Goal: Task Accomplishment & Management: Complete application form

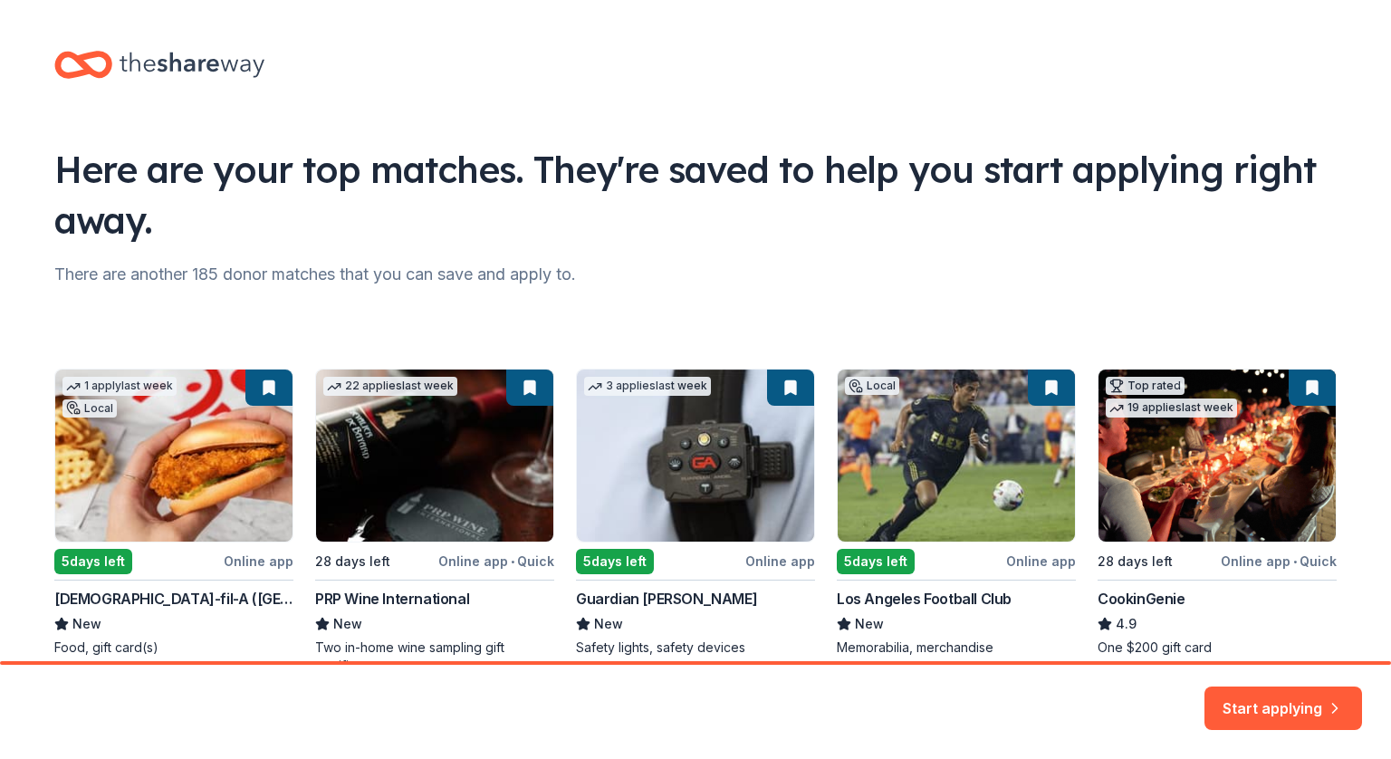
scroll to position [18, 0]
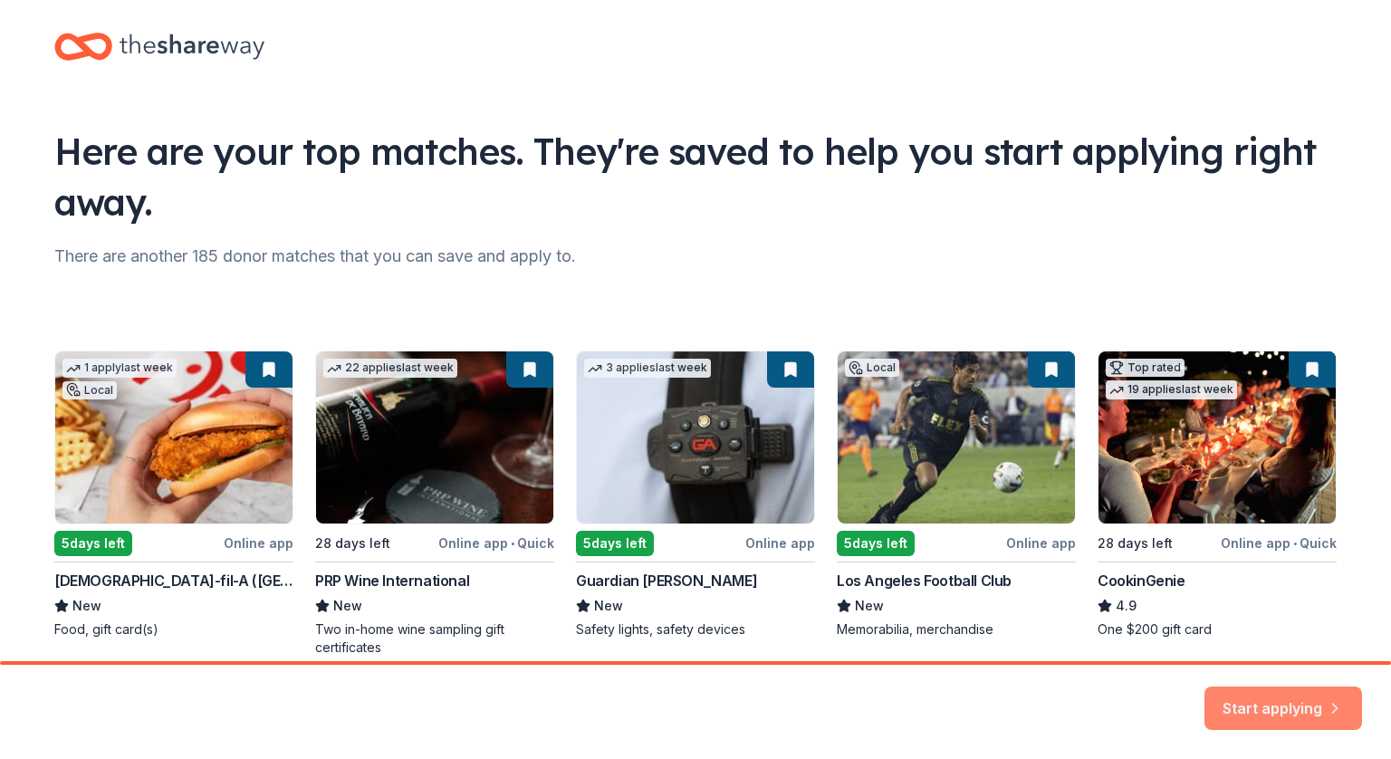
click at [1257, 696] on button "Start applying" at bounding box center [1283, 697] width 158 height 43
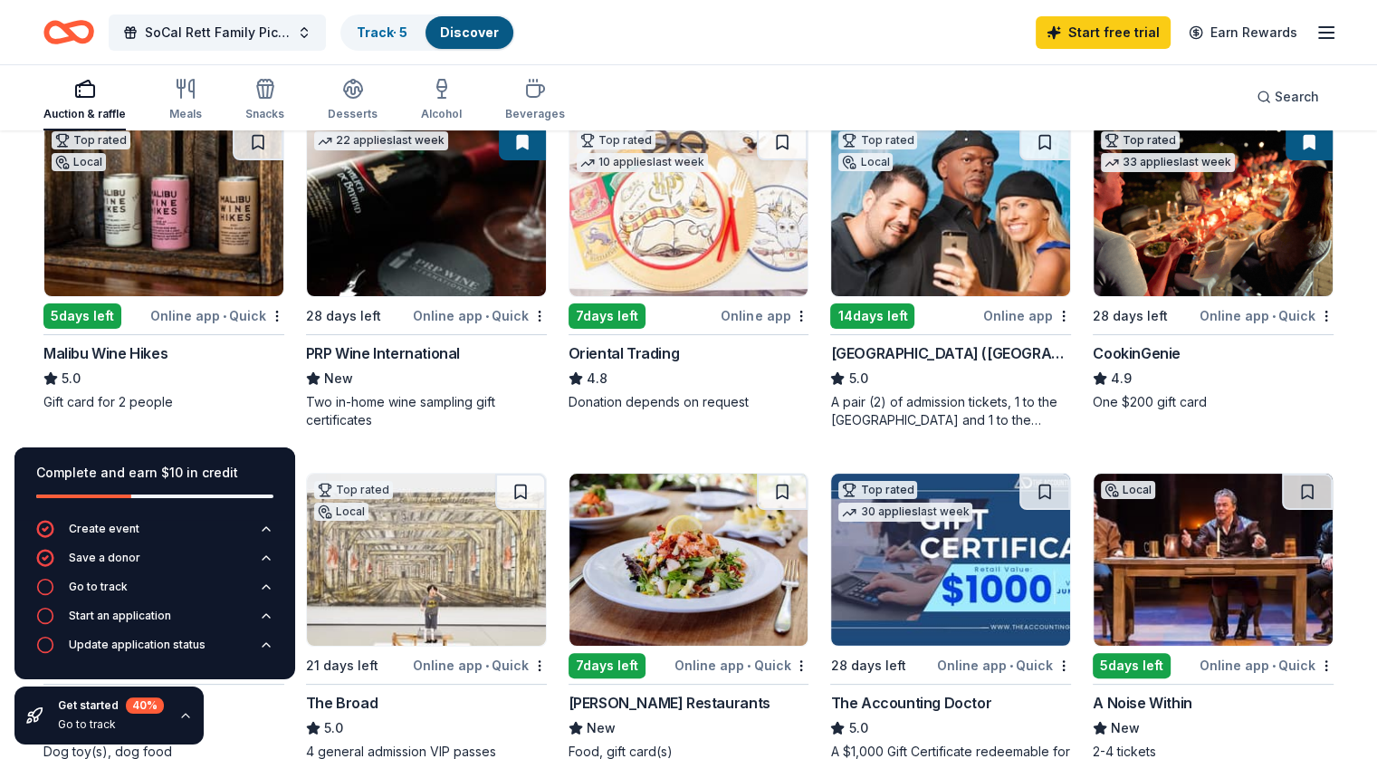
scroll to position [213, 0]
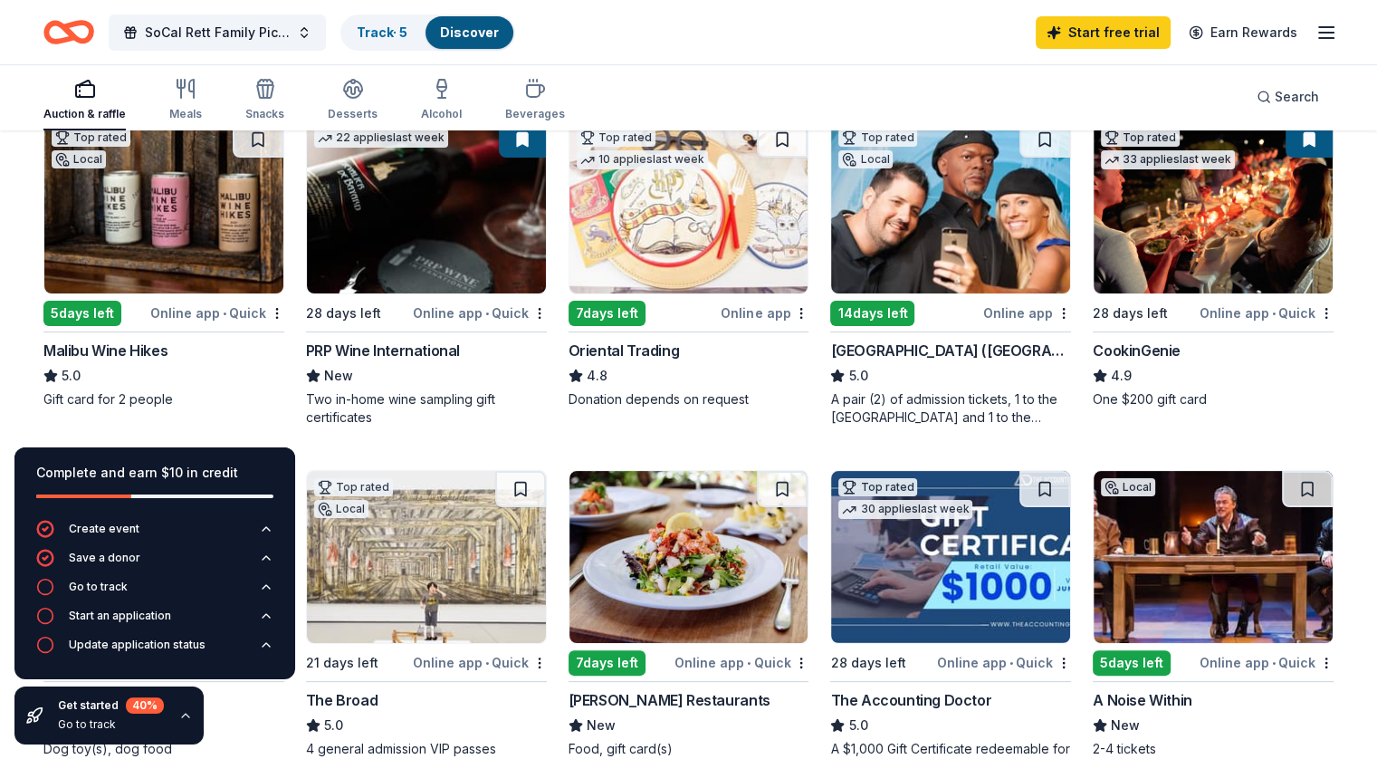
click at [120, 345] on div "Malibu Wine Hikes" at bounding box center [105, 351] width 124 height 22
click at [426, 348] on div "PRP Wine International" at bounding box center [383, 351] width 154 height 22
click at [624, 346] on div "Oriental Trading" at bounding box center [624, 351] width 111 height 22
click at [218, 27] on span "SoCal Rett Family Picnic & Strollathon" at bounding box center [217, 33] width 145 height 22
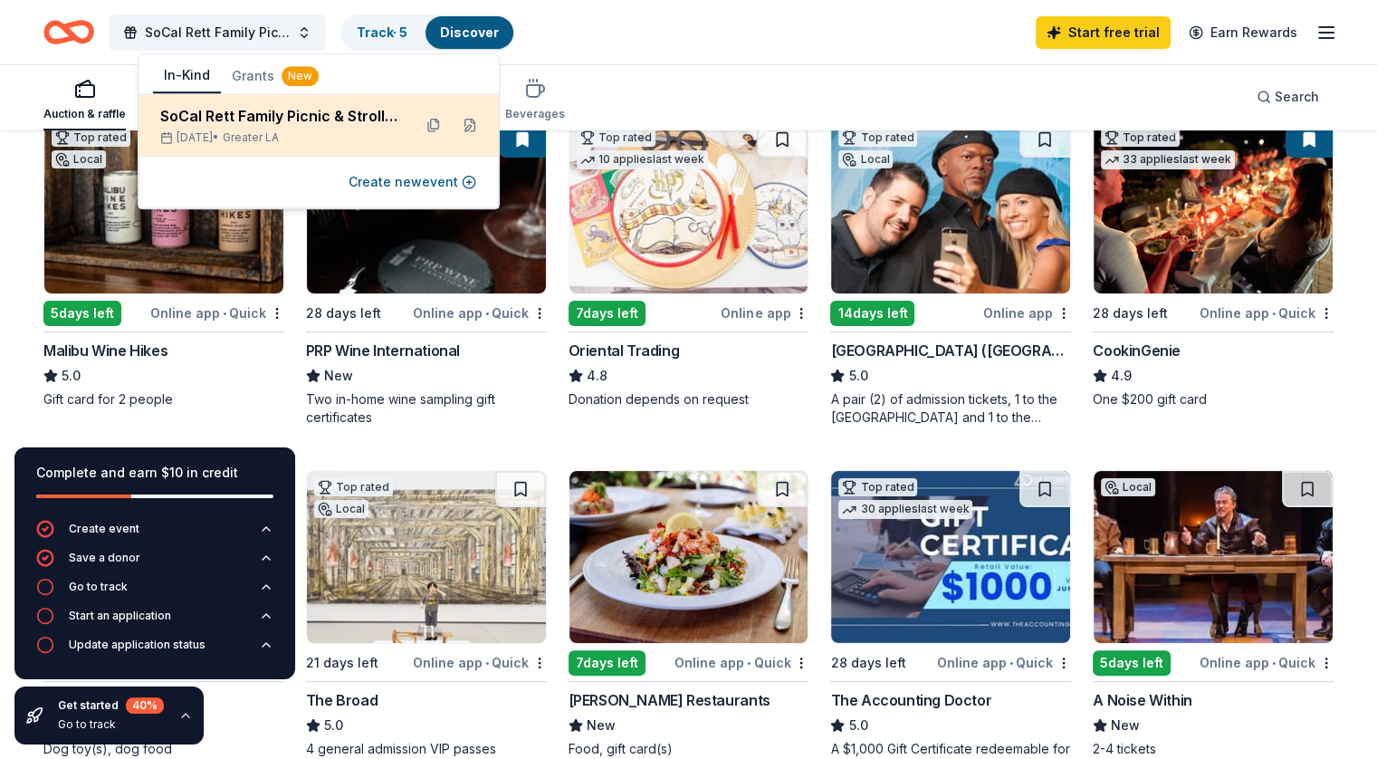
click at [282, 117] on div "SoCal Rett Family Picnic & Strollathon" at bounding box center [278, 116] width 237 height 22
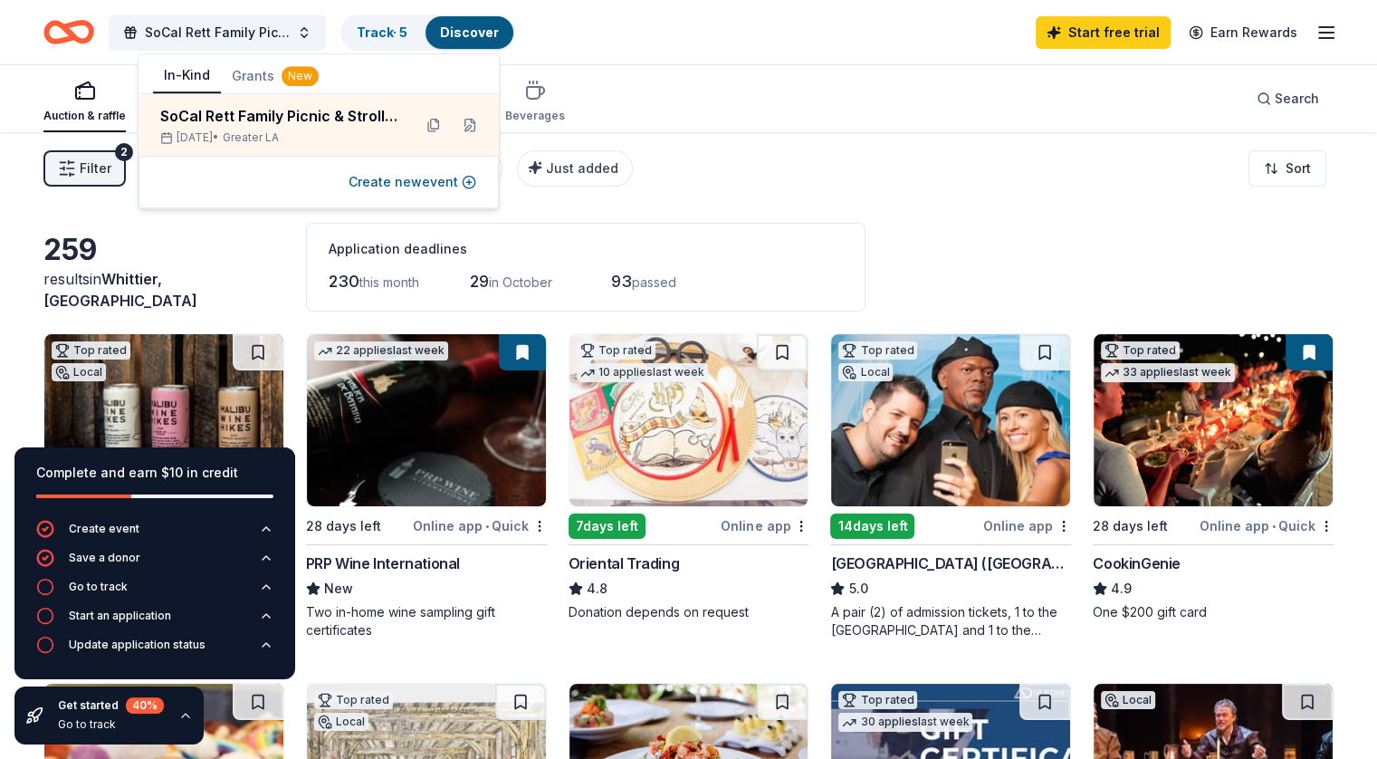
click at [1319, 38] on line "button" at bounding box center [1326, 38] width 14 height 0
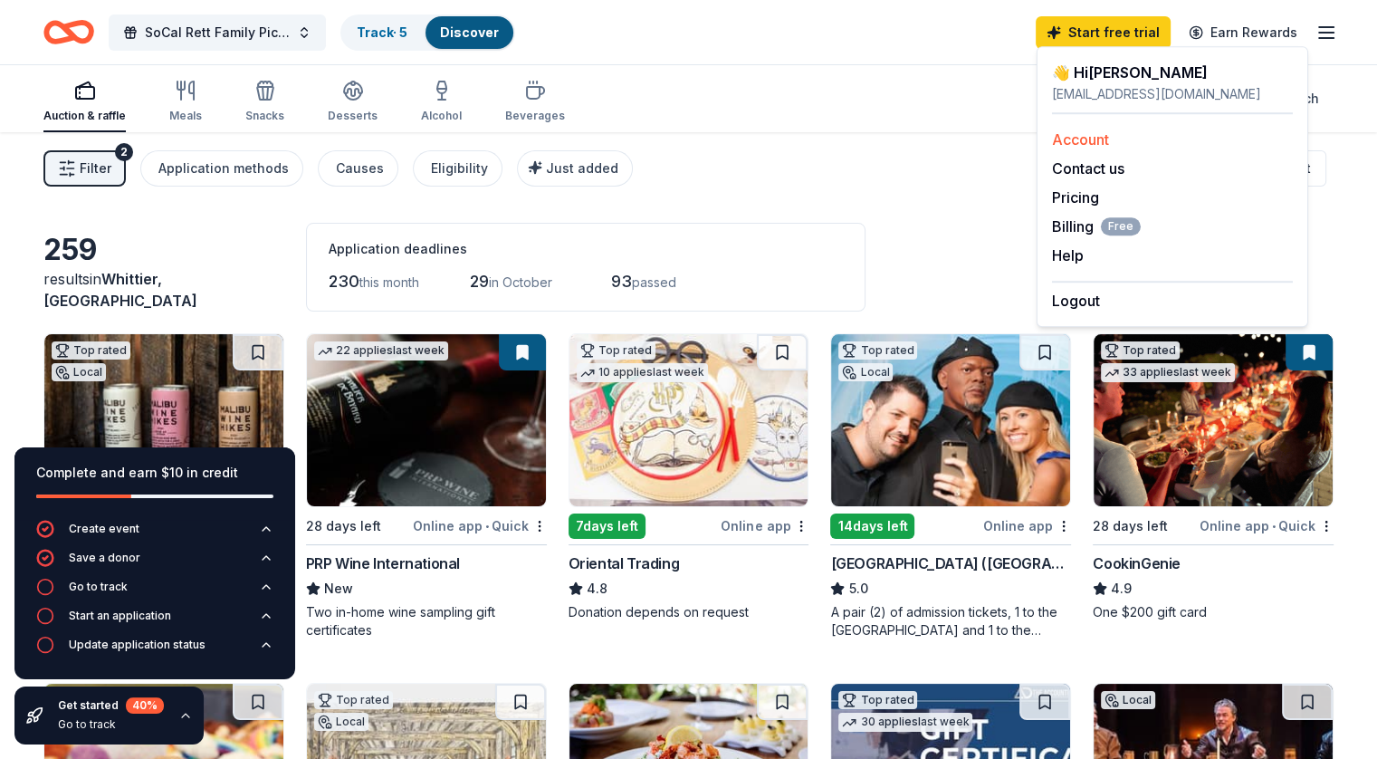
click at [1106, 131] on link "Account" at bounding box center [1080, 139] width 57 height 18
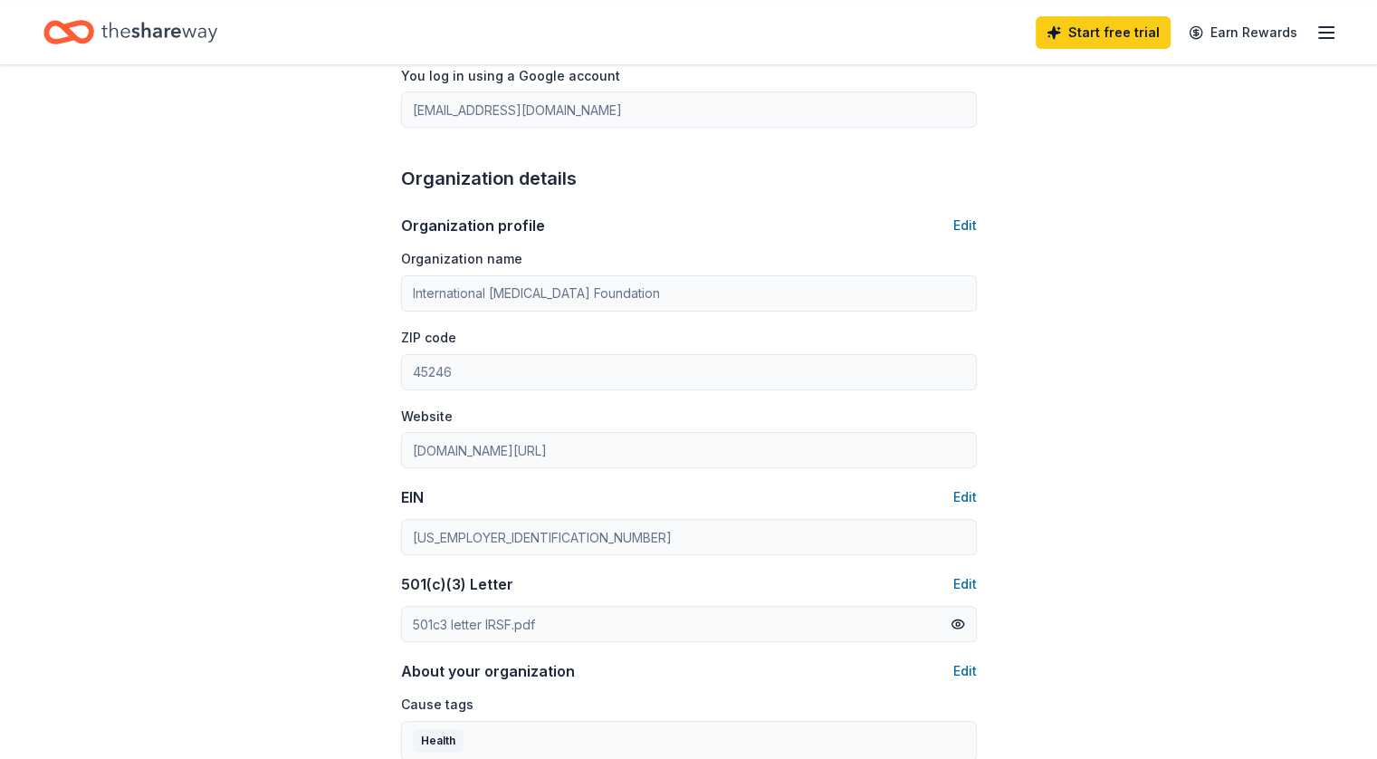
scroll to position [427, 0]
click at [967, 216] on button "Edit" at bounding box center [966, 223] width 24 height 22
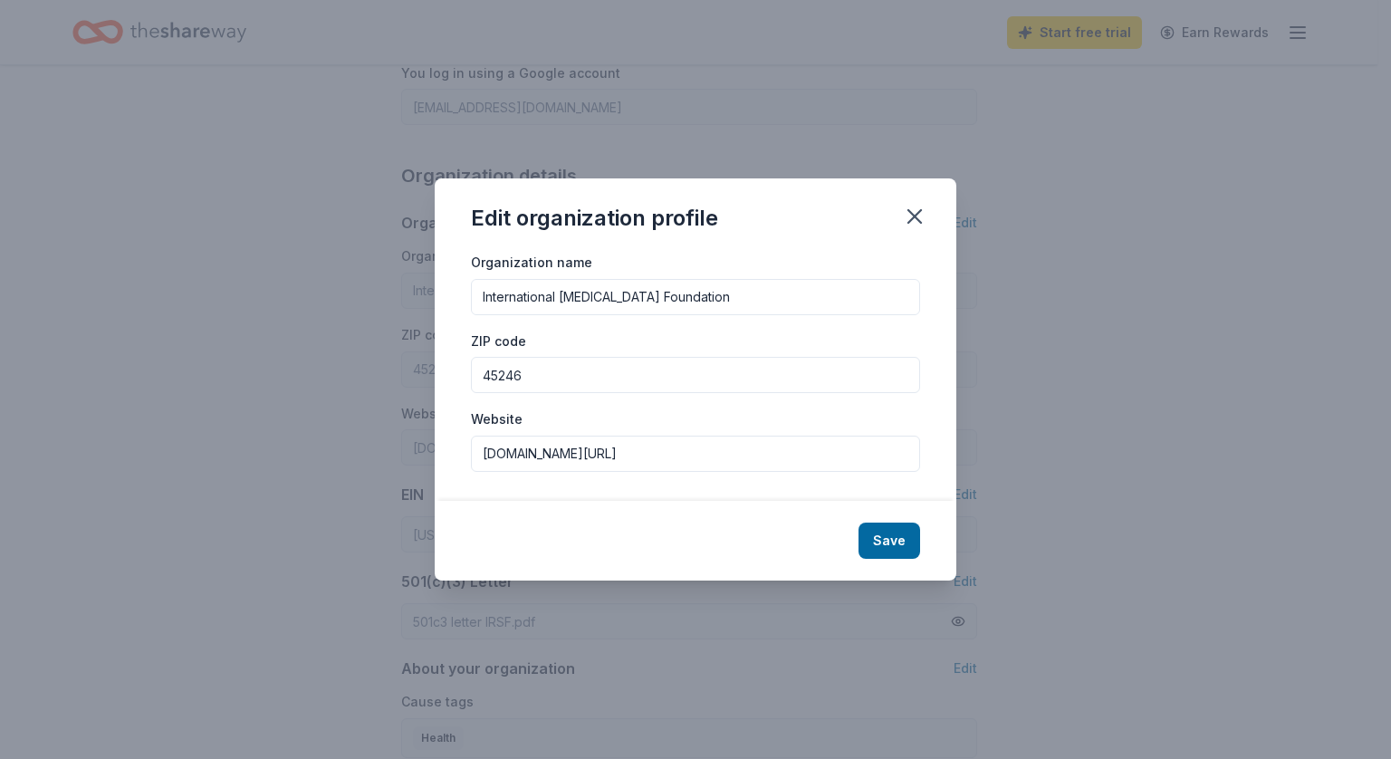
drag, startPoint x: 542, startPoint y: 371, endPoint x: 417, endPoint y: 370, distance: 125.9
click at [417, 370] on div "Edit organization profile Organization name International Rett Syndrome Foundat…" at bounding box center [695, 379] width 1391 height 759
type input "90601"
click at [888, 547] on button "Save" at bounding box center [889, 540] width 62 height 36
type input "90601"
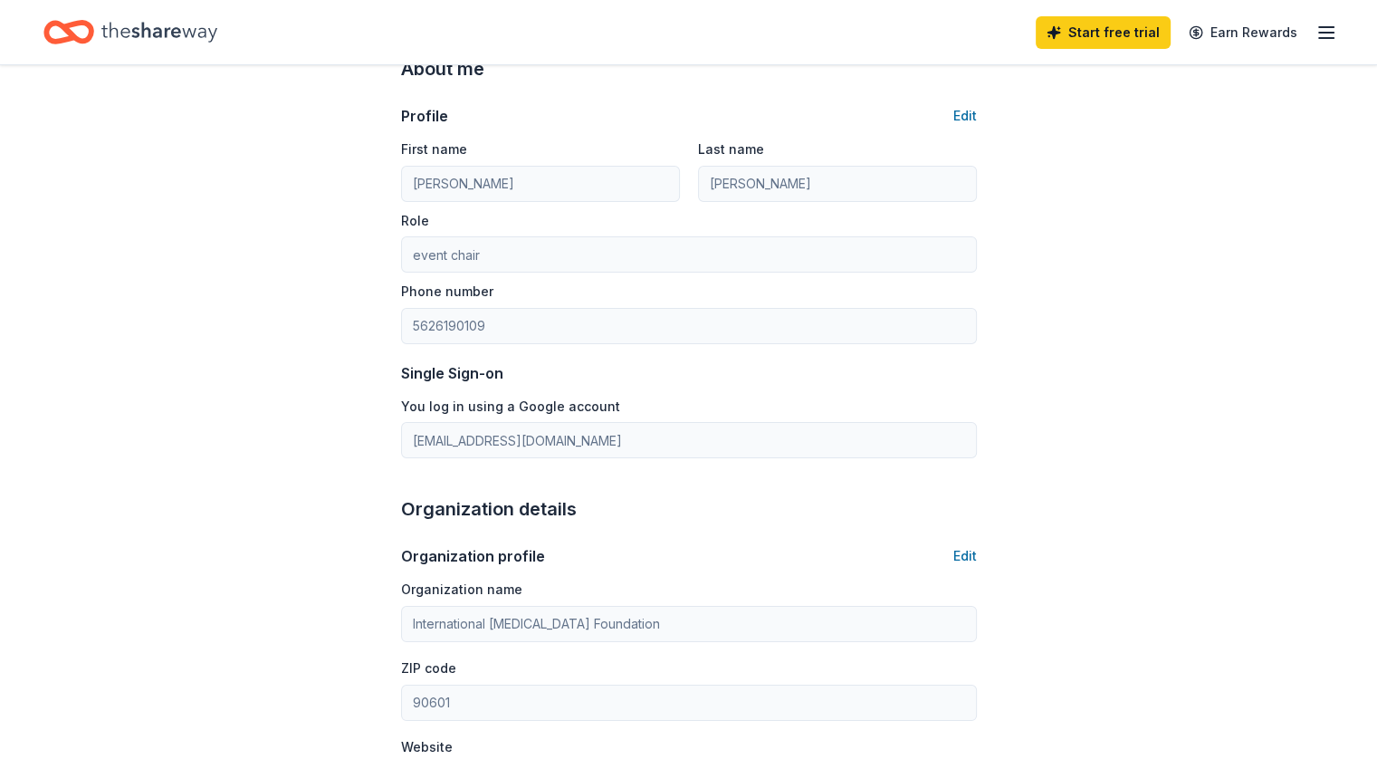
scroll to position [0, 0]
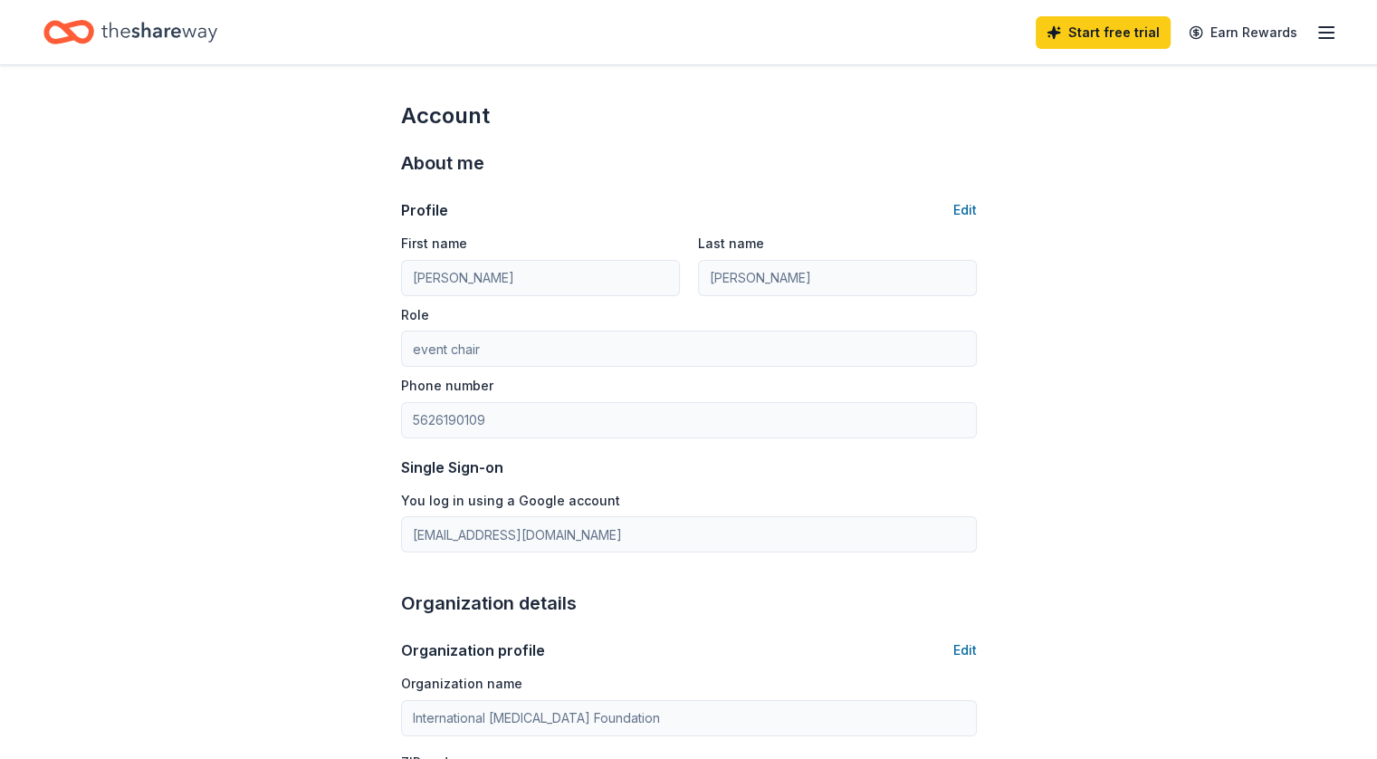
click at [1316, 36] on icon "button" at bounding box center [1327, 33] width 22 height 22
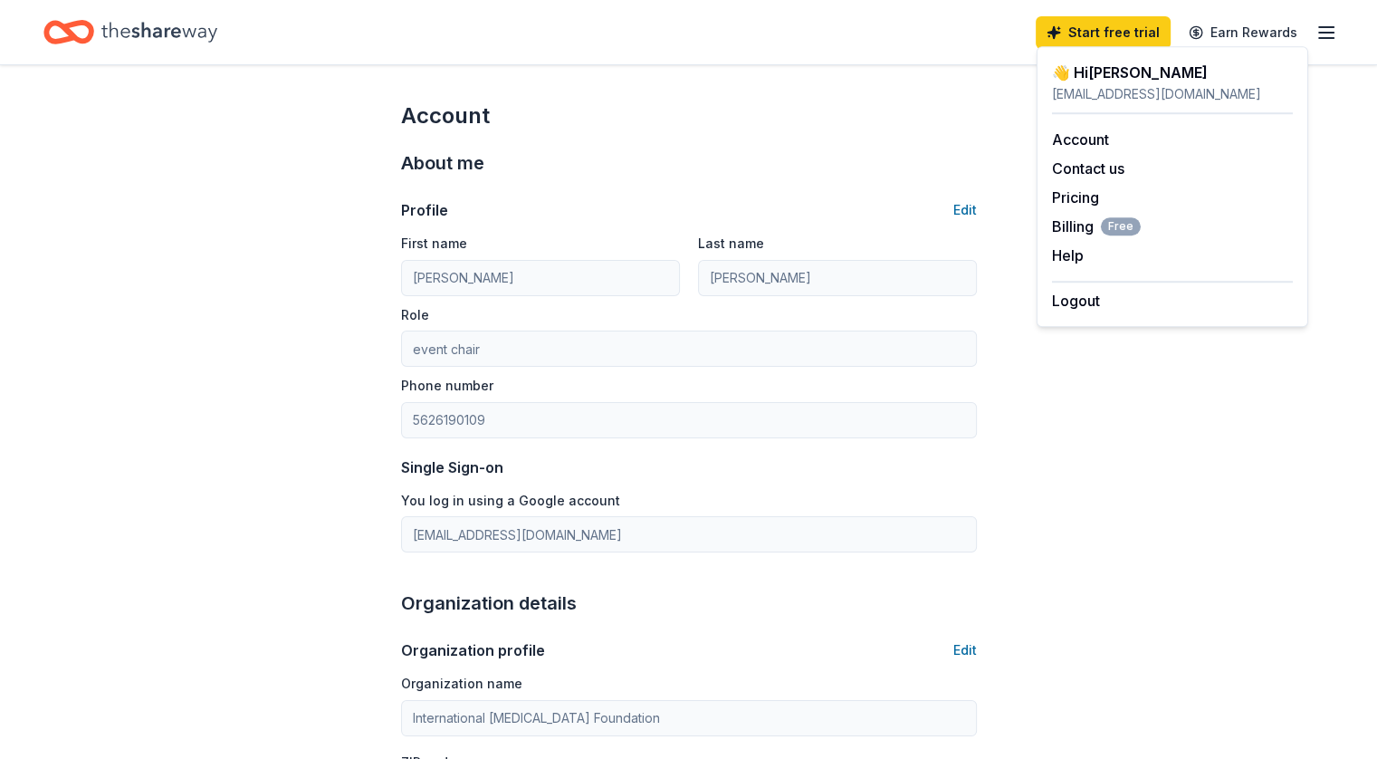
click at [861, 134] on div "About me Profile Edit First name Sherri Last name Brady Role event chair Phone …" at bounding box center [689, 350] width 576 height 440
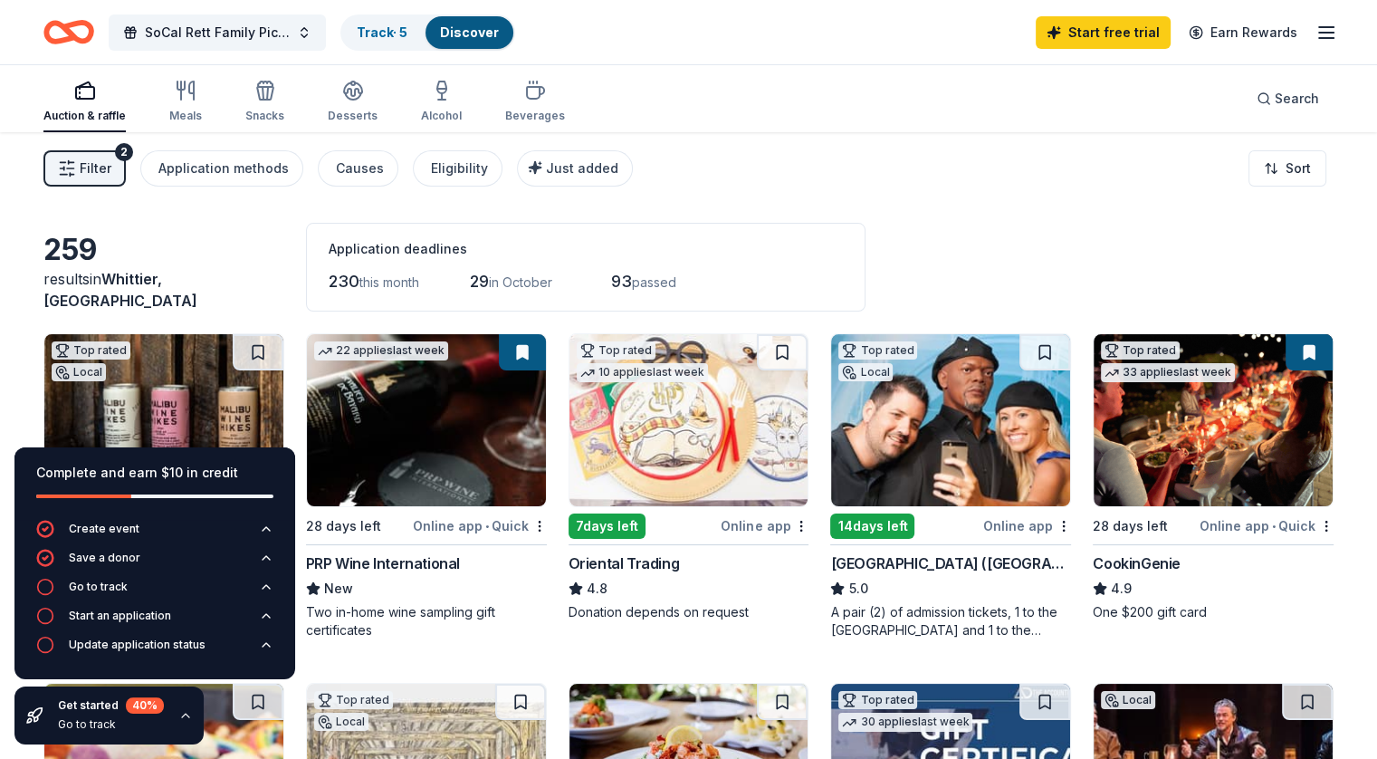
click at [645, 556] on div "Oriental Trading" at bounding box center [624, 563] width 111 height 22
click at [1130, 557] on div "CookinGenie" at bounding box center [1137, 563] width 88 height 22
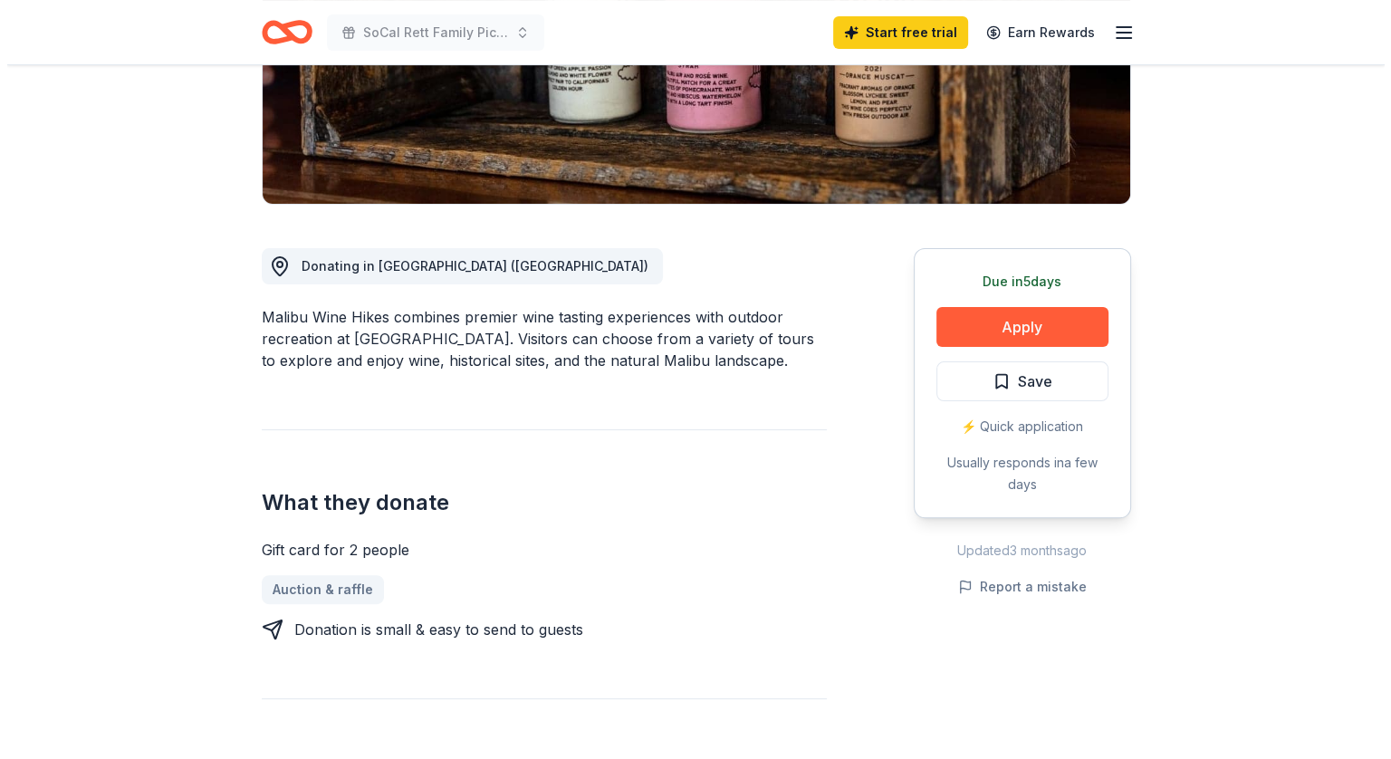
scroll to position [349, 0]
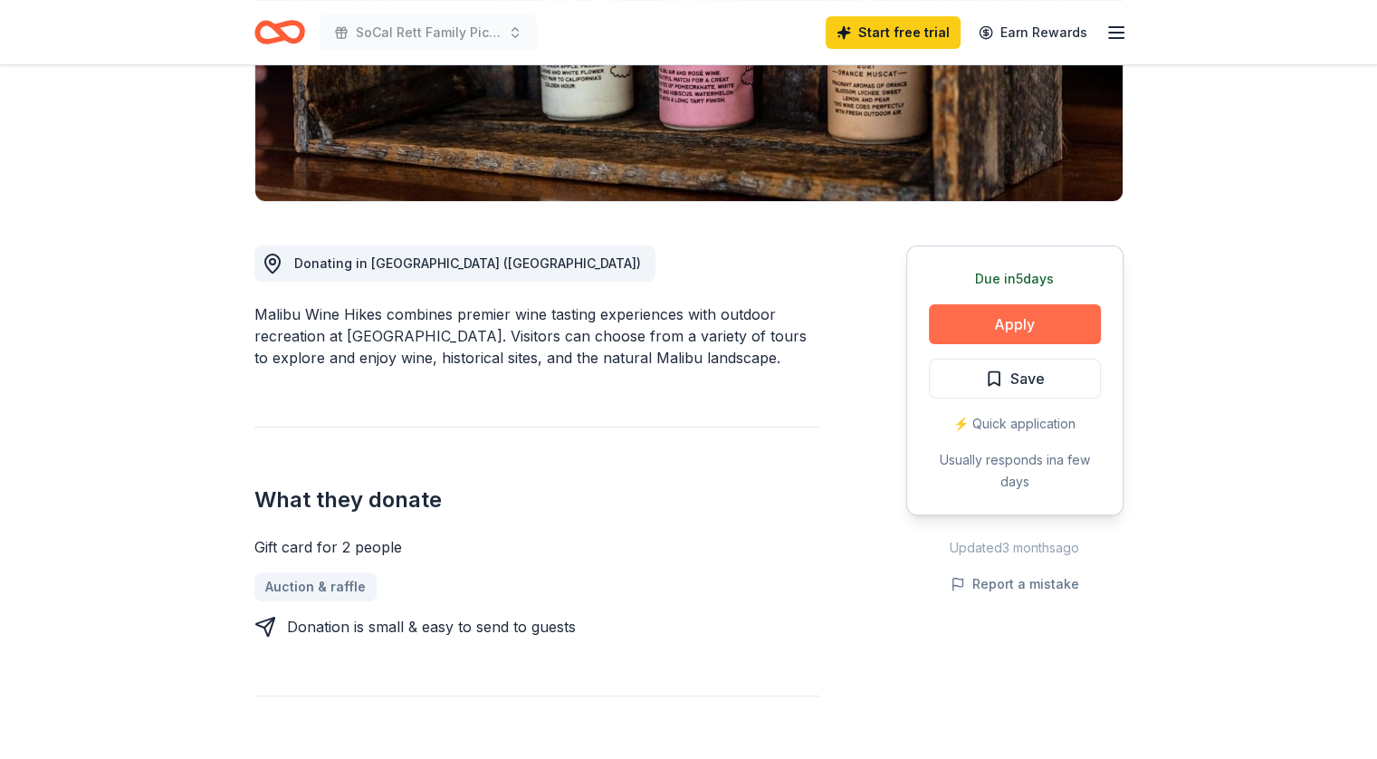
click at [1030, 321] on button "Apply" at bounding box center [1015, 324] width 172 height 40
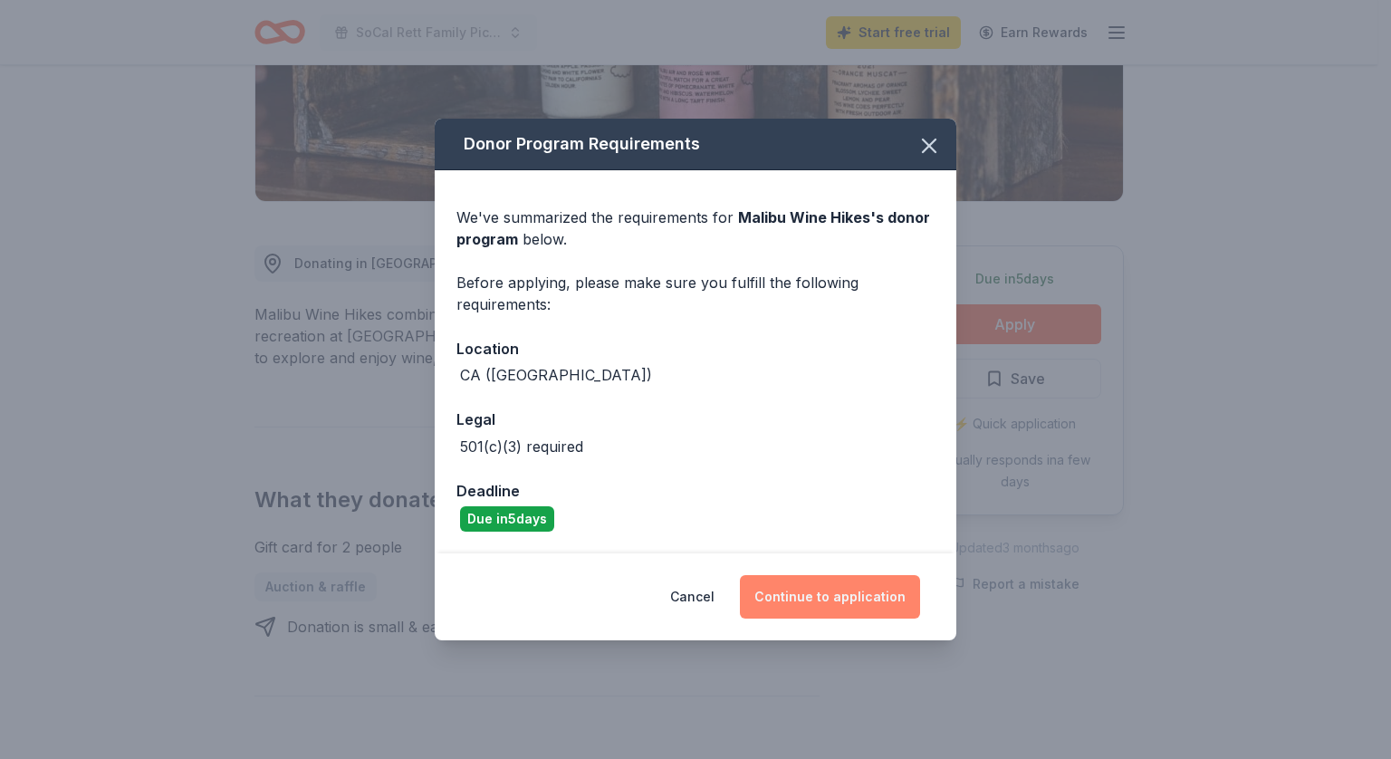
click at [828, 591] on button "Continue to application" at bounding box center [830, 596] width 180 height 43
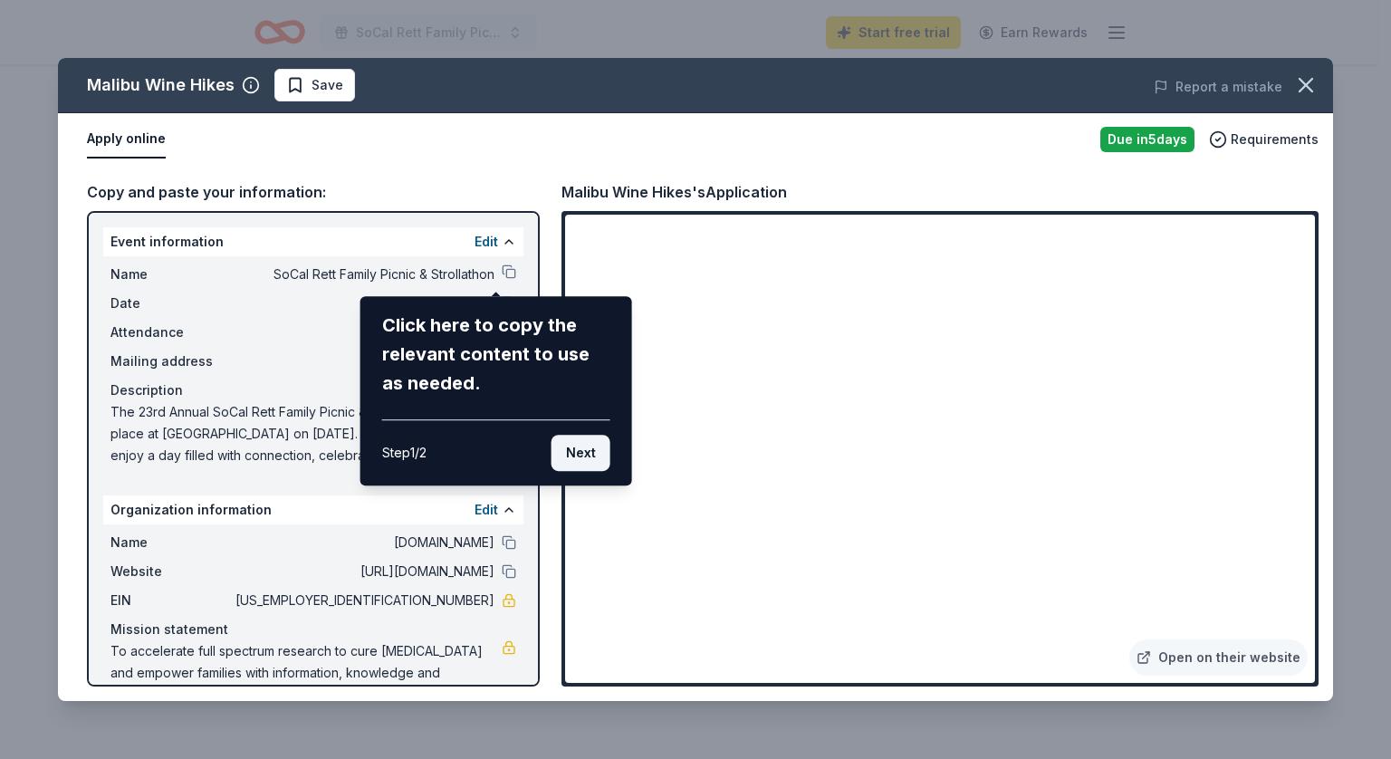
click at [570, 457] on button "Next" at bounding box center [580, 453] width 59 height 36
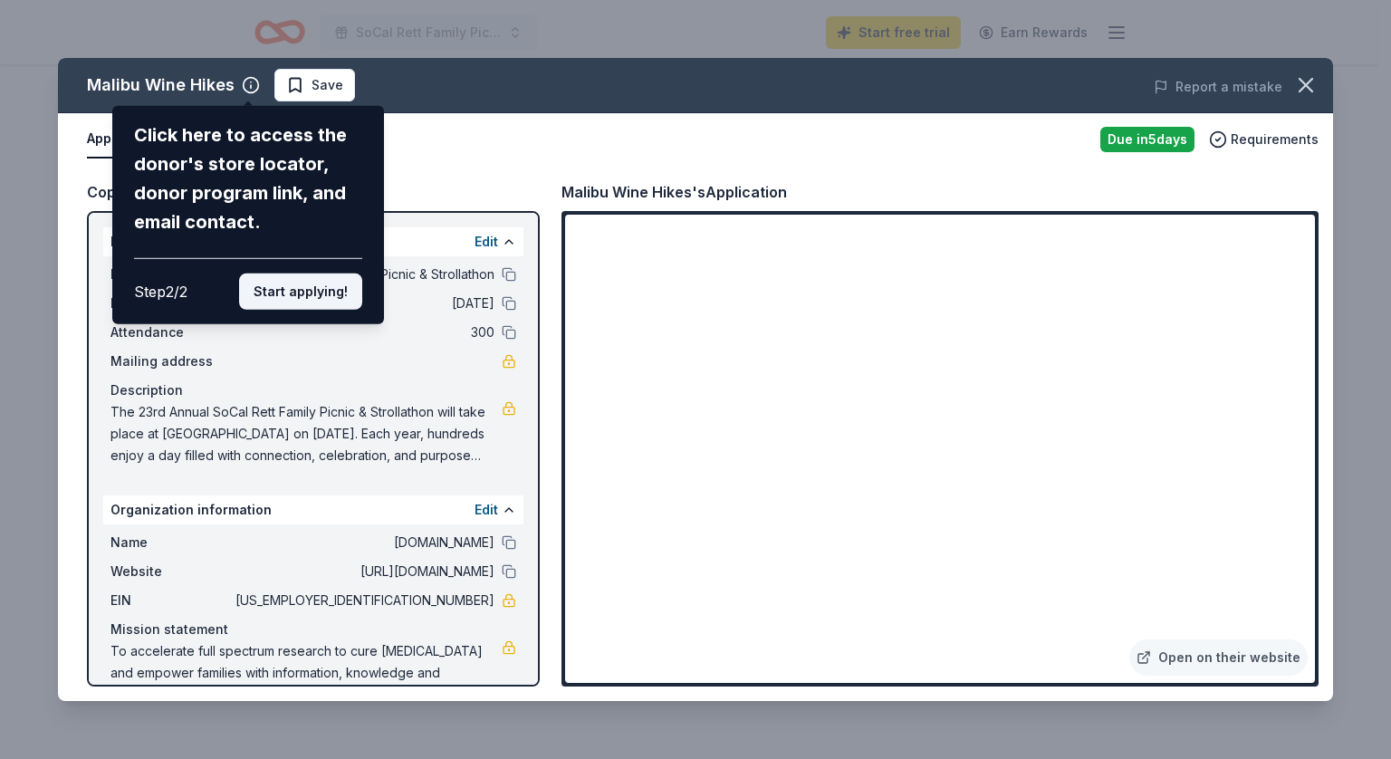
click at [282, 297] on button "Start applying!" at bounding box center [300, 291] width 123 height 36
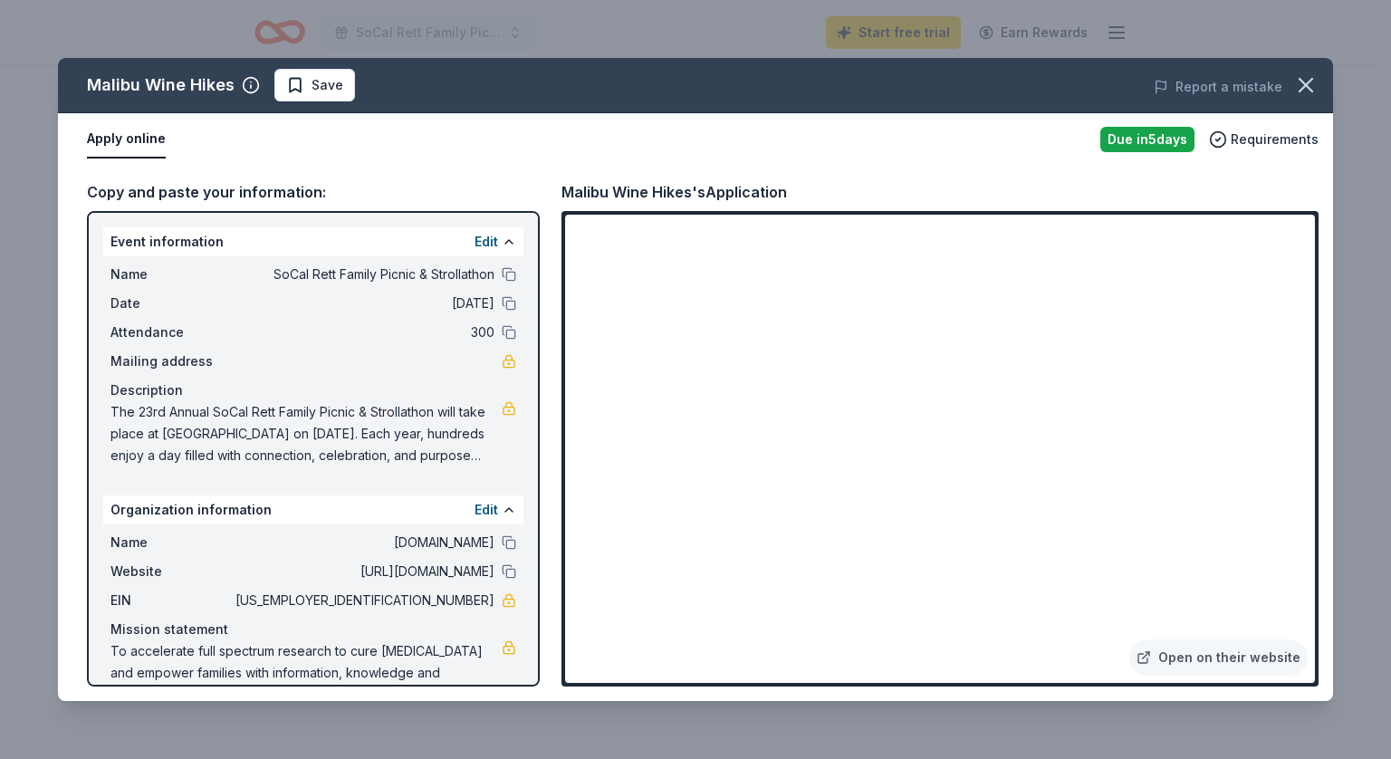
click at [279, 268] on div "Malibu Wine Hikes Save Report a mistake Apply online Due in 5 days Requirements…" at bounding box center [695, 379] width 1275 height 643
click at [493, 270] on div "Malibu Wine Hikes Save Report a mistake Apply online Due in 5 days Requirements…" at bounding box center [695, 379] width 1275 height 643
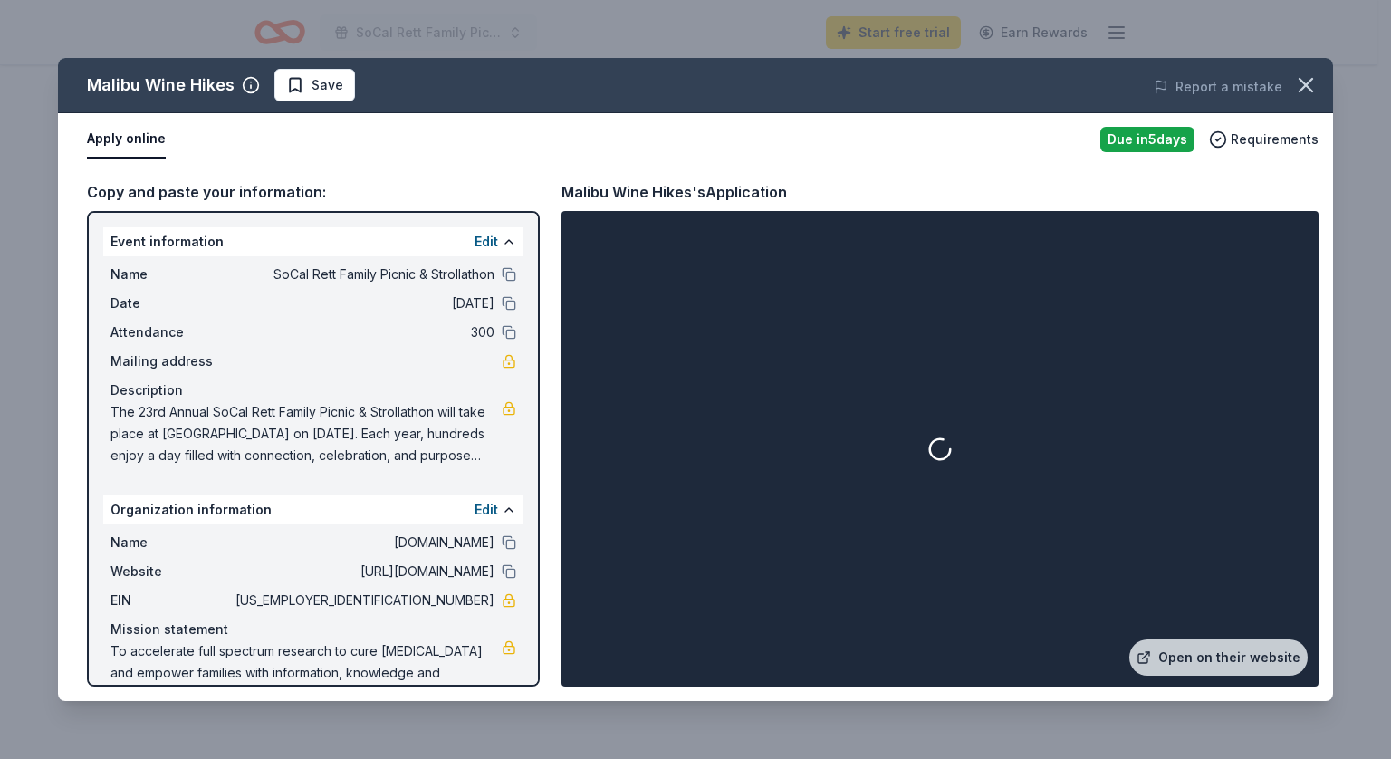
click at [474, 238] on button "Edit" at bounding box center [486, 242] width 24 height 22
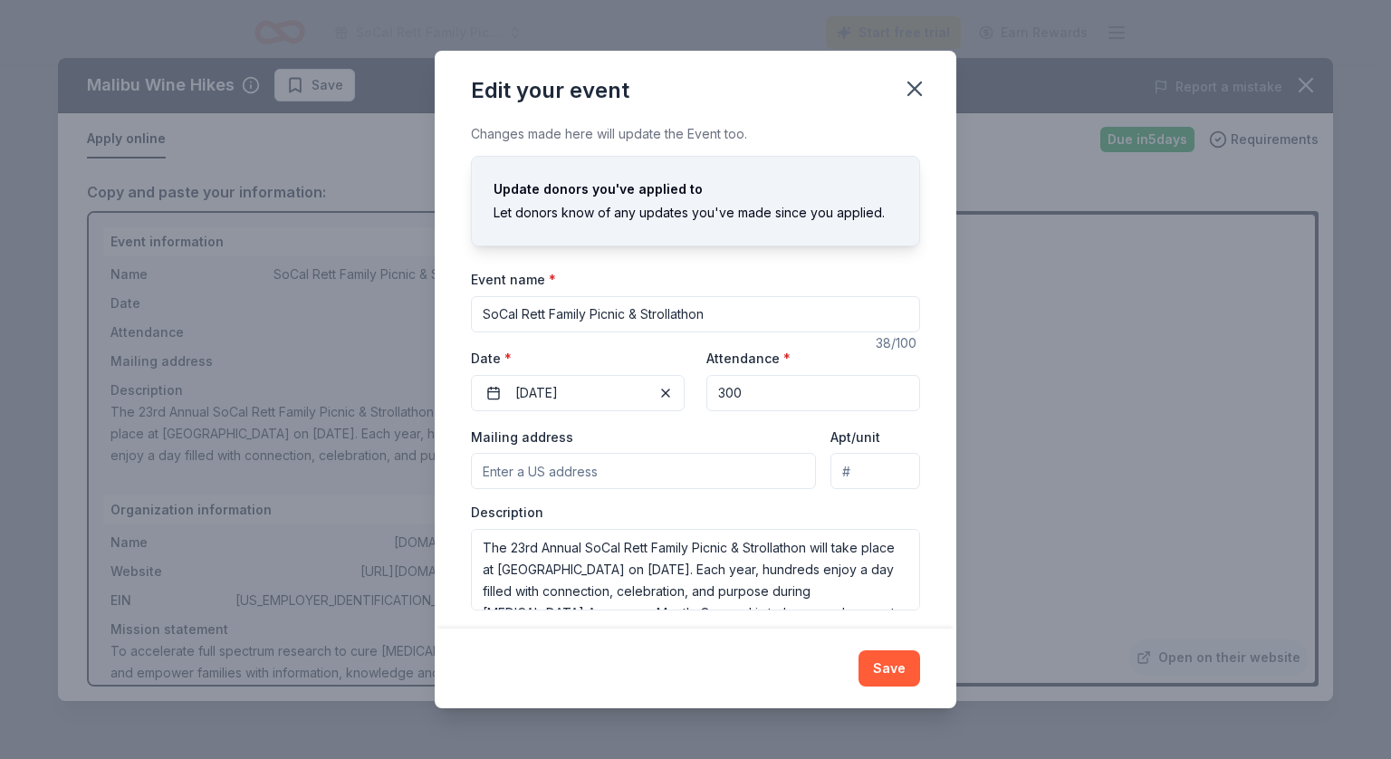
click at [735, 313] on input "SoCal Rett Family Picnic & Strollathon" at bounding box center [695, 314] width 449 height 36
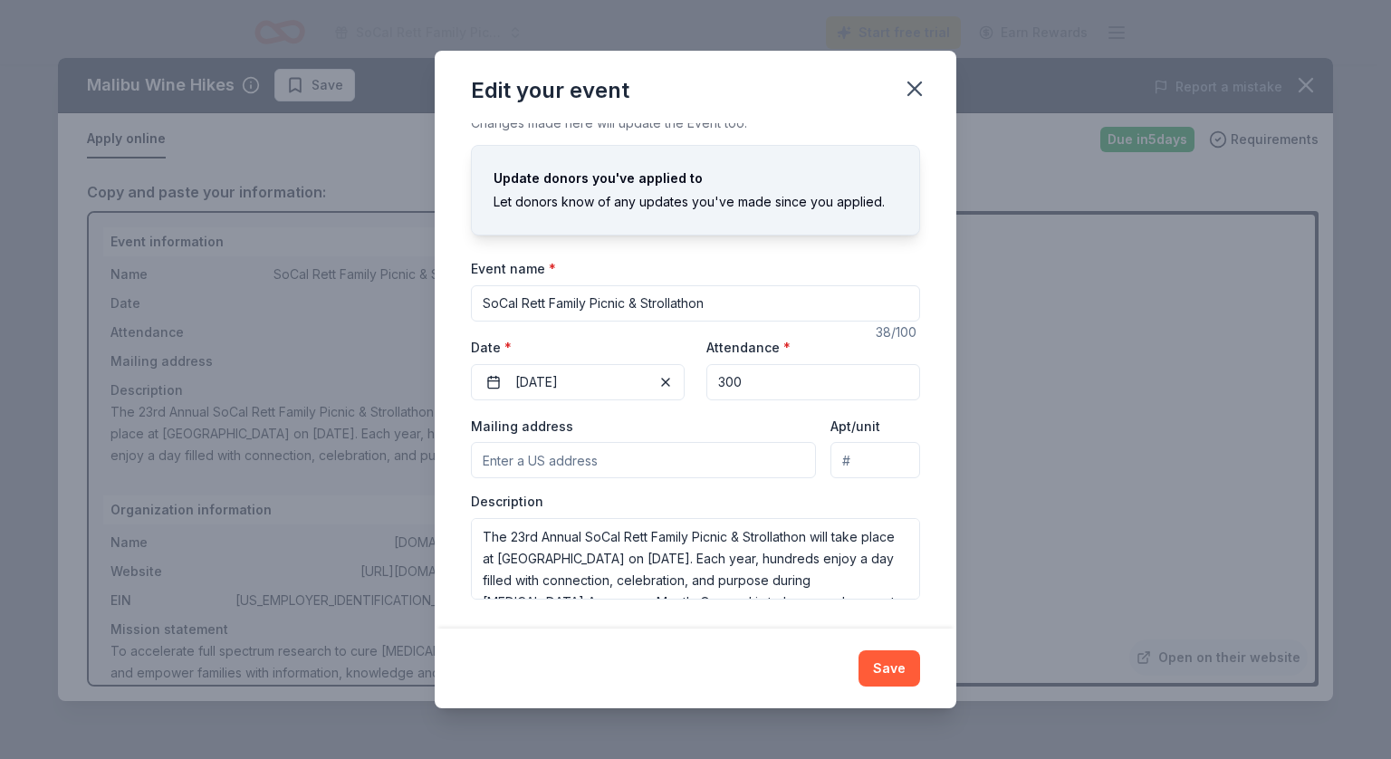
click at [663, 459] on input "Mailing address" at bounding box center [643, 460] width 345 height 36
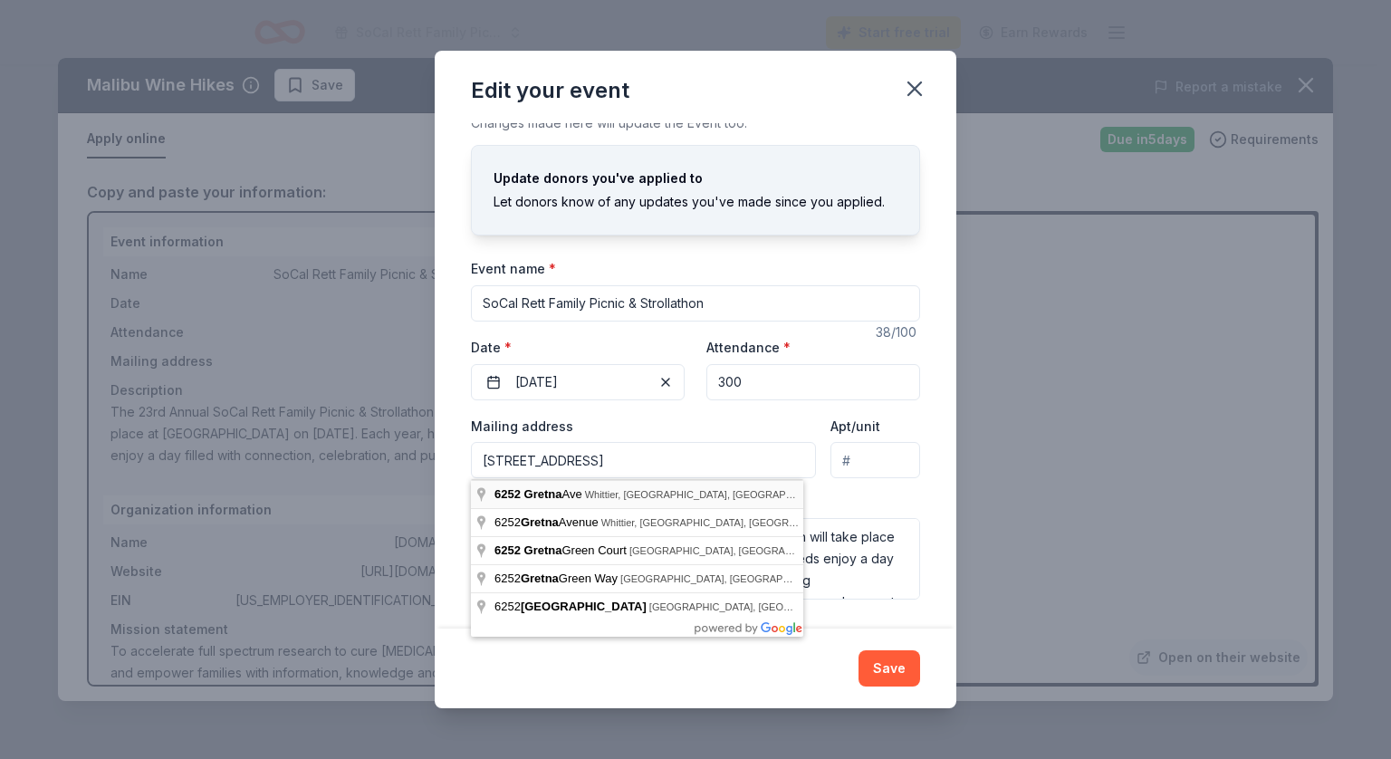
type input "6252 Gretna Avenue, Whittier, CA, 90601"
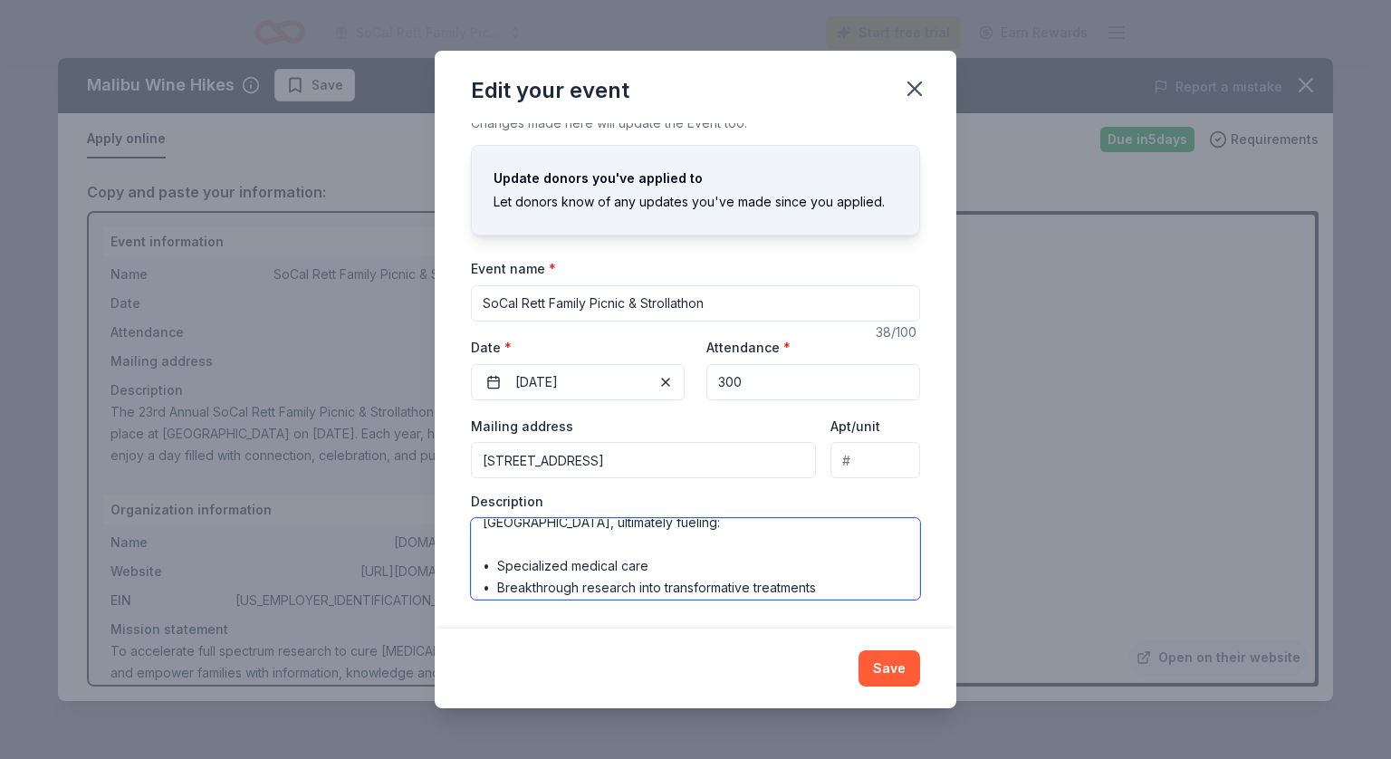
scroll to position [283, 0]
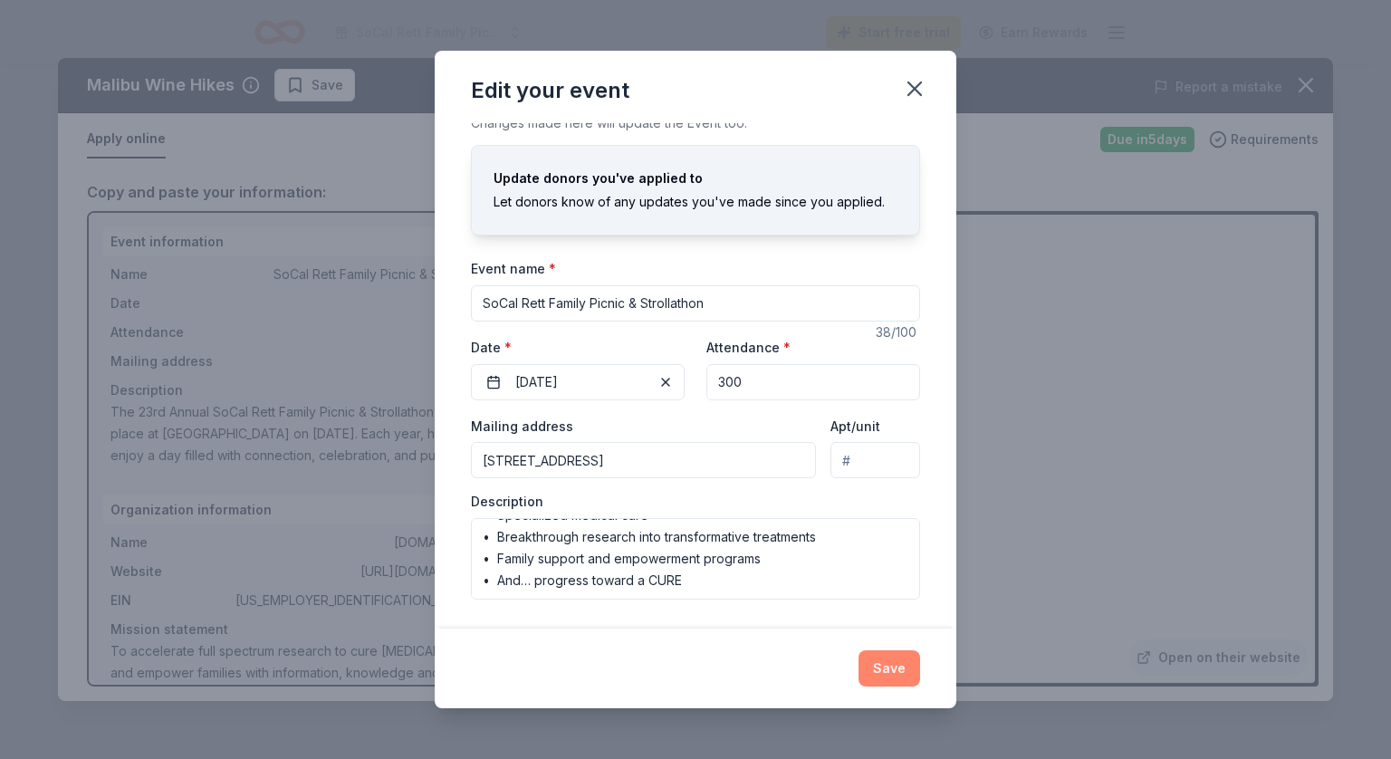
click at [869, 669] on button "Save" at bounding box center [889, 668] width 62 height 36
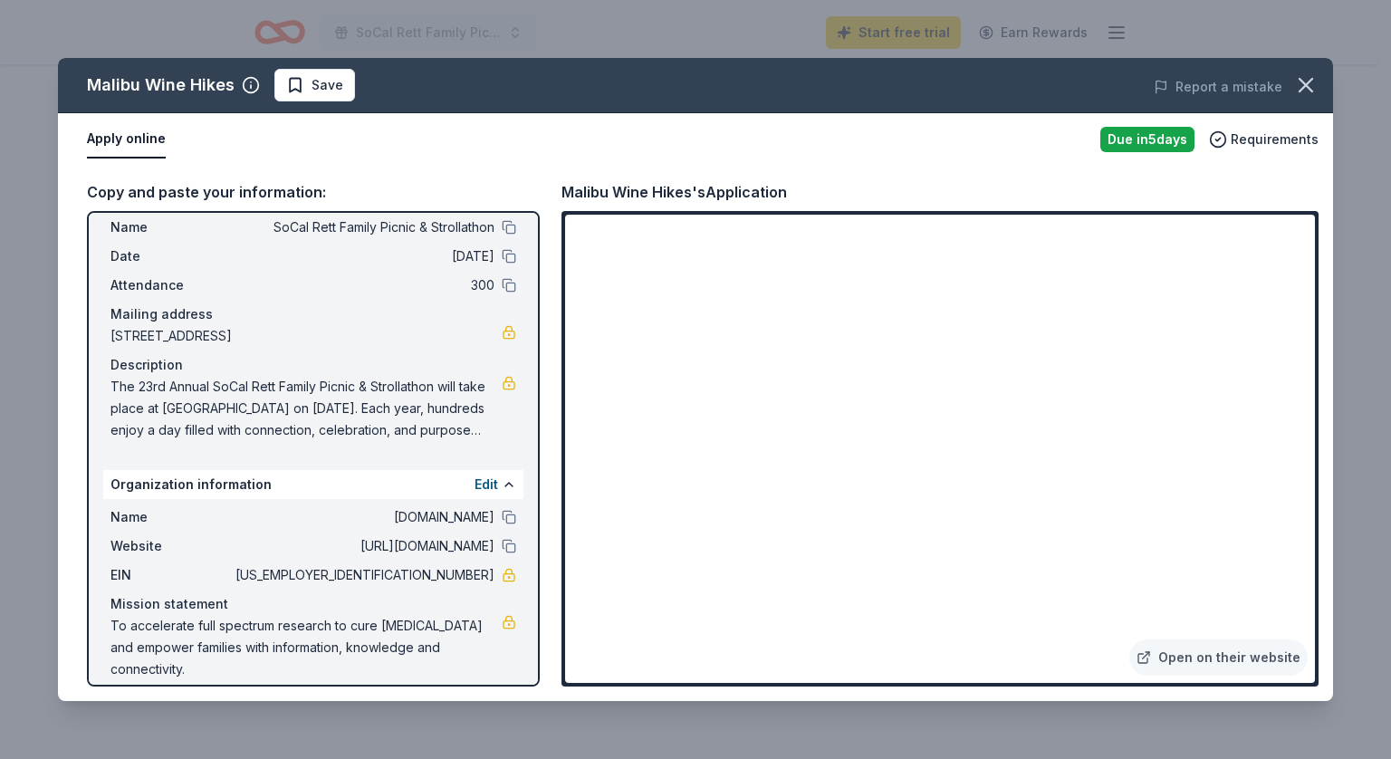
scroll to position [63, 0]
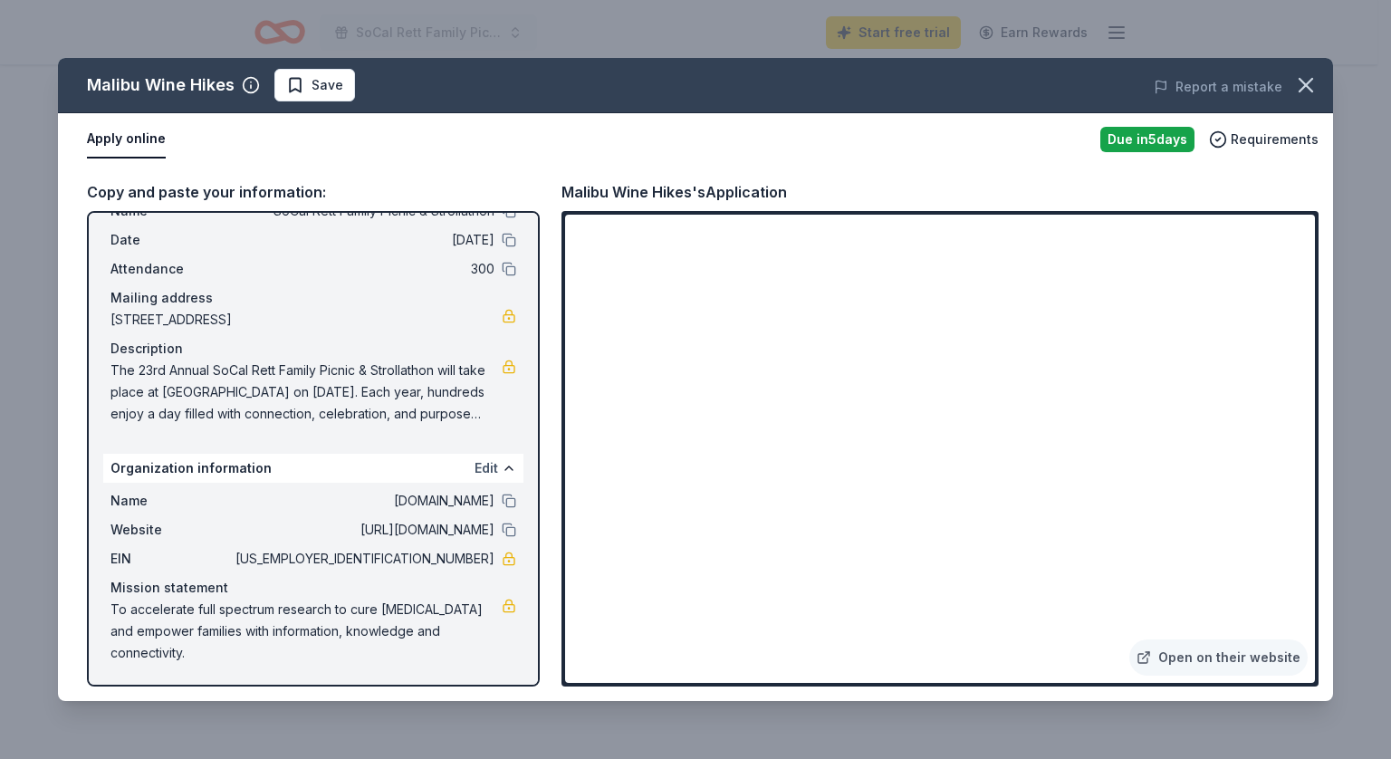
click at [474, 467] on button "Edit" at bounding box center [486, 468] width 24 height 22
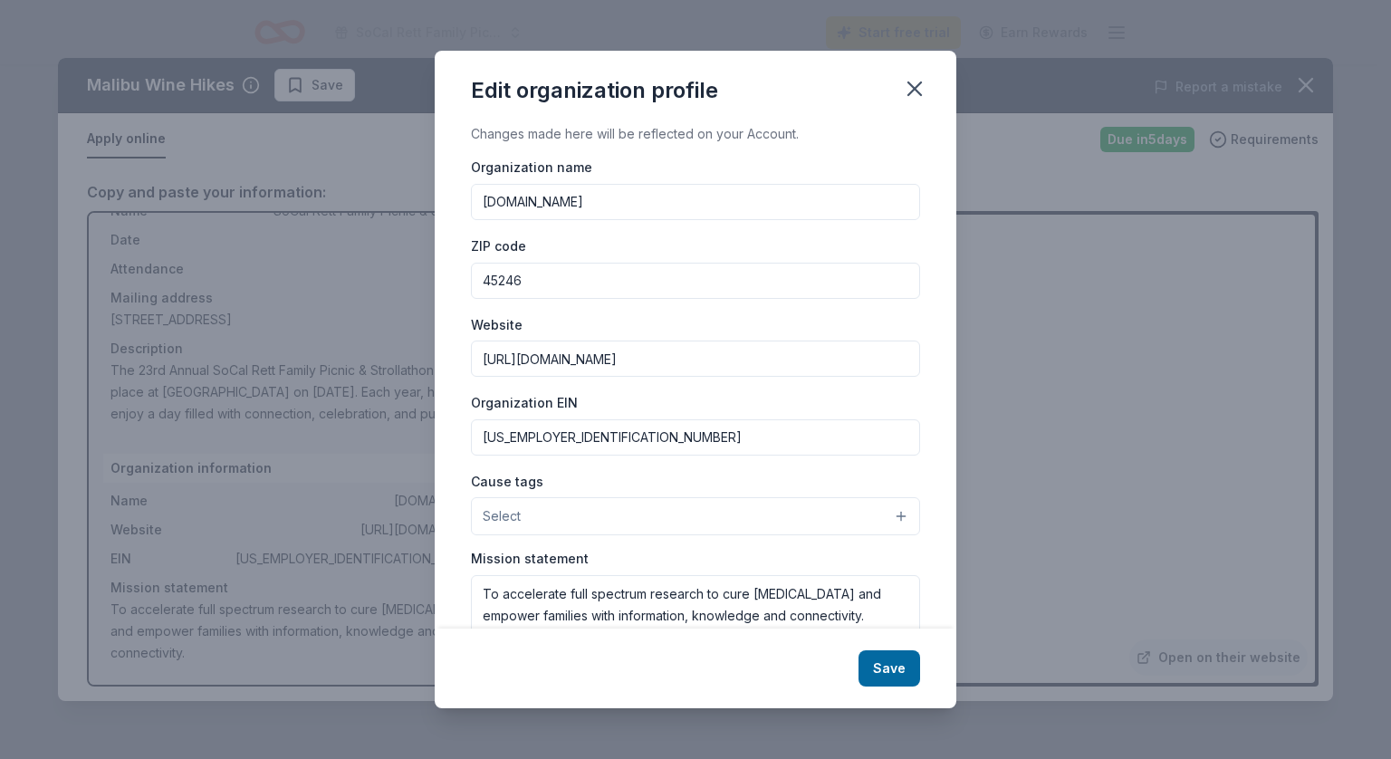
click at [628, 200] on input "Rettsyndrome.org" at bounding box center [695, 202] width 449 height 36
type input "R"
type input "International Rett Syndrome Foundation"
click at [683, 359] on input "http://www.rettsyndrome.org" at bounding box center [695, 358] width 449 height 36
click at [551, 358] on input "http://www.rettsyndrome.org" at bounding box center [695, 358] width 449 height 36
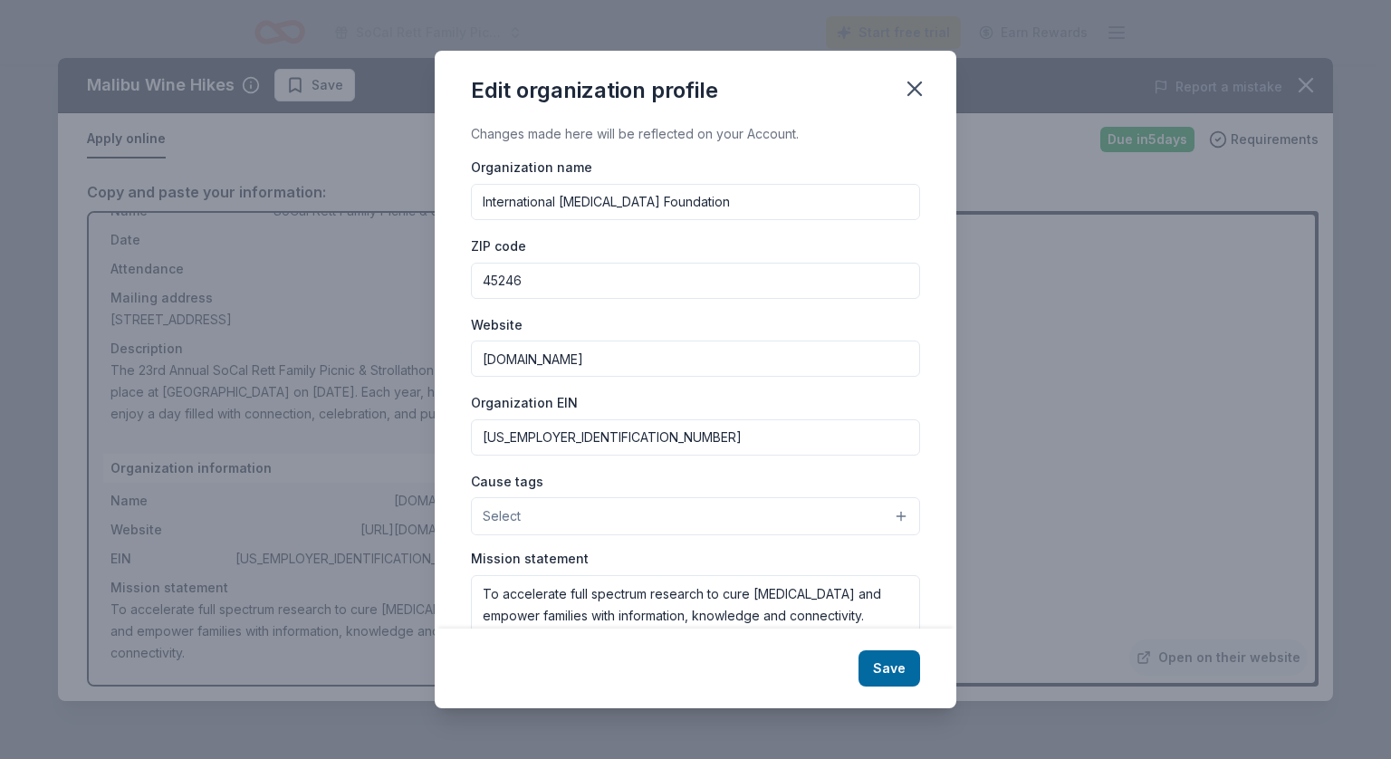
click at [750, 351] on input "give.rettsyndrome.org" at bounding box center [695, 358] width 449 height 36
type input "give.rettsyndrome.org/socalstroll25"
click at [782, 314] on div "Website give.rettsyndrome.org/socalstroll25" at bounding box center [695, 345] width 449 height 64
click at [885, 510] on button "Select" at bounding box center [695, 516] width 449 height 38
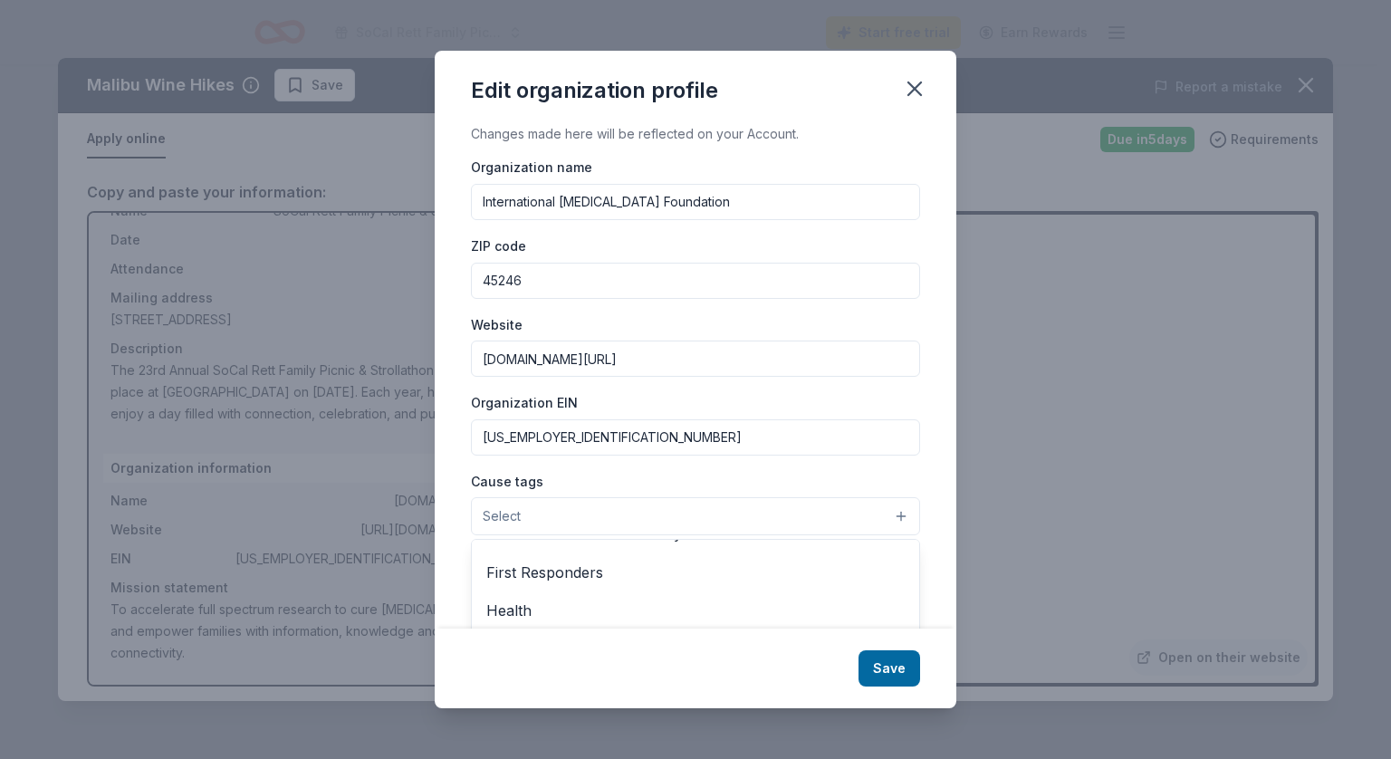
scroll to position [233, 0]
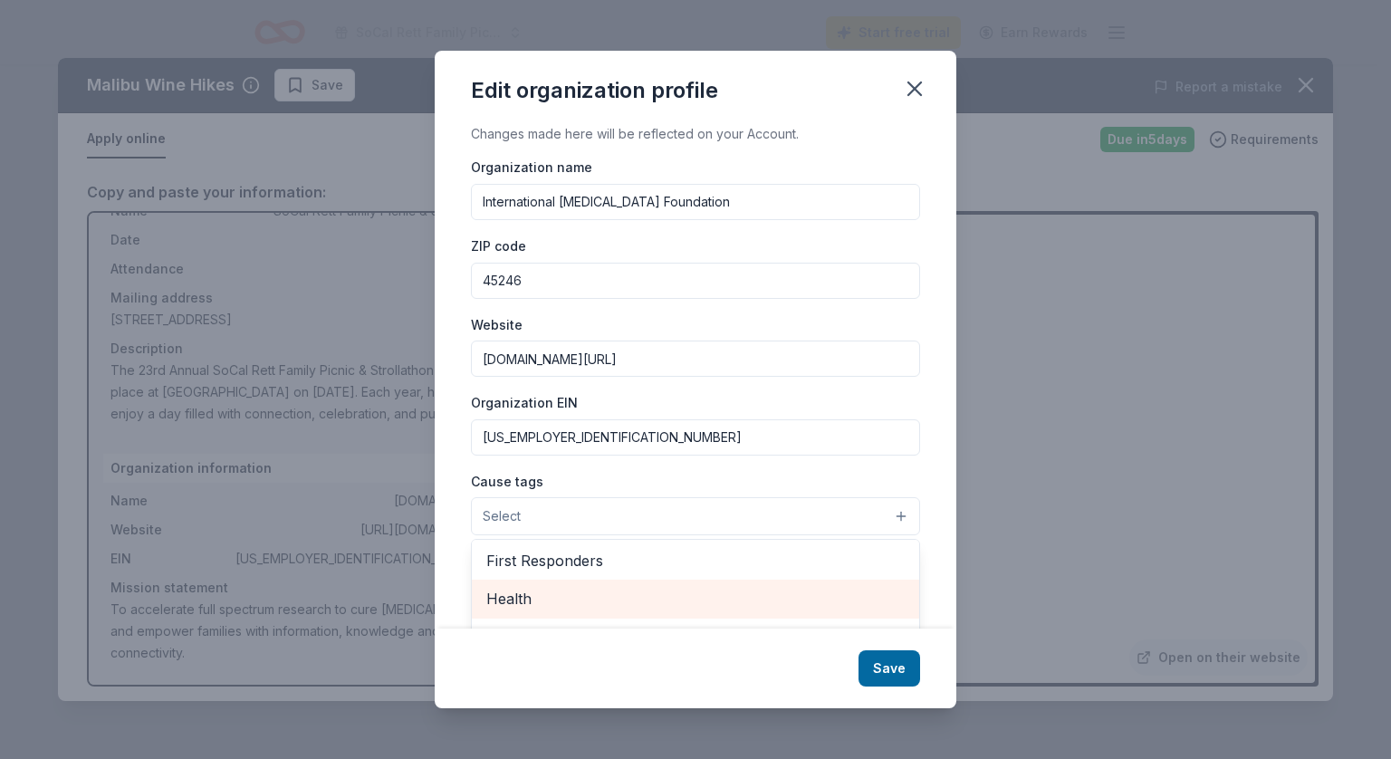
click at [508, 602] on span "Health" at bounding box center [695, 599] width 418 height 24
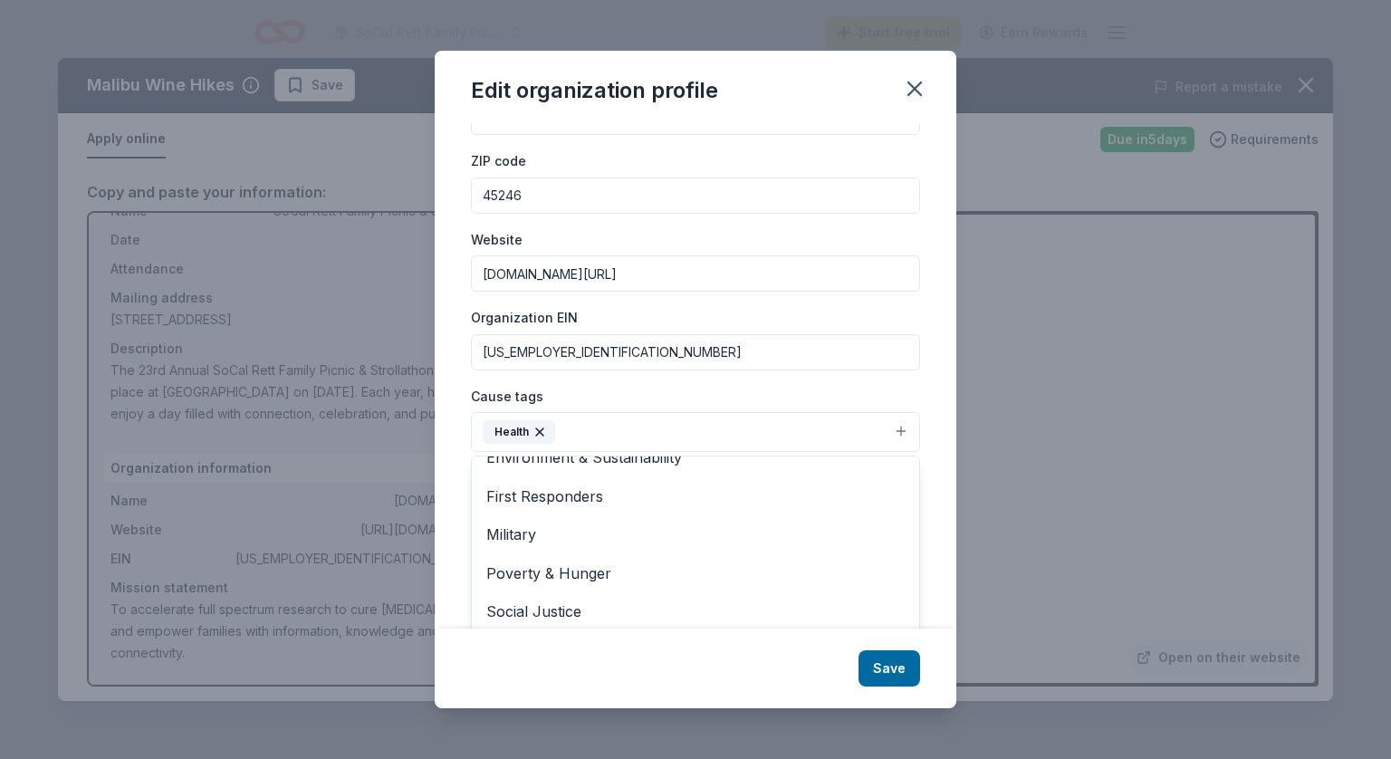
scroll to position [130, 0]
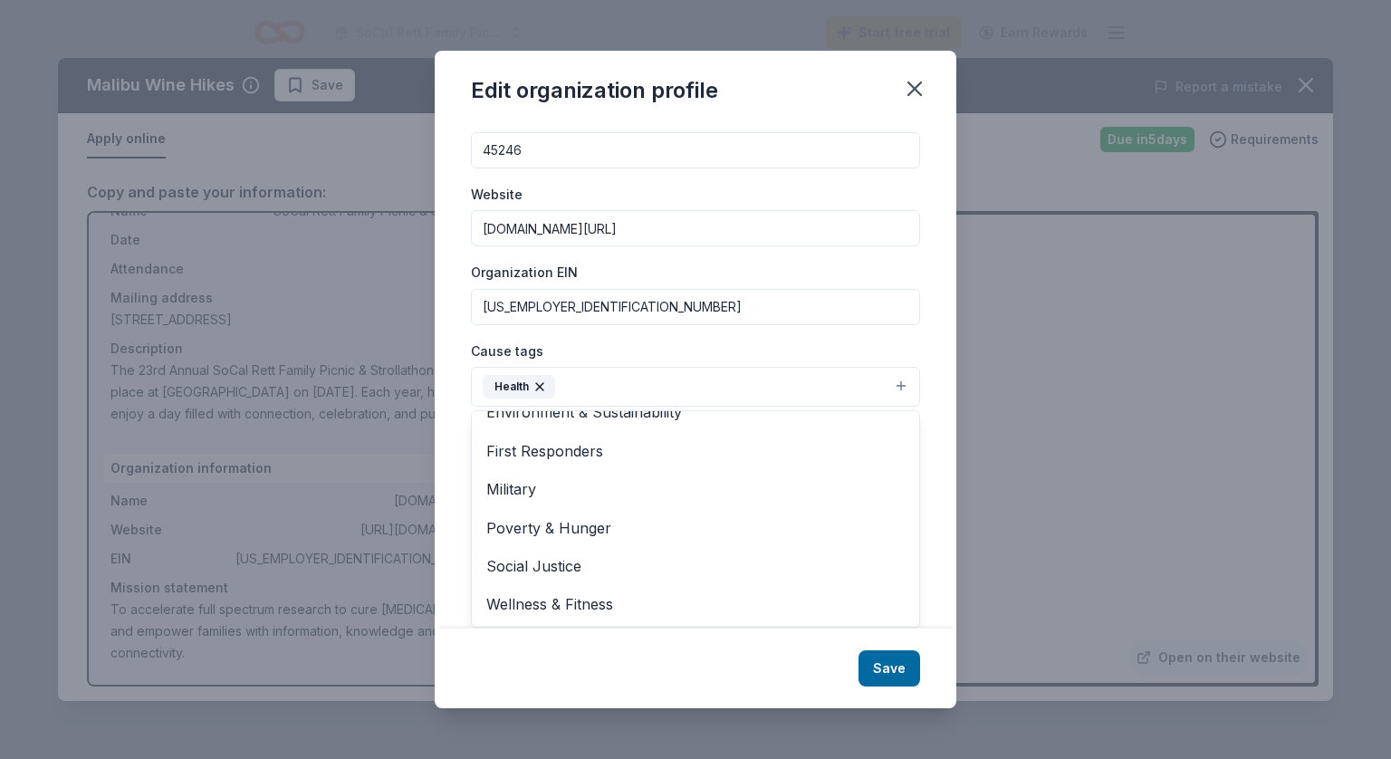
click at [924, 466] on div "Changes made here will be reflected on your Account. Organization name Internat…" at bounding box center [696, 375] width 522 height 504
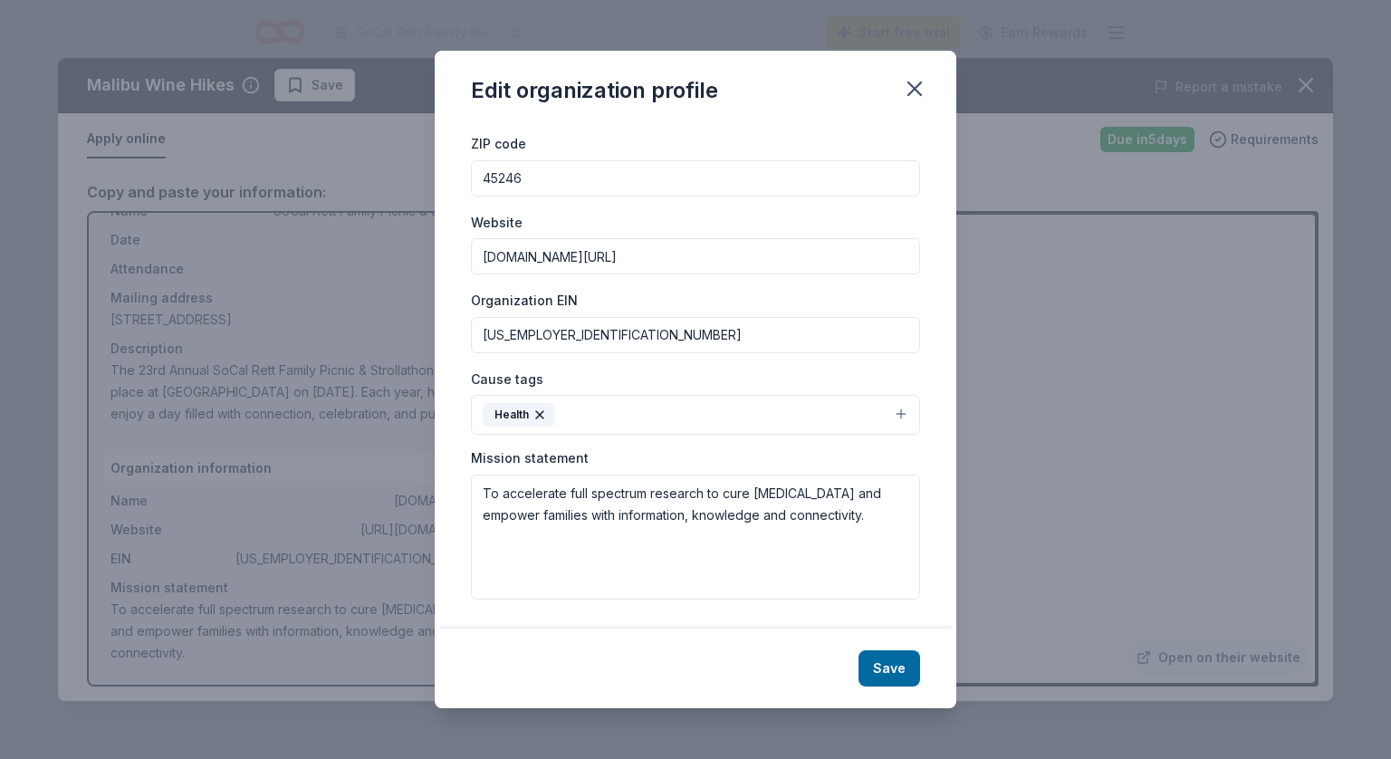
scroll to position [101, 0]
click at [893, 674] on button "Save" at bounding box center [889, 668] width 62 height 36
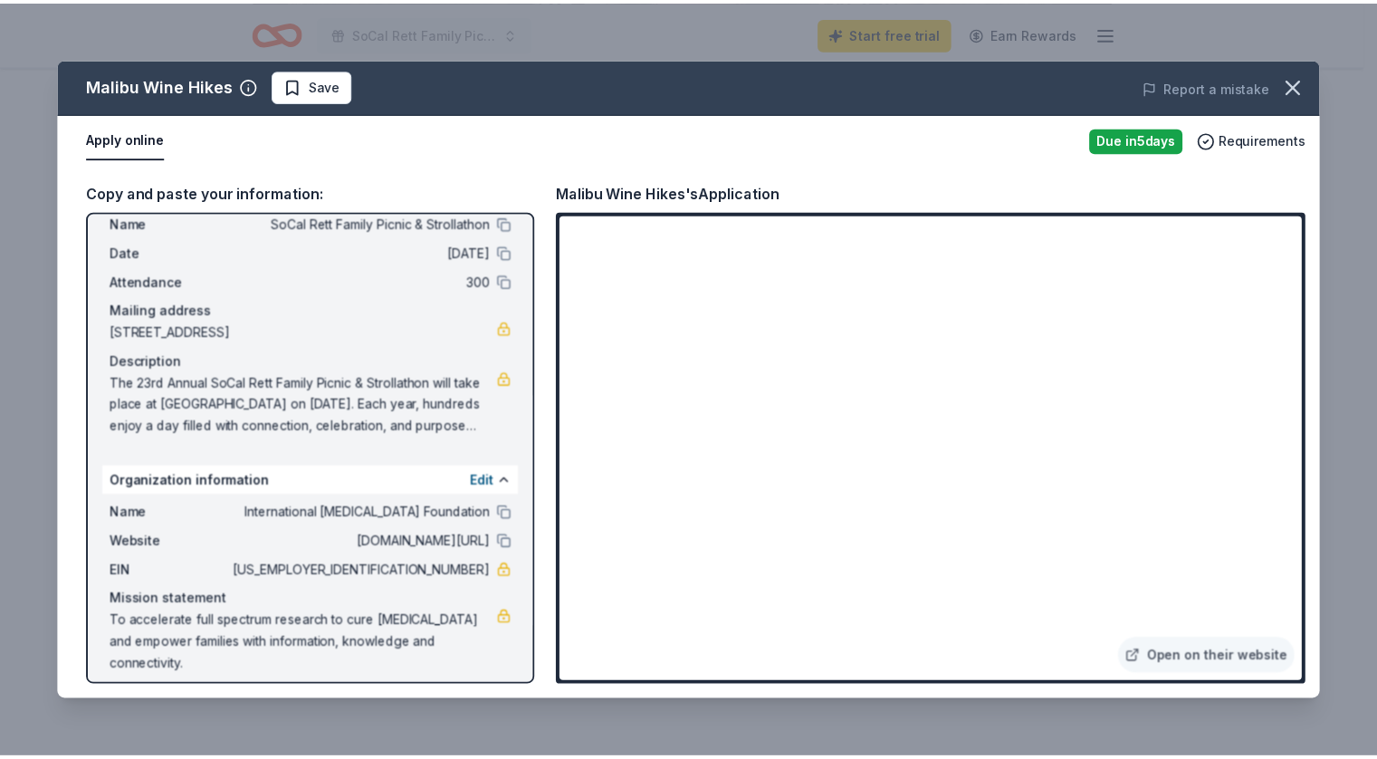
scroll to position [63, 0]
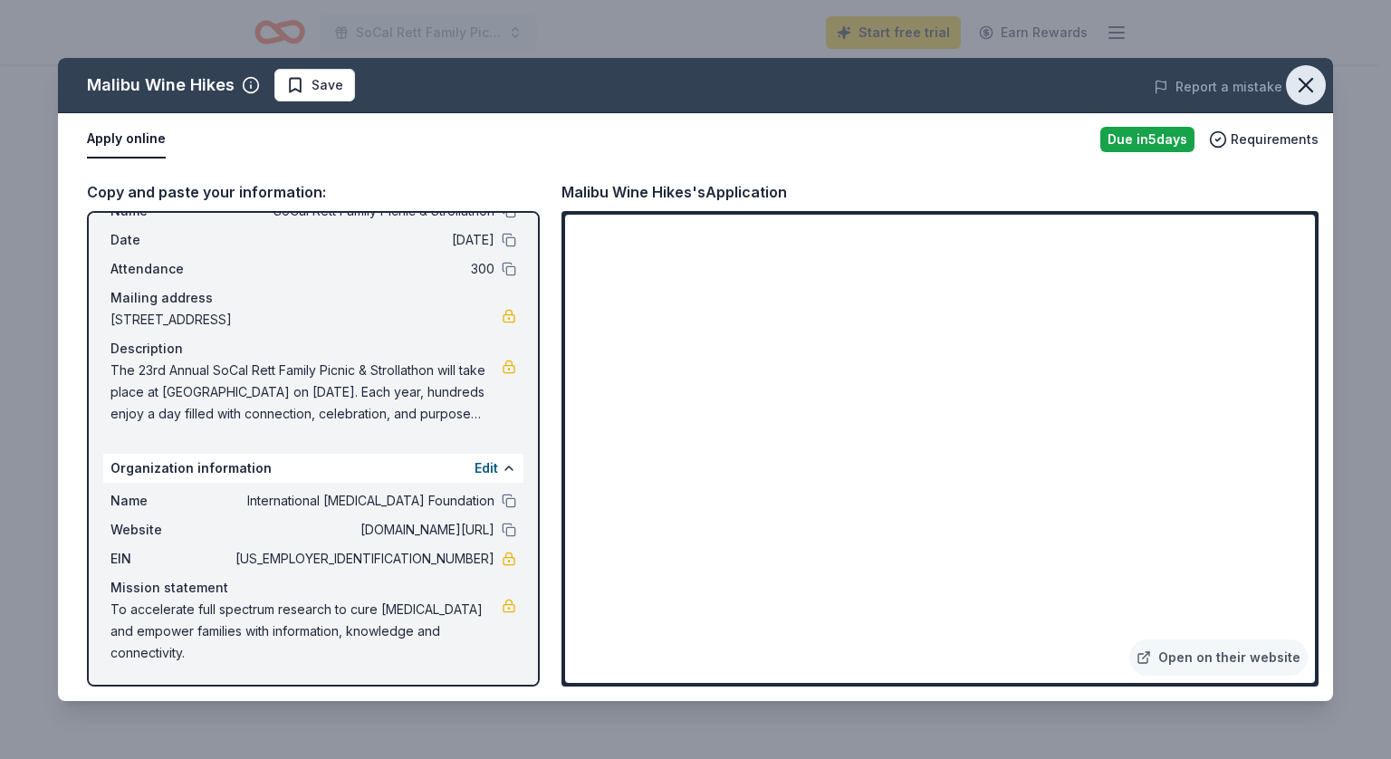
click at [1309, 77] on icon "button" at bounding box center [1305, 84] width 25 height 25
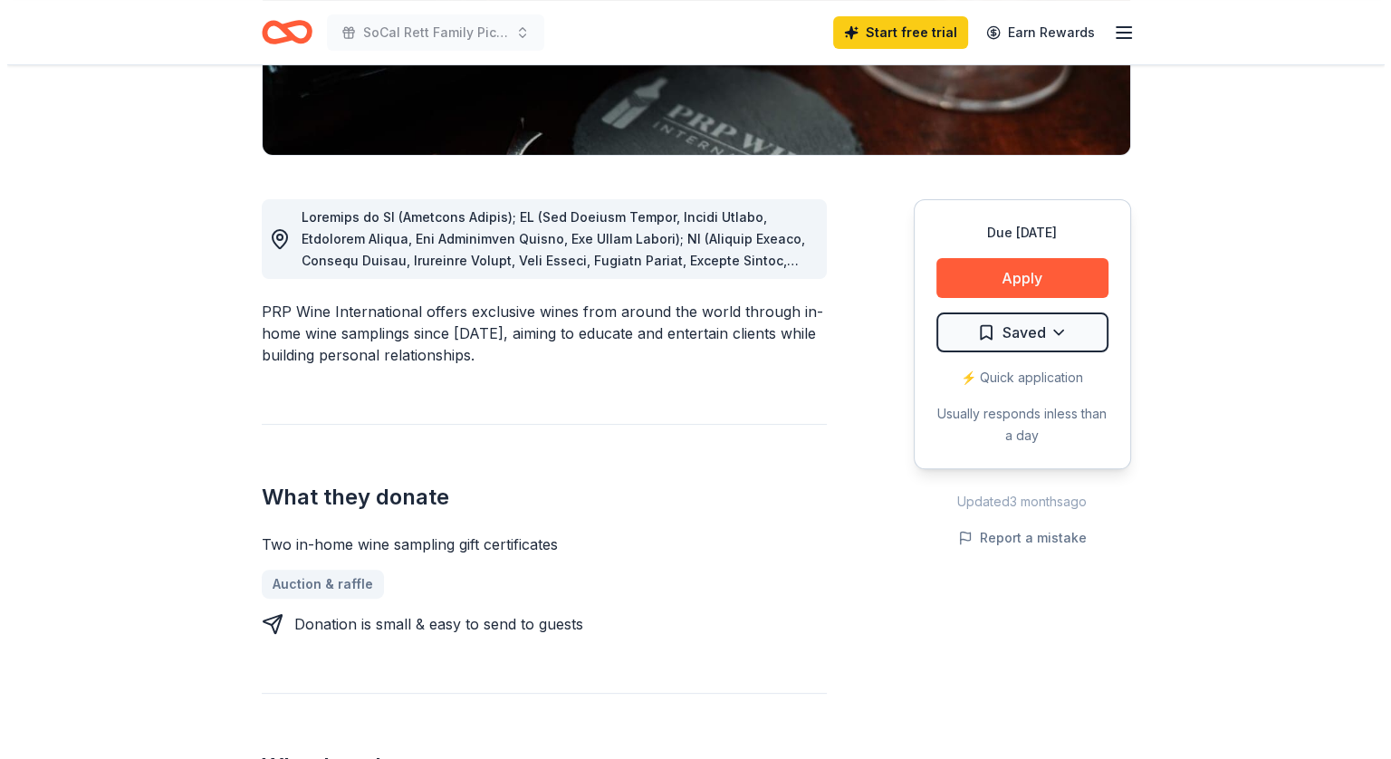
scroll to position [398, 0]
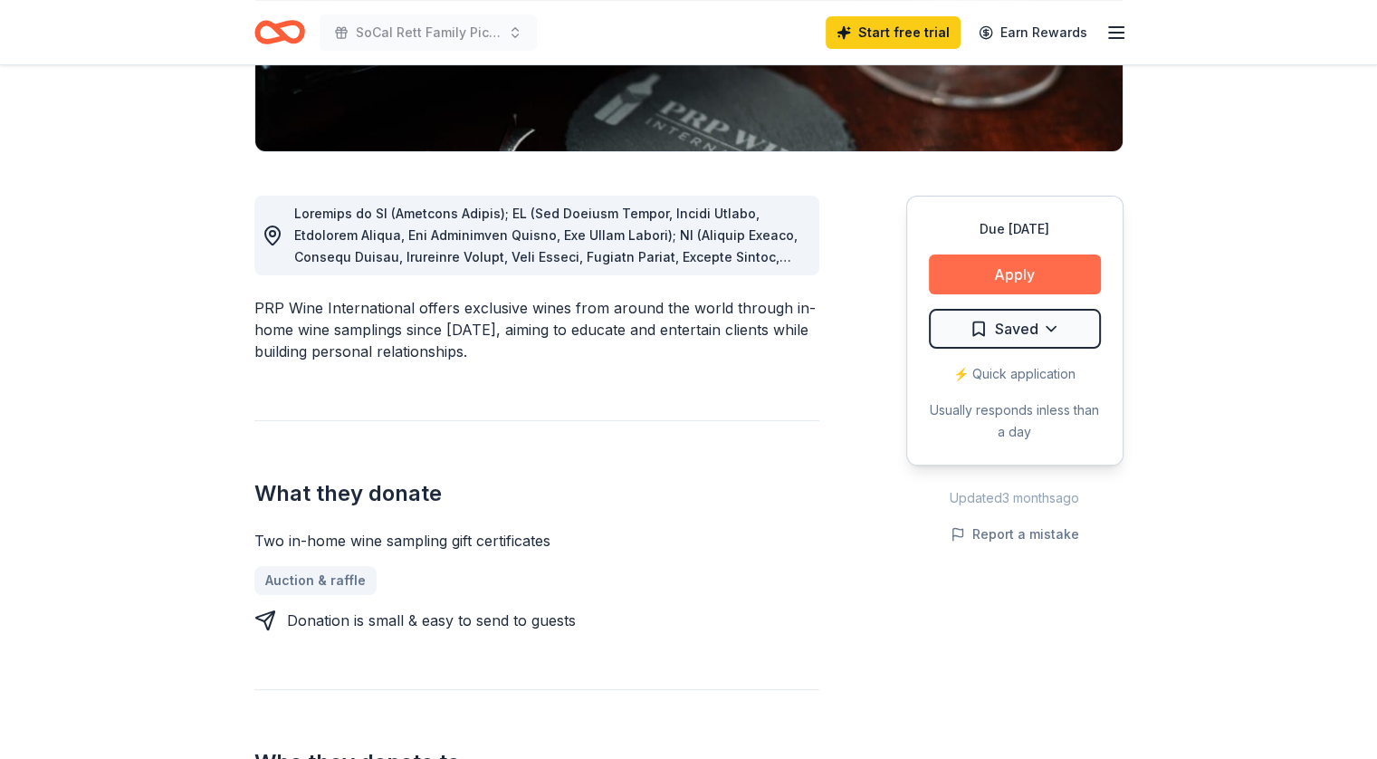
click at [1012, 268] on button "Apply" at bounding box center [1015, 274] width 172 height 40
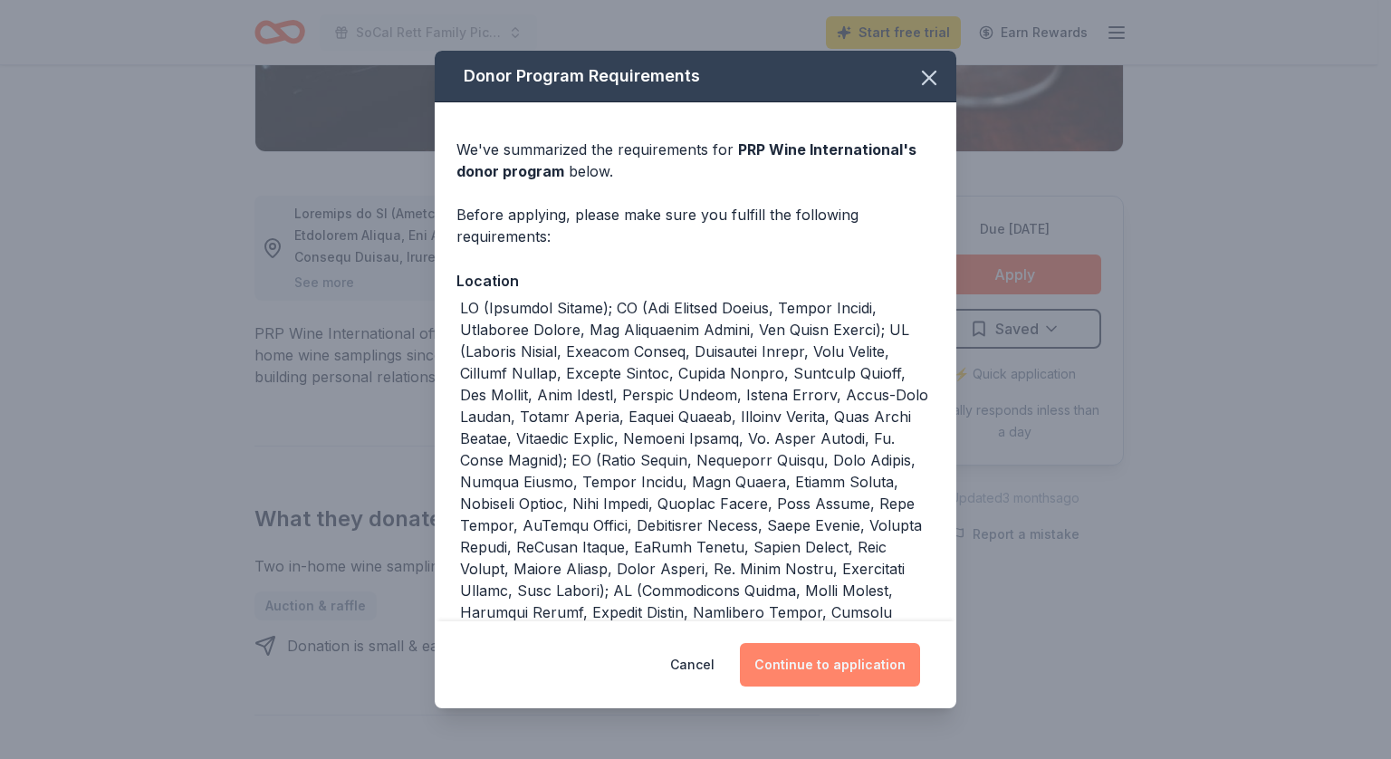
click at [824, 659] on button "Continue to application" at bounding box center [830, 664] width 180 height 43
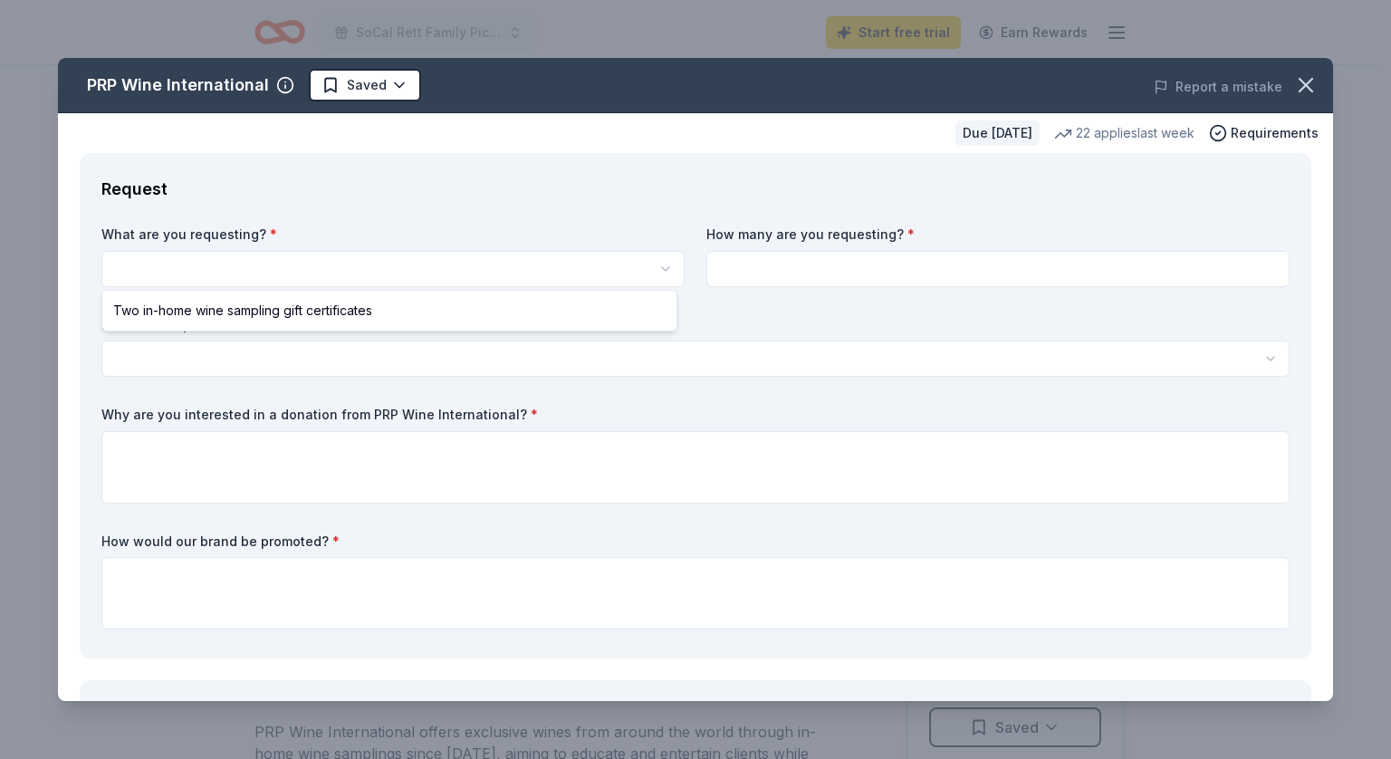
scroll to position [0, 0]
click at [442, 267] on html "SoCal Rett Family Picnic & Strollathon Start free trial Earn Rewards Due in 28 …" at bounding box center [695, 379] width 1391 height 759
select select "Two in-home wine sampling gift certificates"
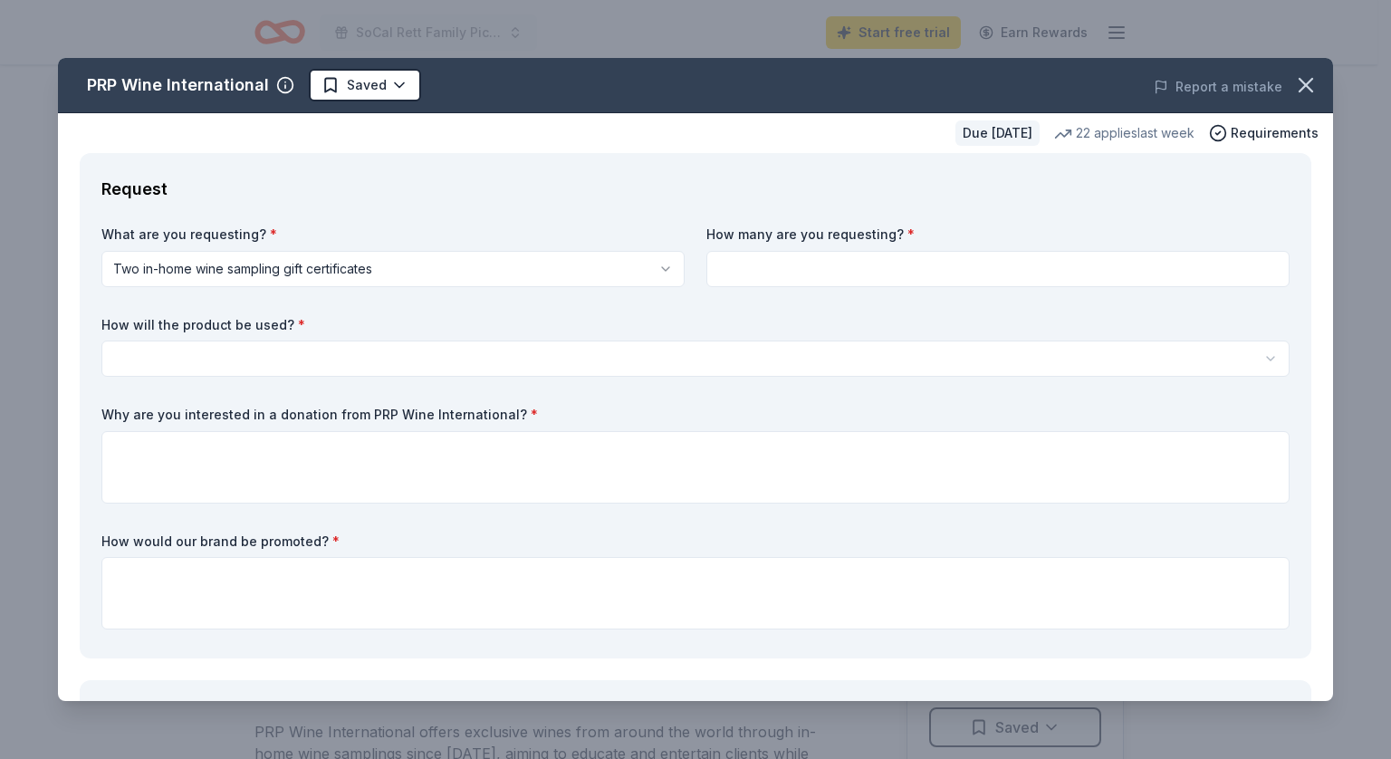
click at [775, 277] on input at bounding box center [997, 269] width 583 height 36
type input "2"
click at [417, 352] on html "SoCal Rett Family Picnic & Strollathon Start free trial Earn Rewards Due in 28 …" at bounding box center [695, 379] width 1391 height 759
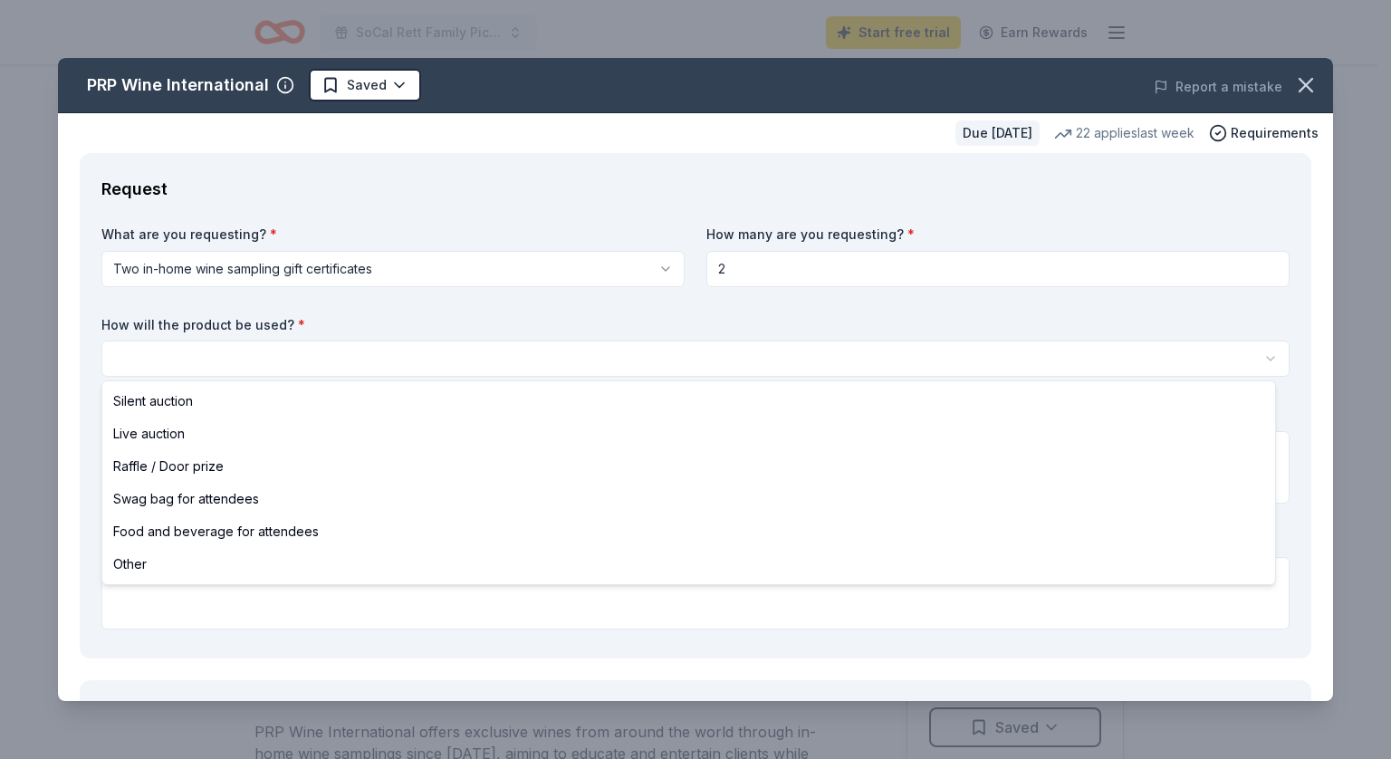
select select "other"
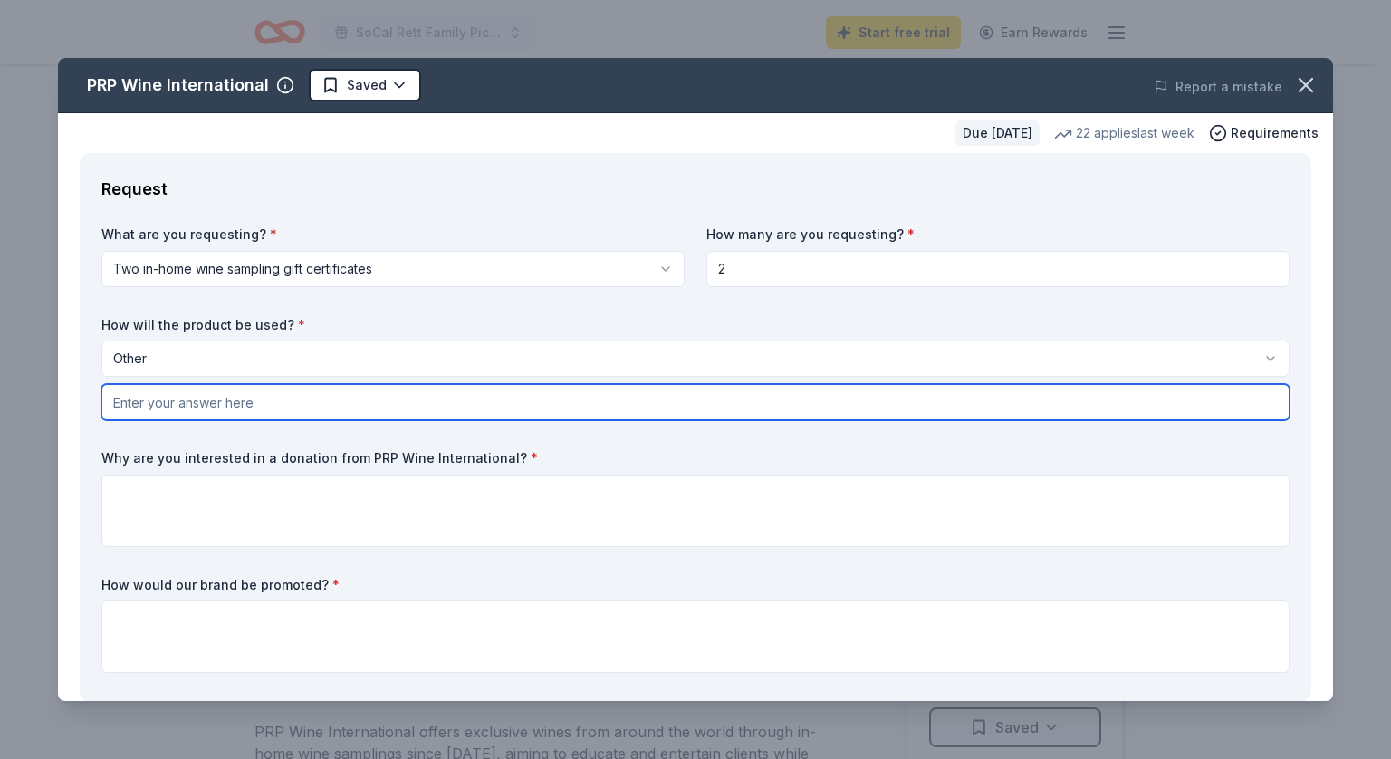
click at [215, 404] on input "text" at bounding box center [695, 402] width 1188 height 36
type input "Online Auction"
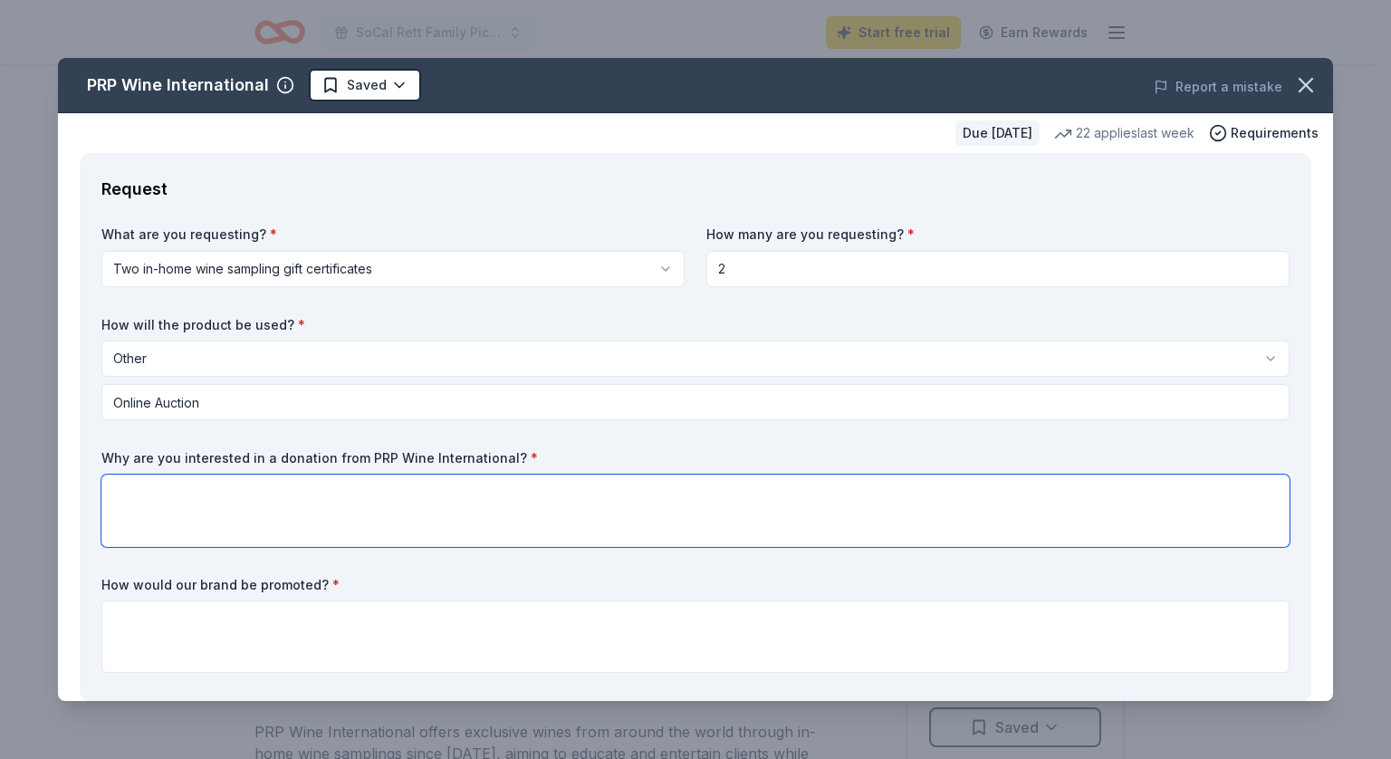
click at [232, 511] on textarea at bounding box center [695, 510] width 1188 height 72
type textarea "We believe this will be a popular item and lead to increased donations."
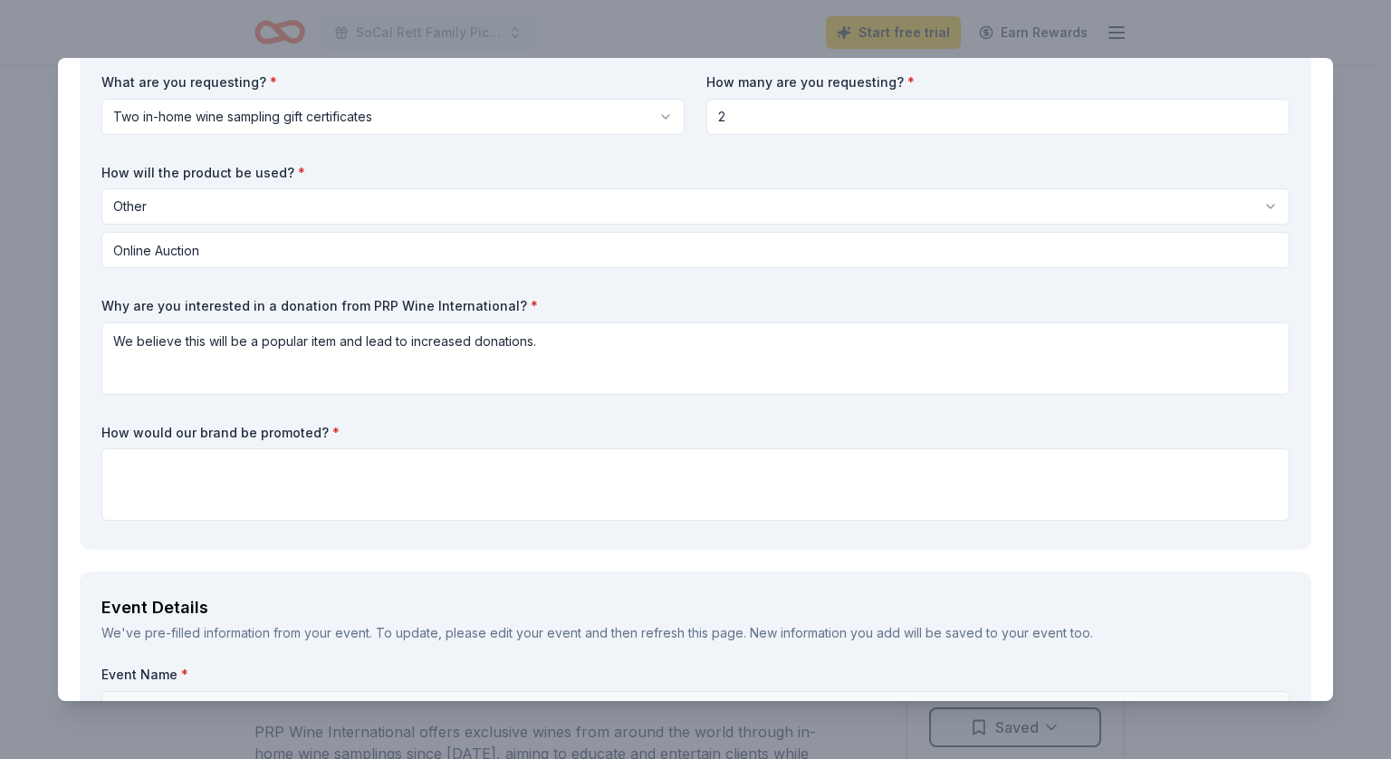
scroll to position [167, 0]
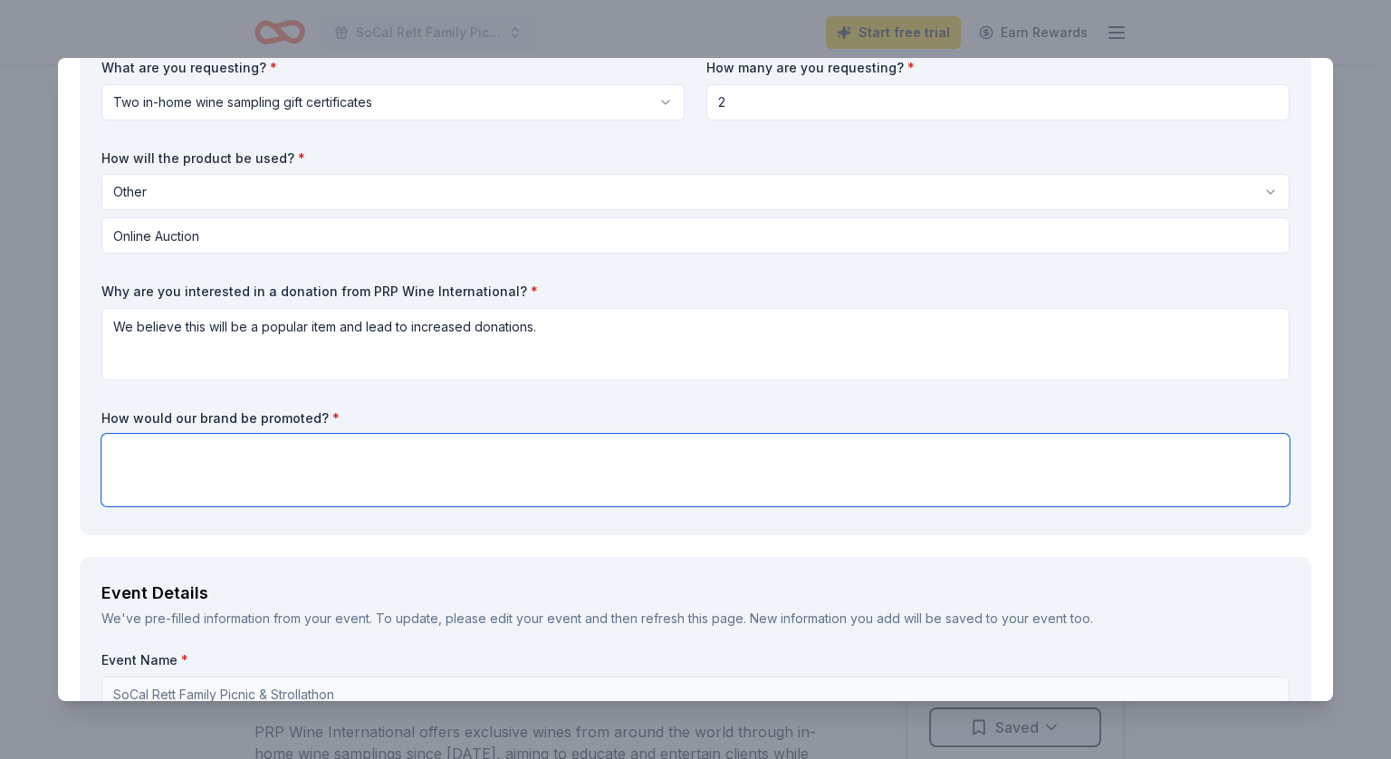
click at [740, 442] on textarea at bounding box center [695, 470] width 1188 height 72
type textarea "All donations will be promoted on social media and on signage at the event."
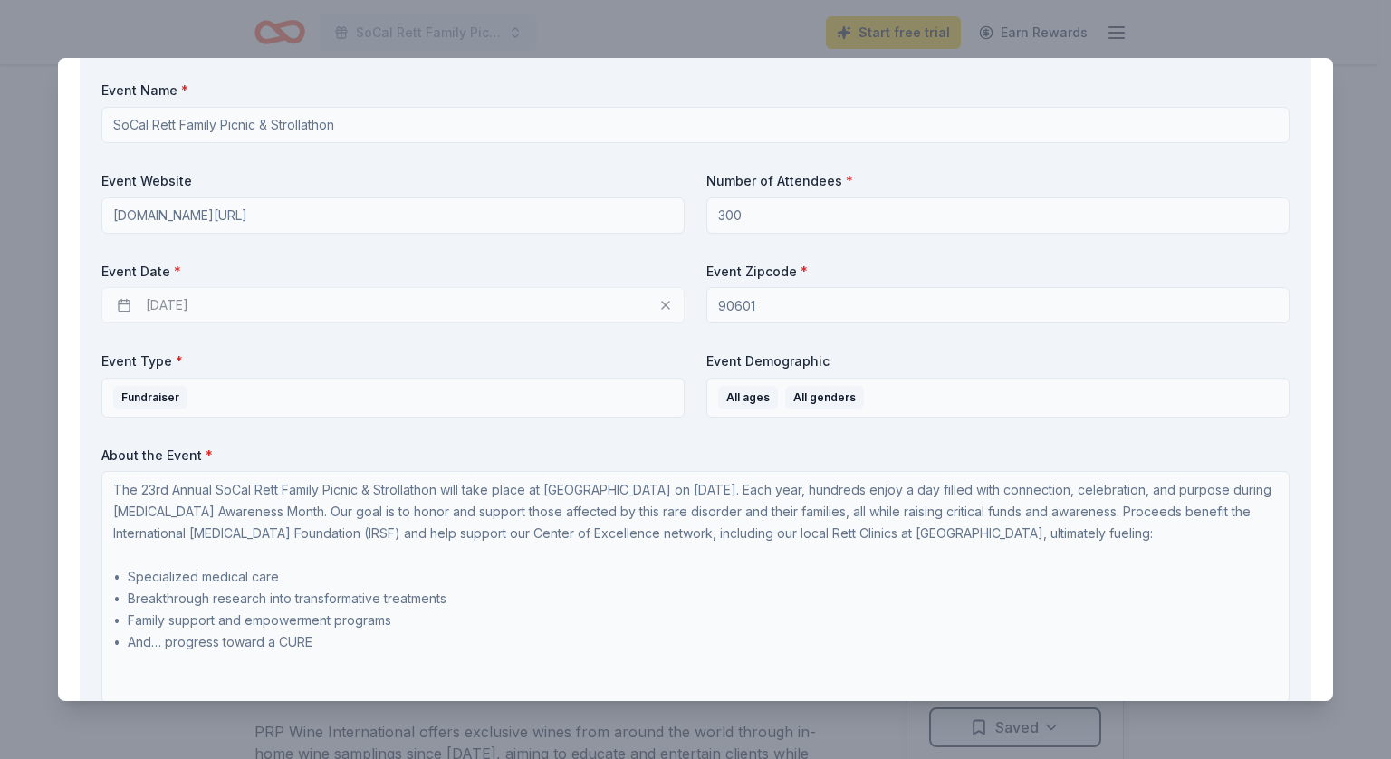
scroll to position [740, 0]
click at [178, 296] on div "10/24/2025" at bounding box center [392, 301] width 583 height 36
click at [663, 302] on div "10/24/2025" at bounding box center [392, 301] width 583 height 36
click at [168, 292] on div "10/24/2025" at bounding box center [392, 301] width 583 height 36
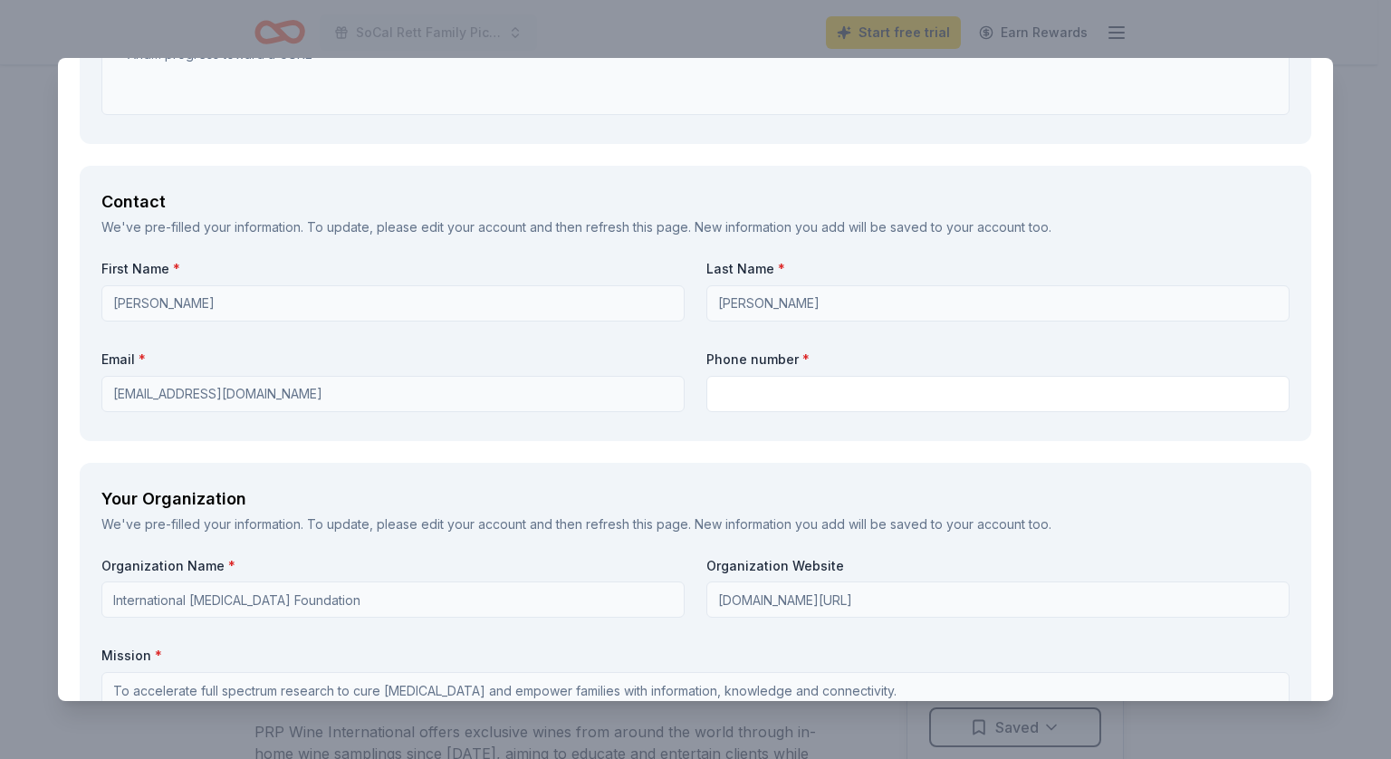
scroll to position [1327, 0]
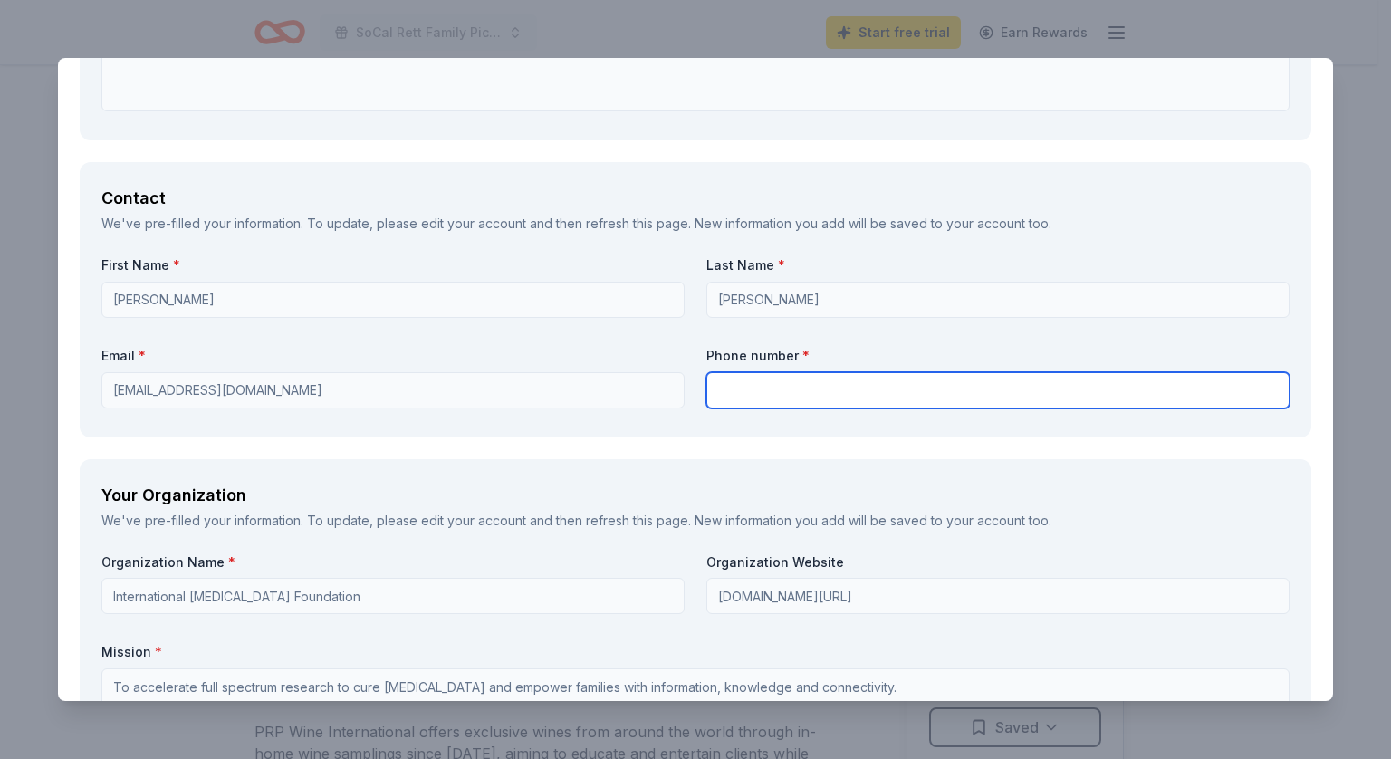
click at [933, 381] on input "text" at bounding box center [997, 390] width 583 height 36
type input "5626190109"
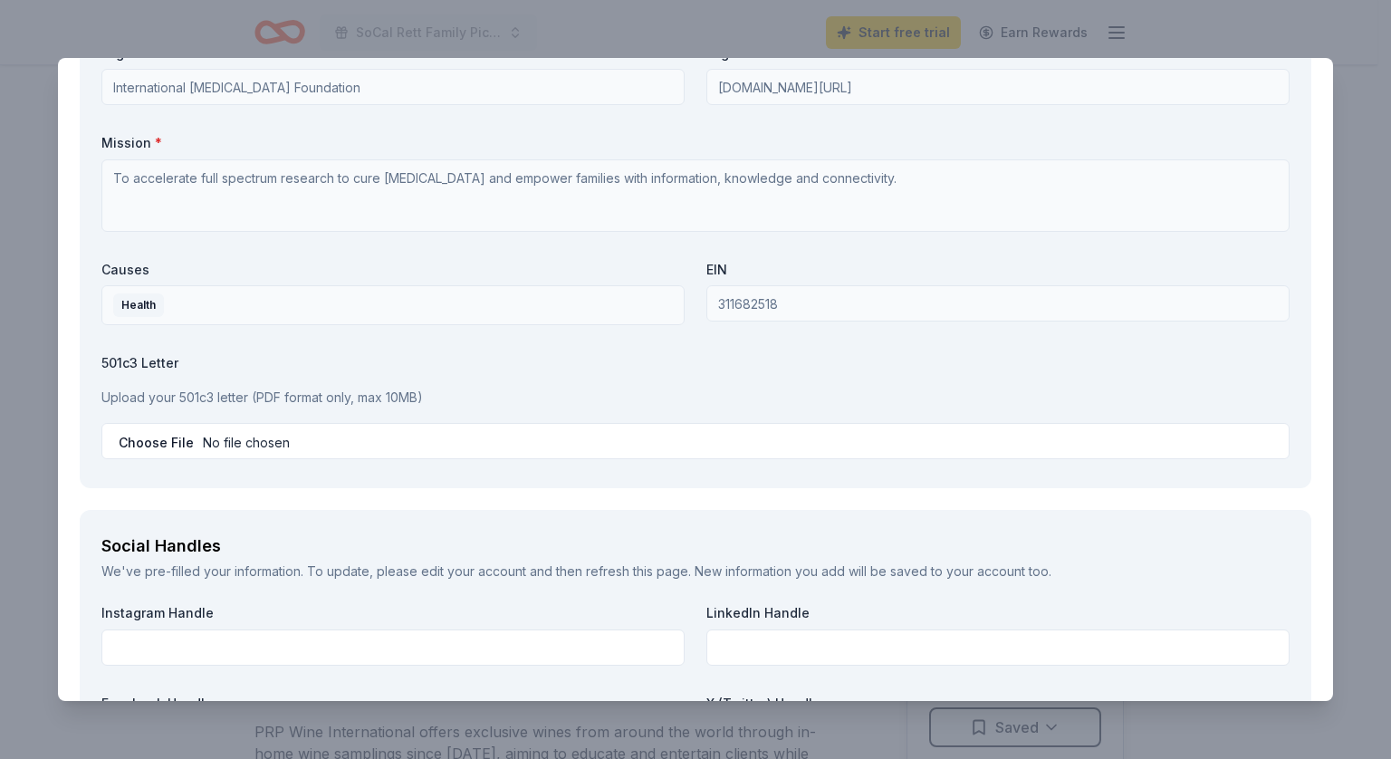
scroll to position [1840, 0]
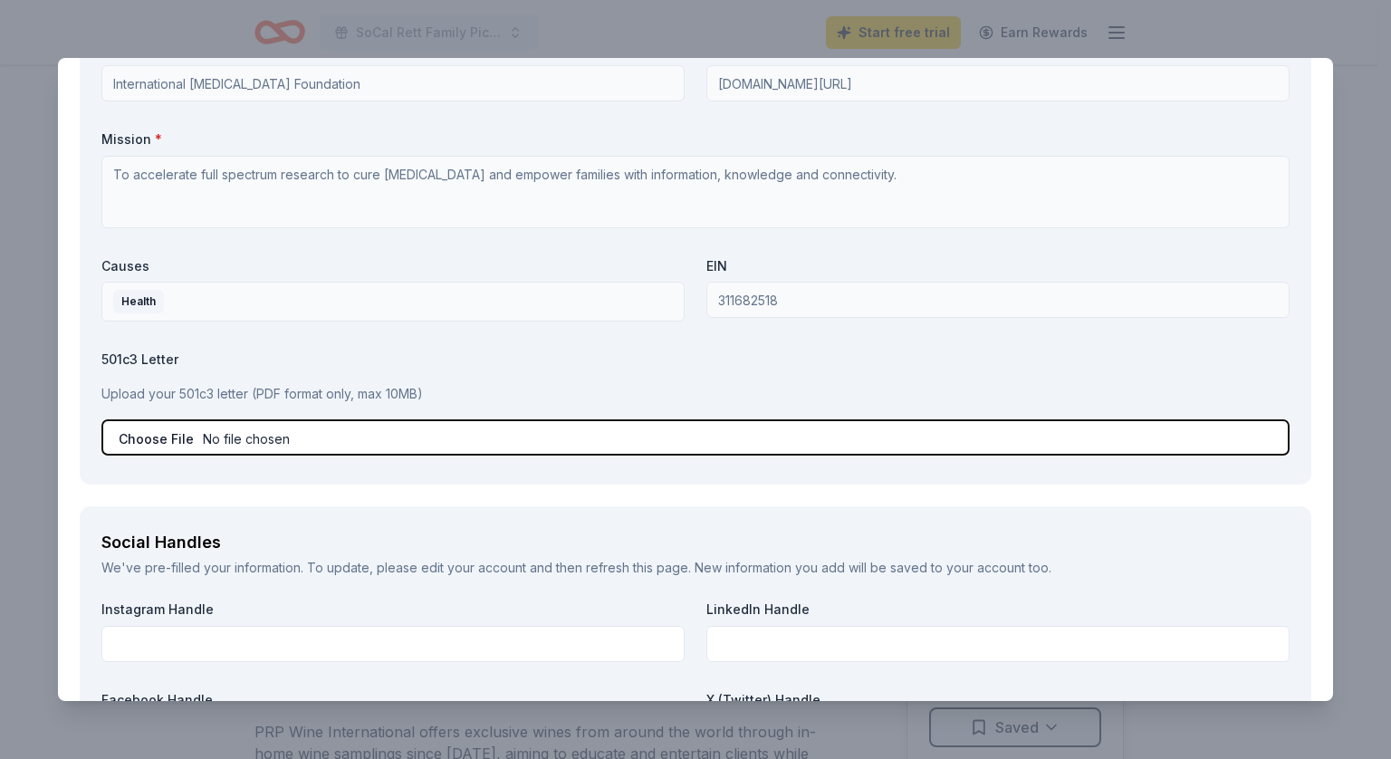
click at [194, 439] on input "file" at bounding box center [695, 437] width 1188 height 36
type input "C:\fakepath\501c3 letter IRSF.pdf"
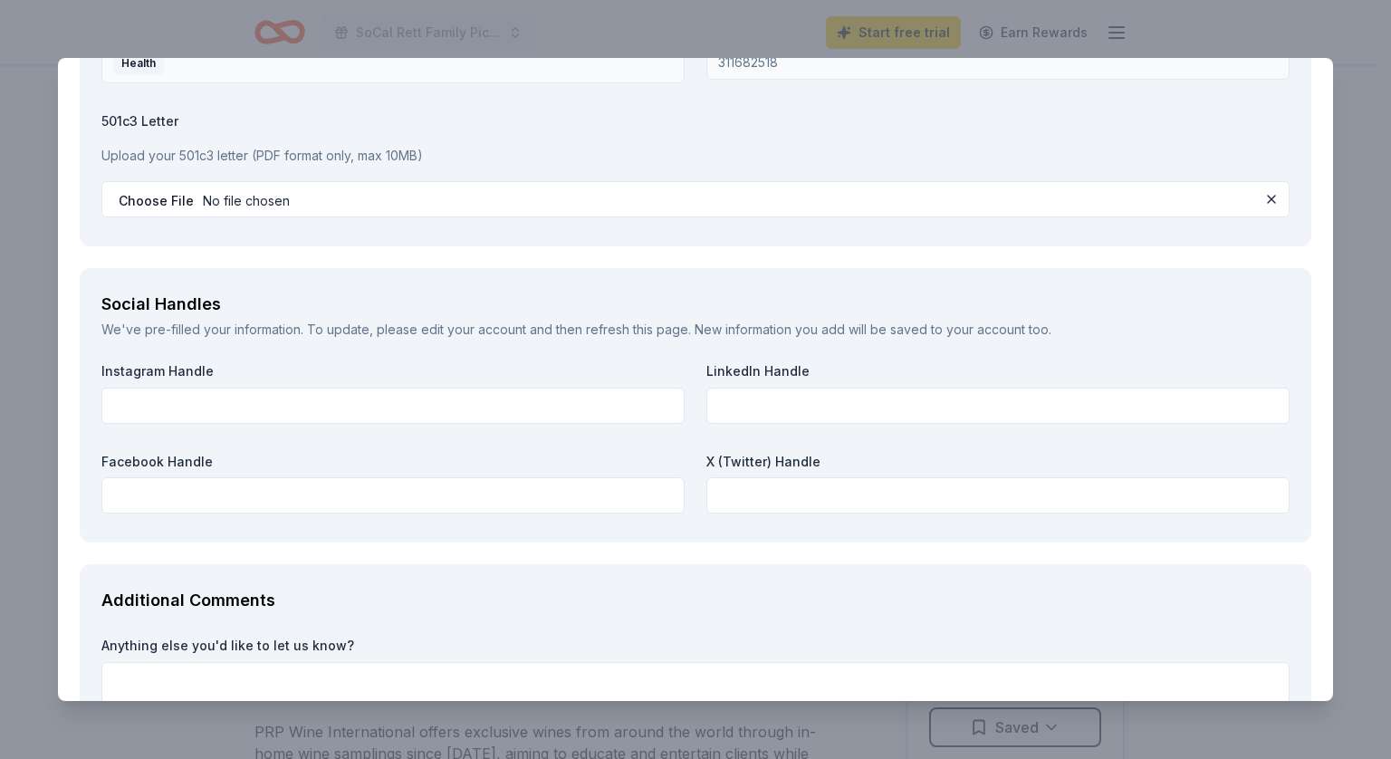
scroll to position [2085, 0]
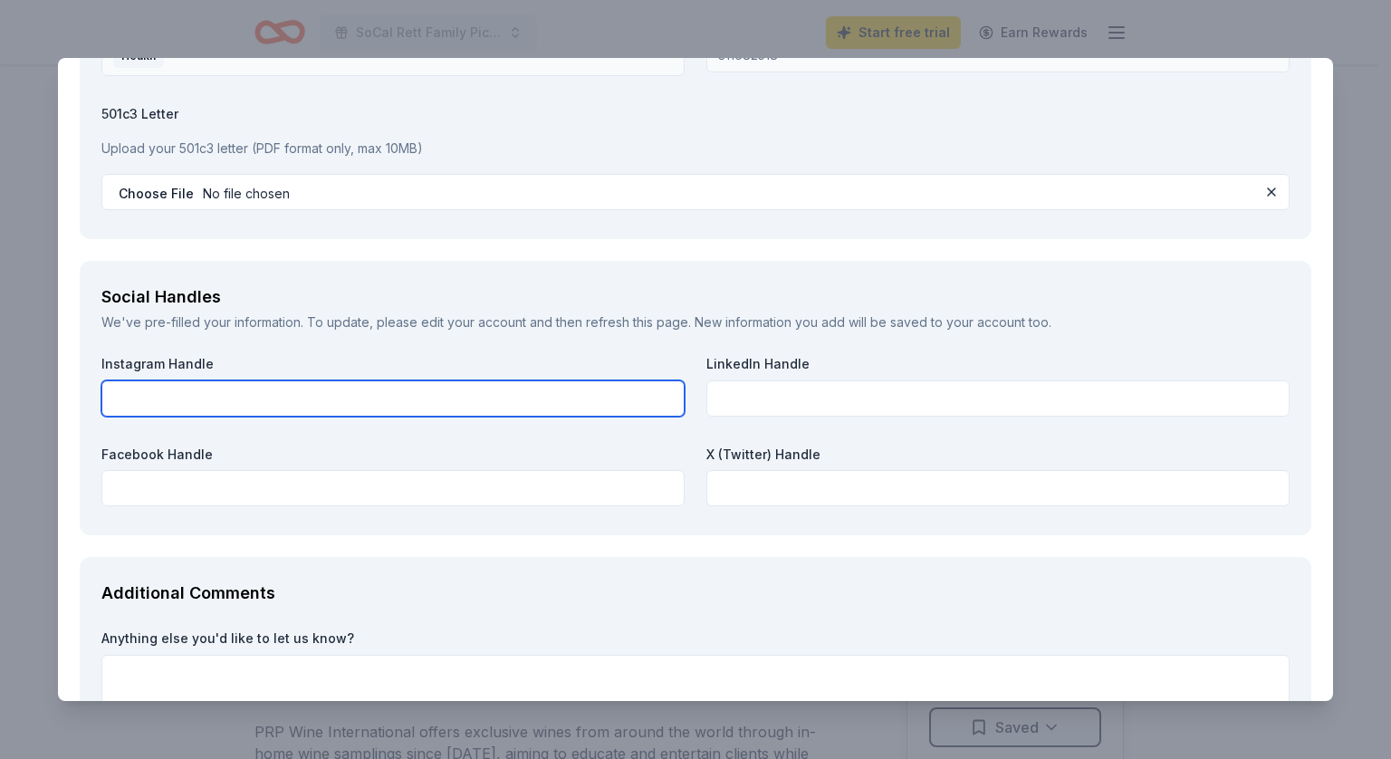
click at [293, 398] on input "text" at bounding box center [392, 398] width 583 height 36
type input "S"
type input "socalrett_picnic_stroll"
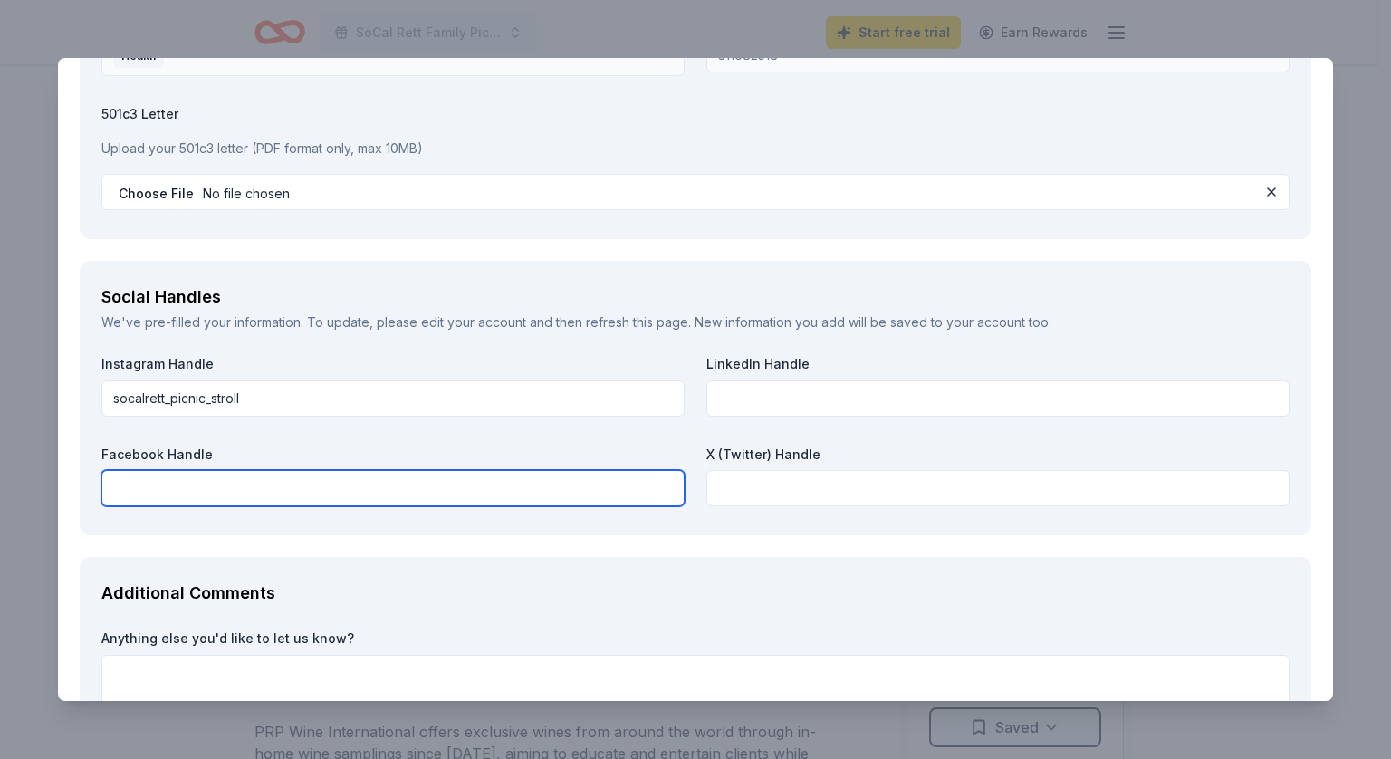
click at [244, 479] on input "text" at bounding box center [392, 488] width 583 height 36
type input "SoCal Rett Family Picnic & Strollathon"
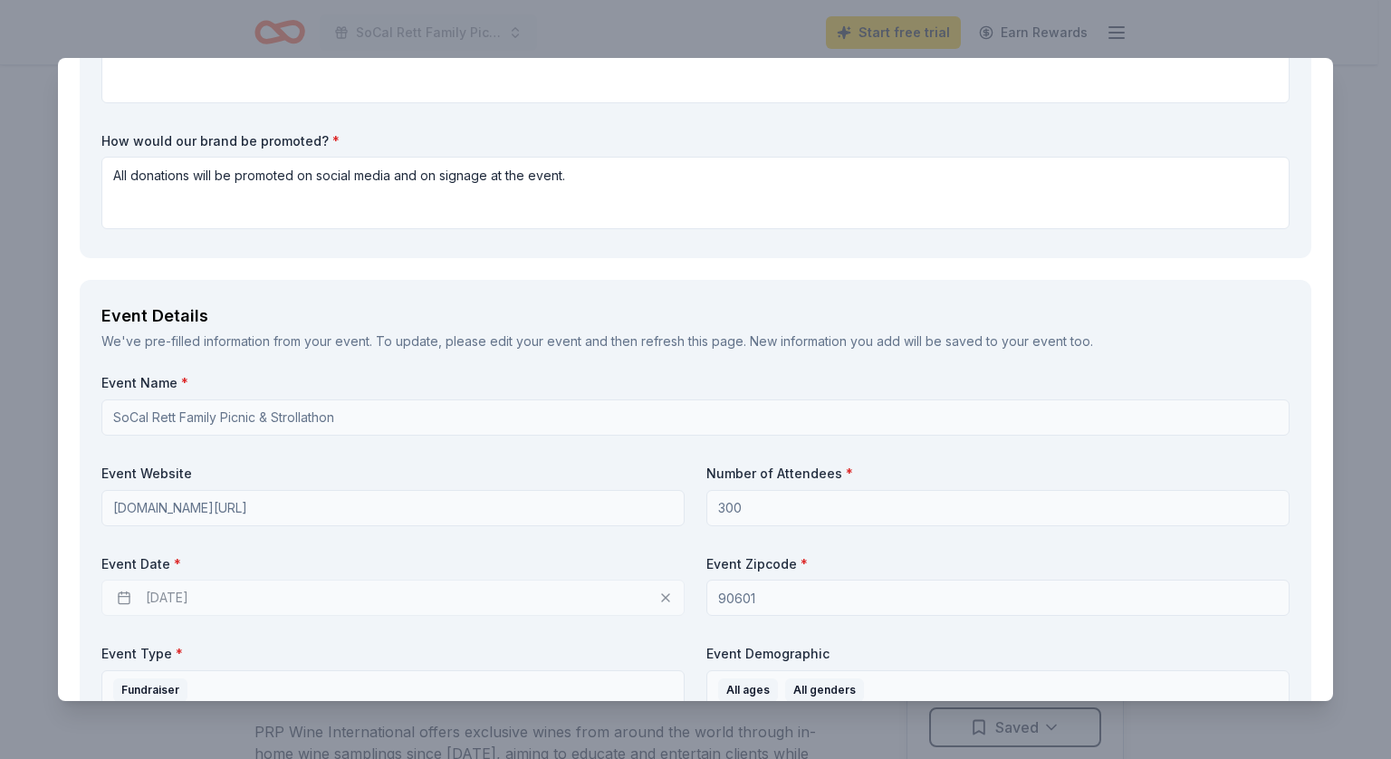
scroll to position [0, 0]
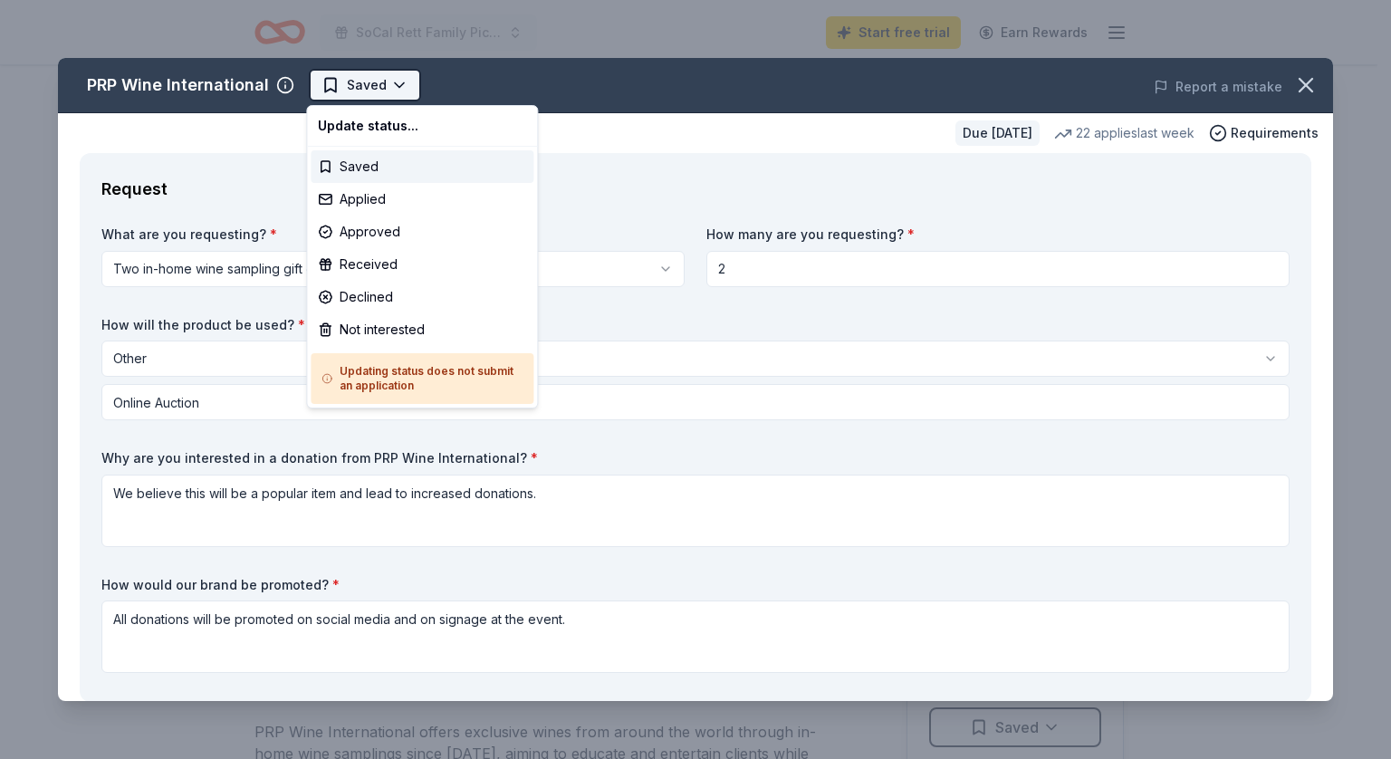
click at [329, 84] on html "SoCal Rett Family Picnic & Strollathon Start free trial Earn Rewards Due in 28 …" at bounding box center [695, 379] width 1391 height 759
click at [328, 81] on html "SoCal Rett Family Picnic & Strollathon Start free trial Earn Rewards Due in 28 …" at bounding box center [695, 379] width 1391 height 759
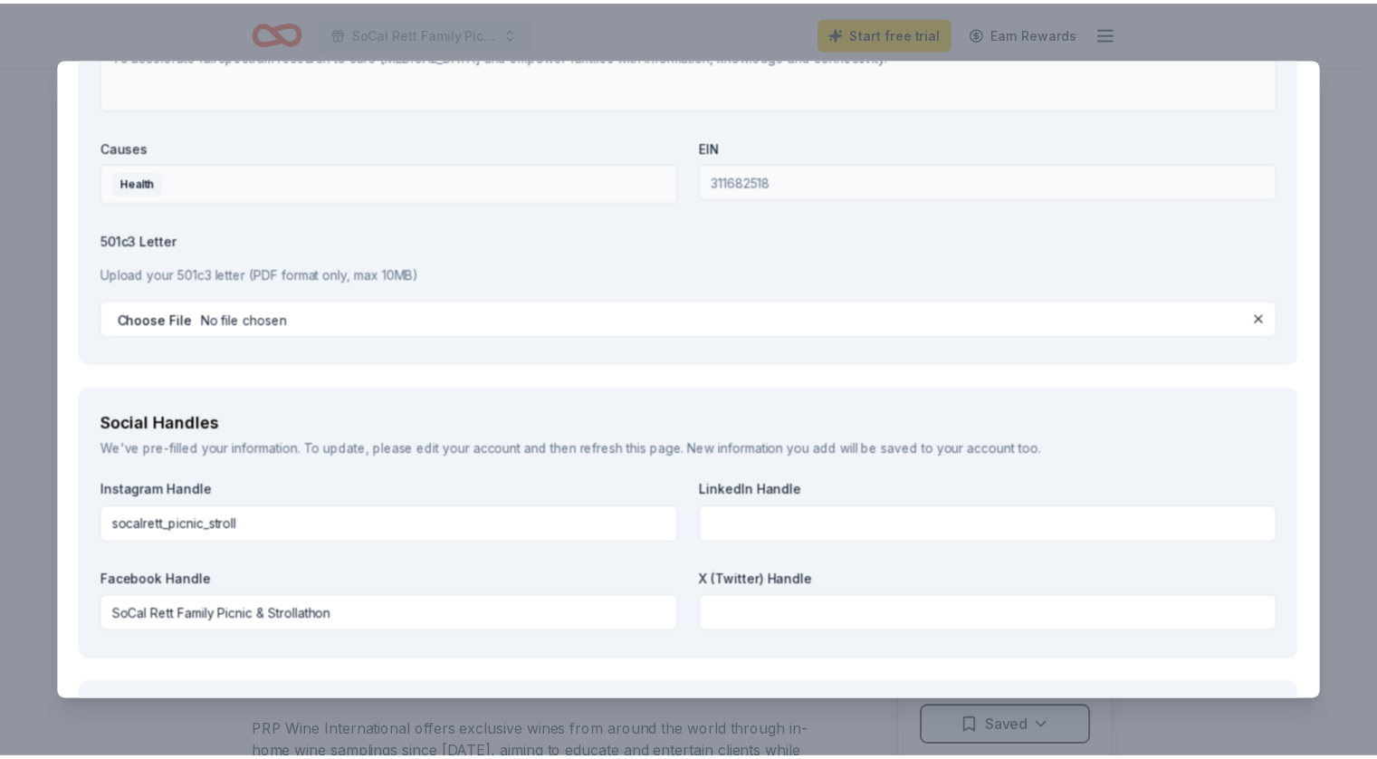
scroll to position [2233, 0]
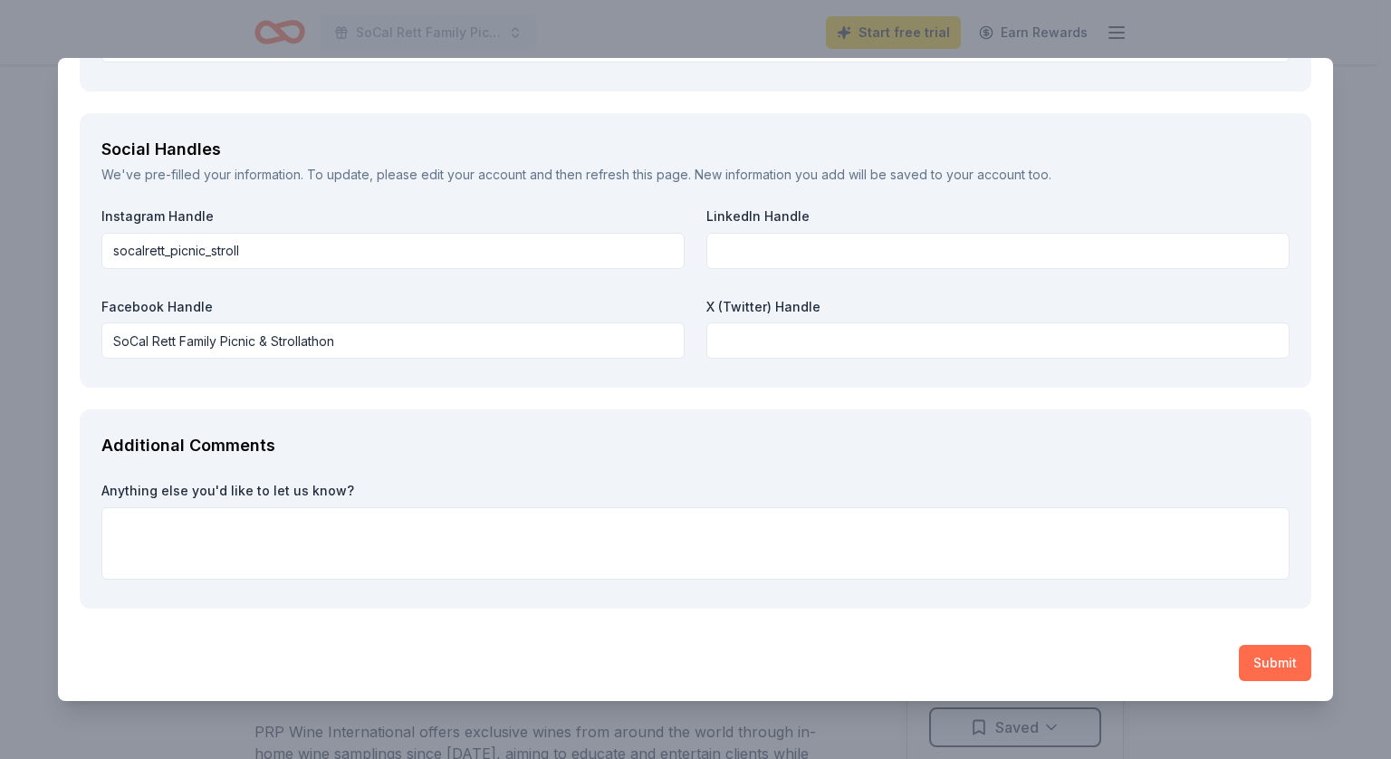
click at [1246, 664] on button "Submit" at bounding box center [1275, 663] width 72 height 36
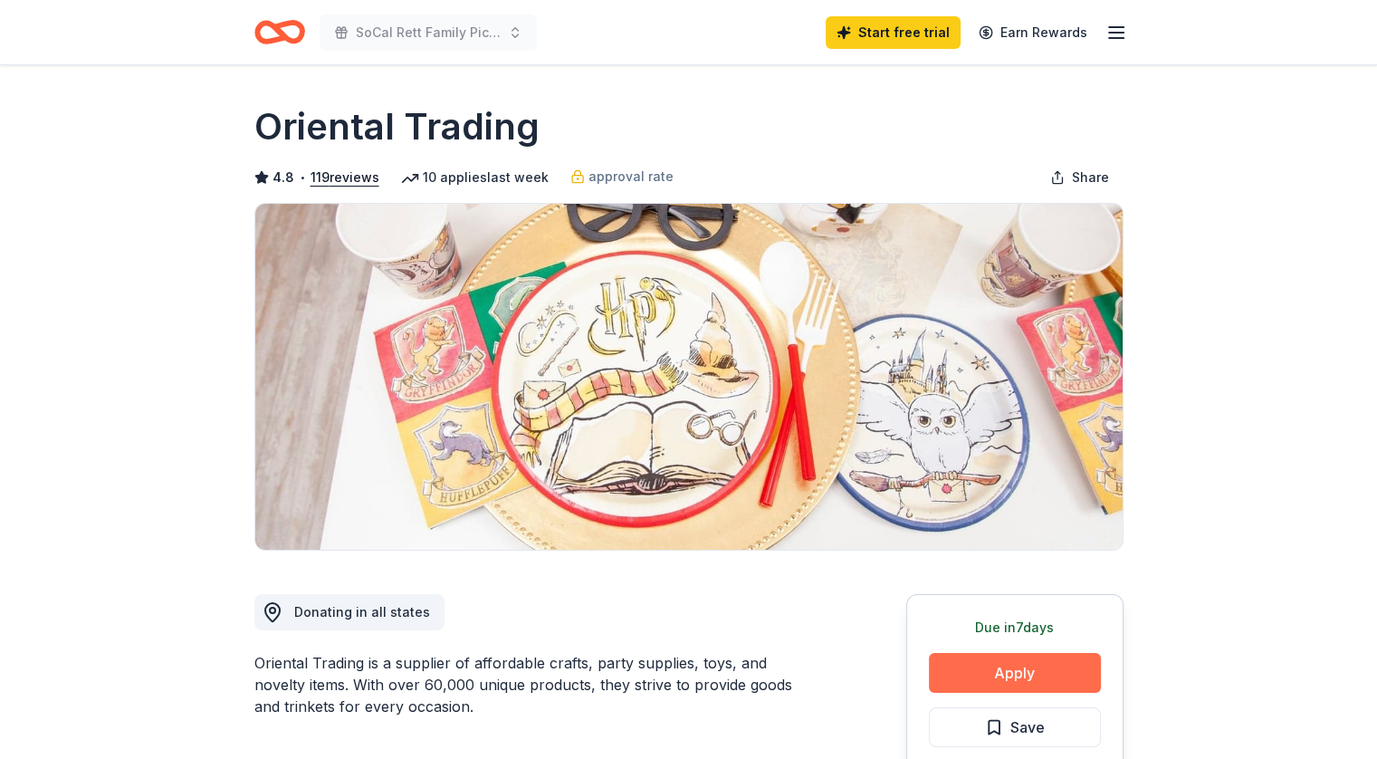
click at [1021, 671] on button "Apply" at bounding box center [1015, 673] width 172 height 40
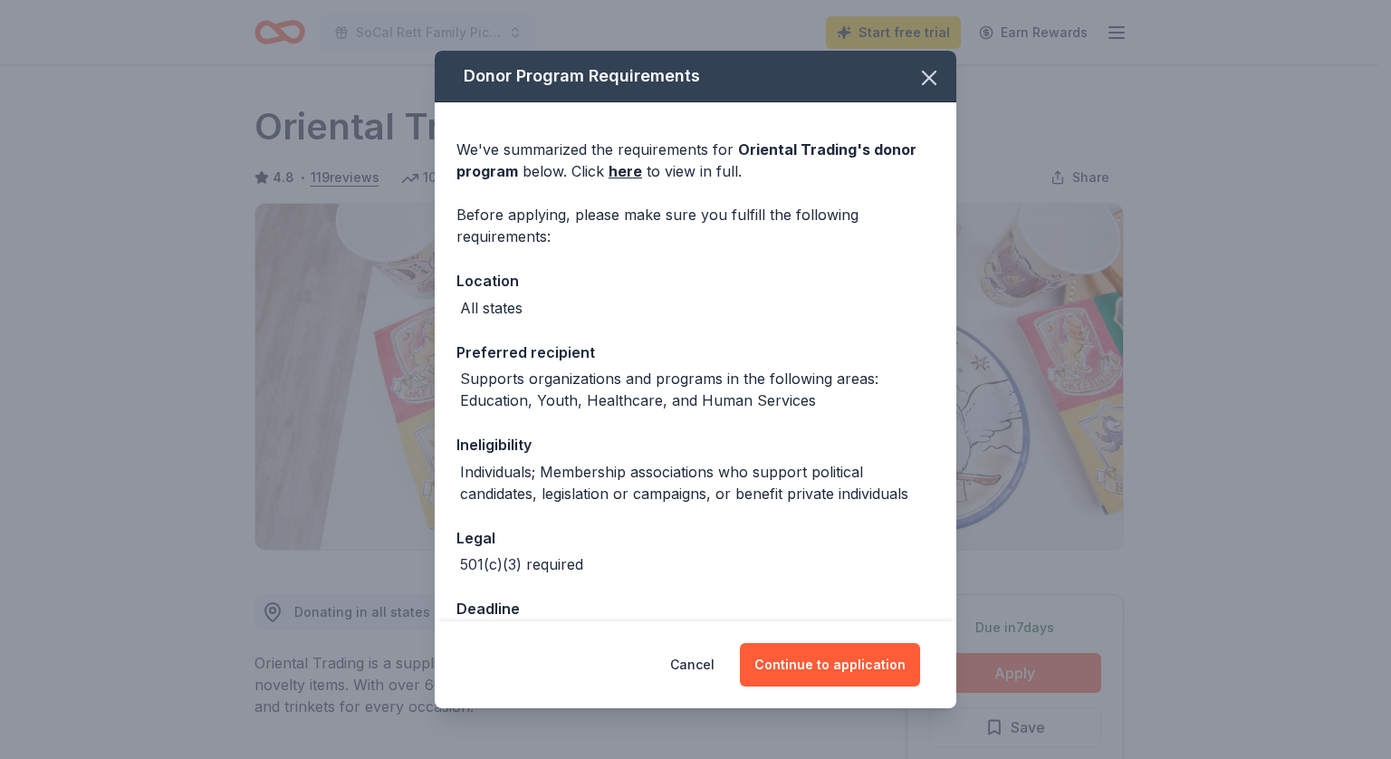
scroll to position [50, 0]
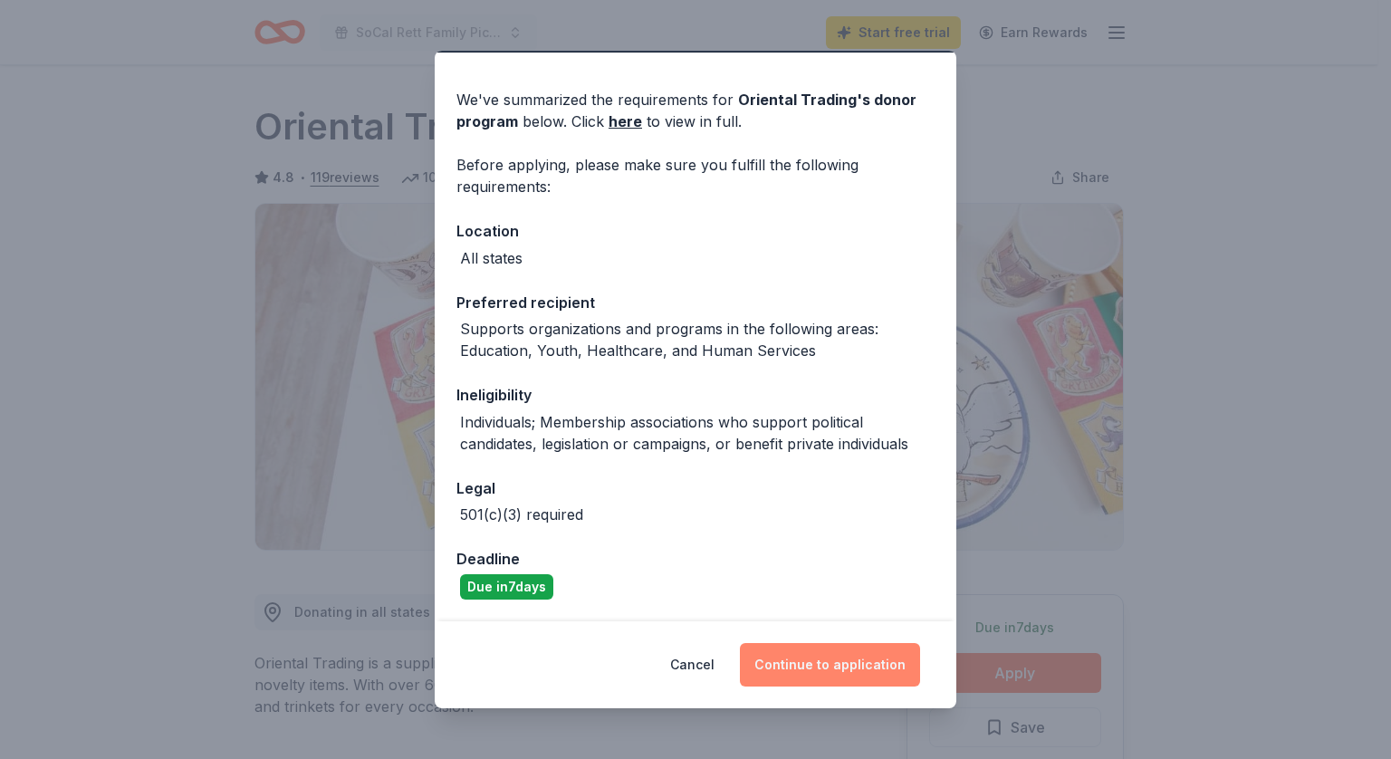
click at [817, 666] on button "Continue to application" at bounding box center [830, 664] width 180 height 43
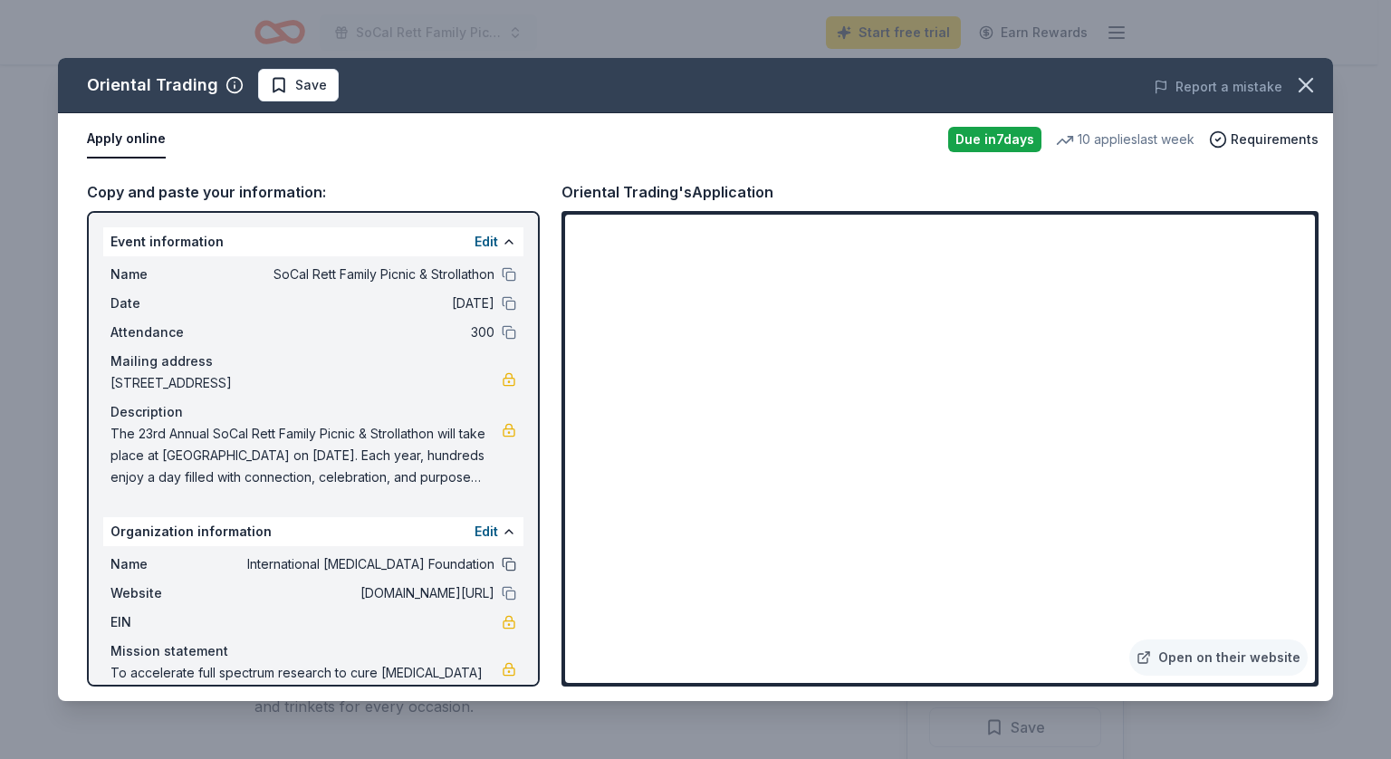
click at [502, 560] on button at bounding box center [509, 564] width 14 height 14
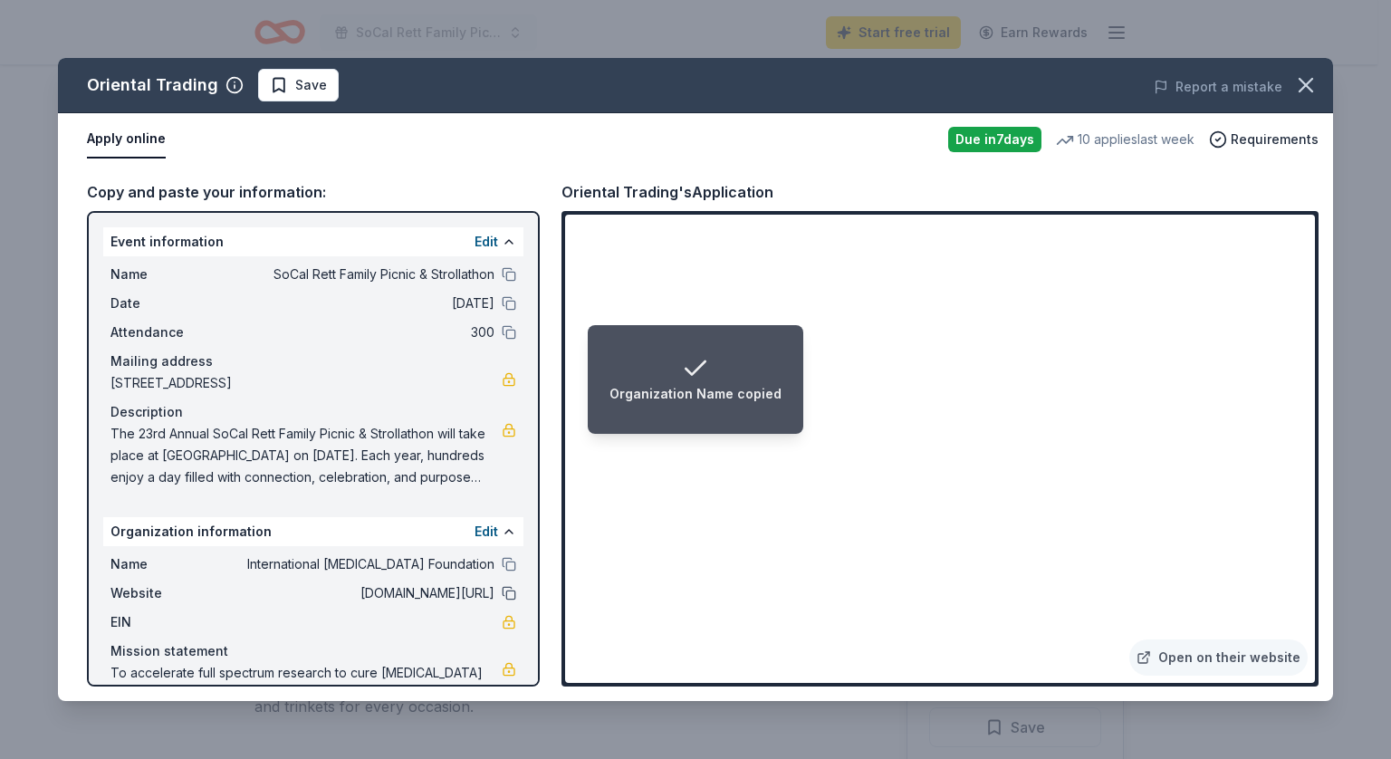
click at [502, 589] on button at bounding box center [509, 593] width 14 height 14
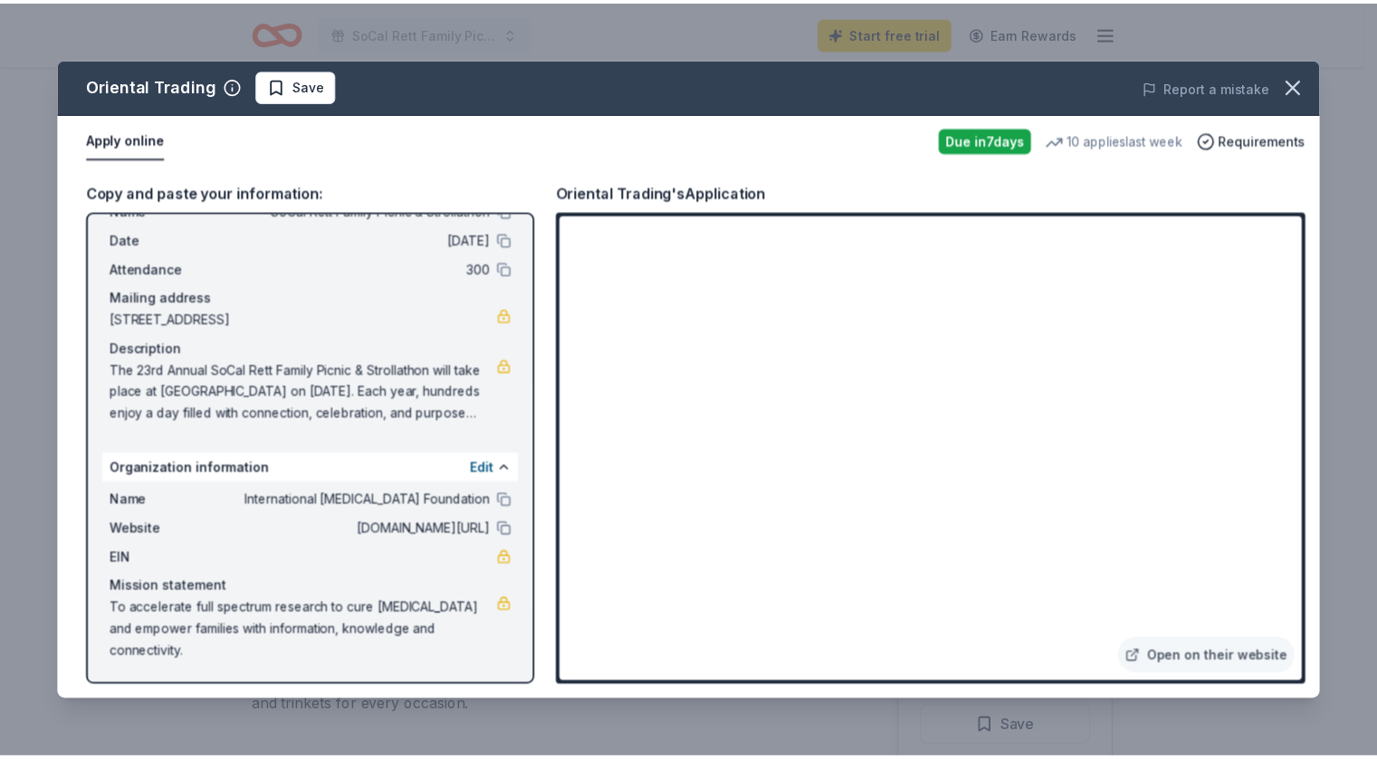
scroll to position [0, 0]
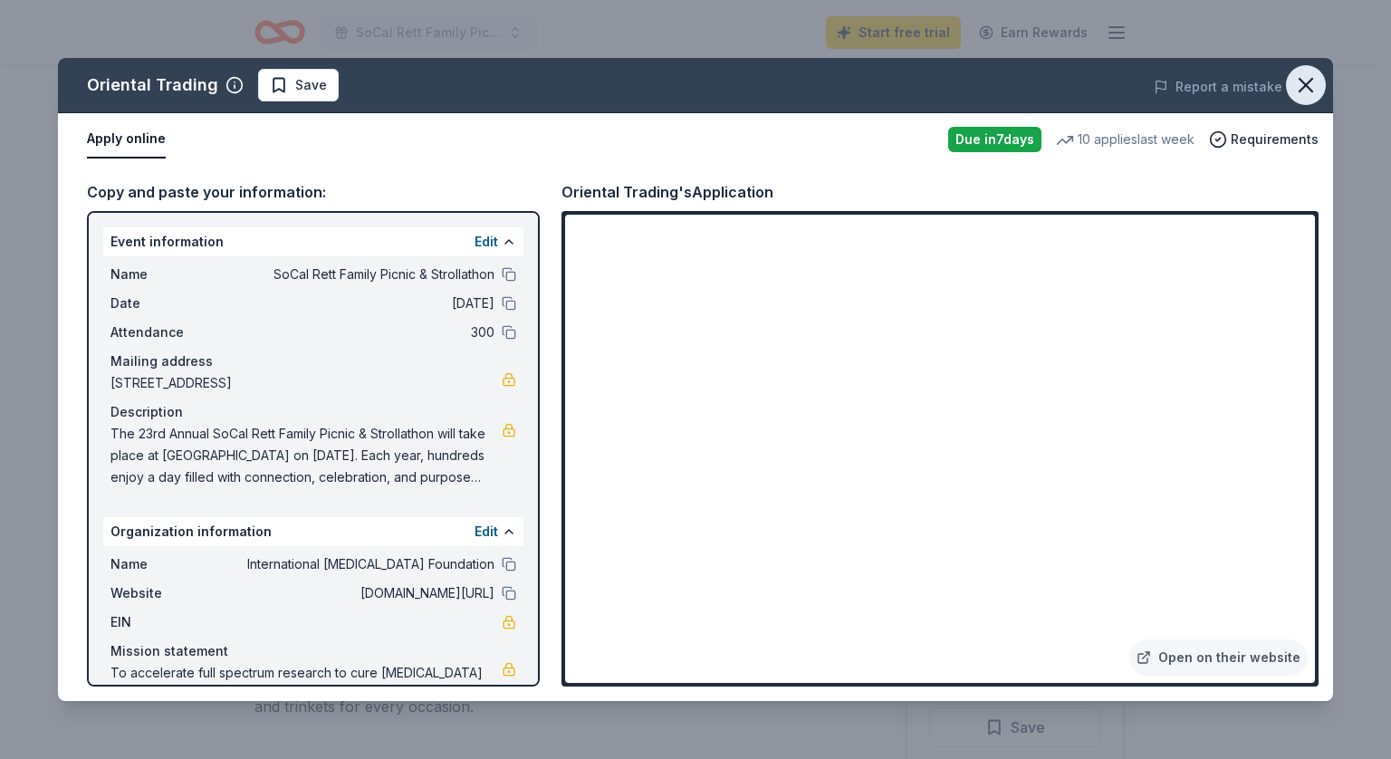
click at [1304, 88] on icon "button" at bounding box center [1305, 85] width 13 height 13
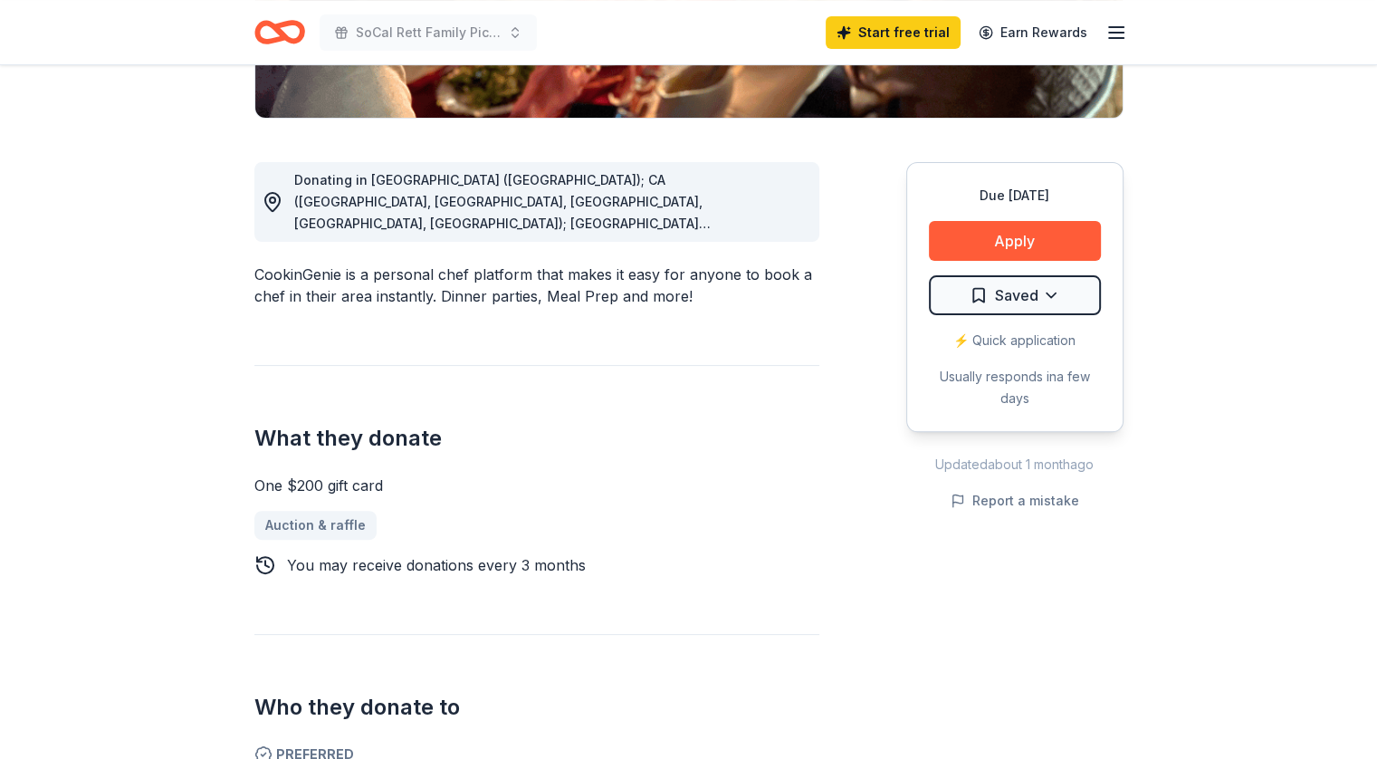
scroll to position [399, 0]
